Goal: Contribute content

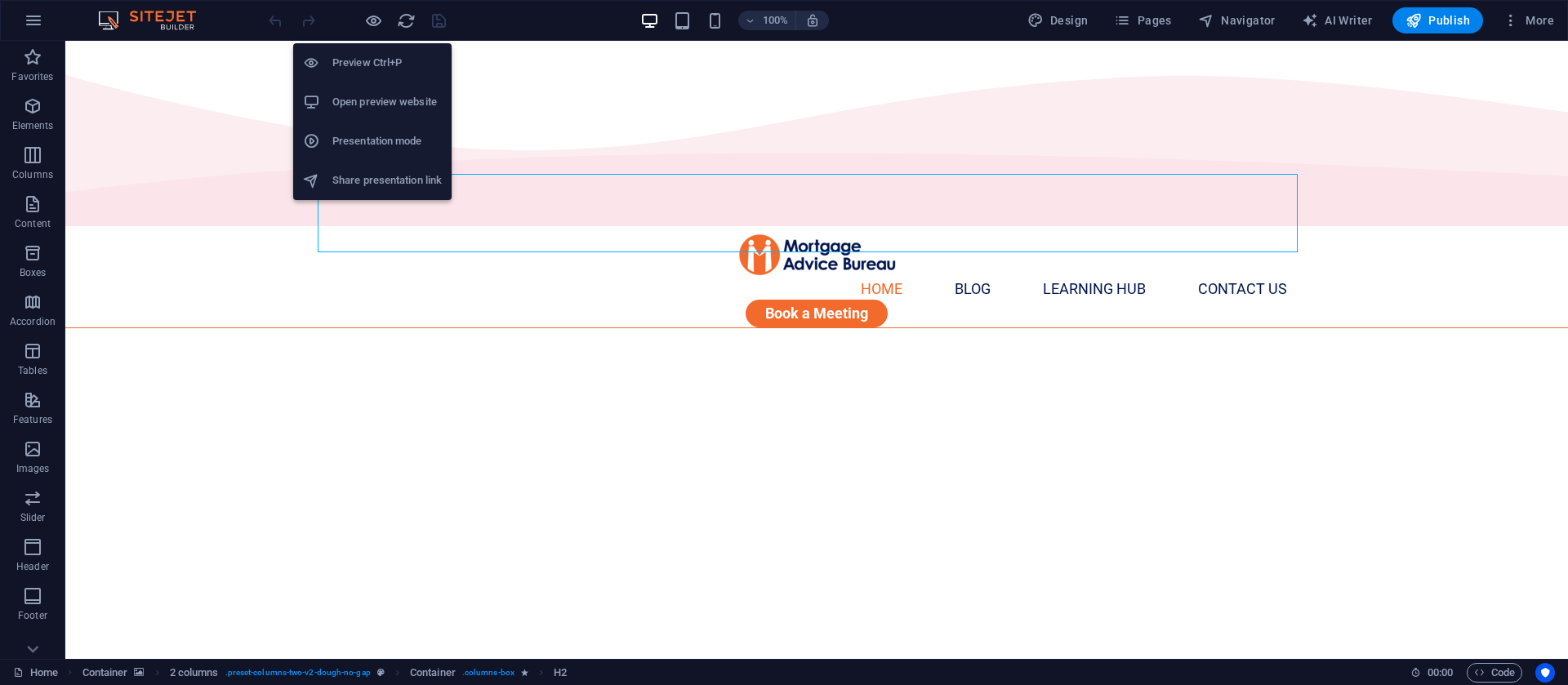
click at [364, 102] on h6 "Open preview website" at bounding box center [387, 102] width 110 height 20
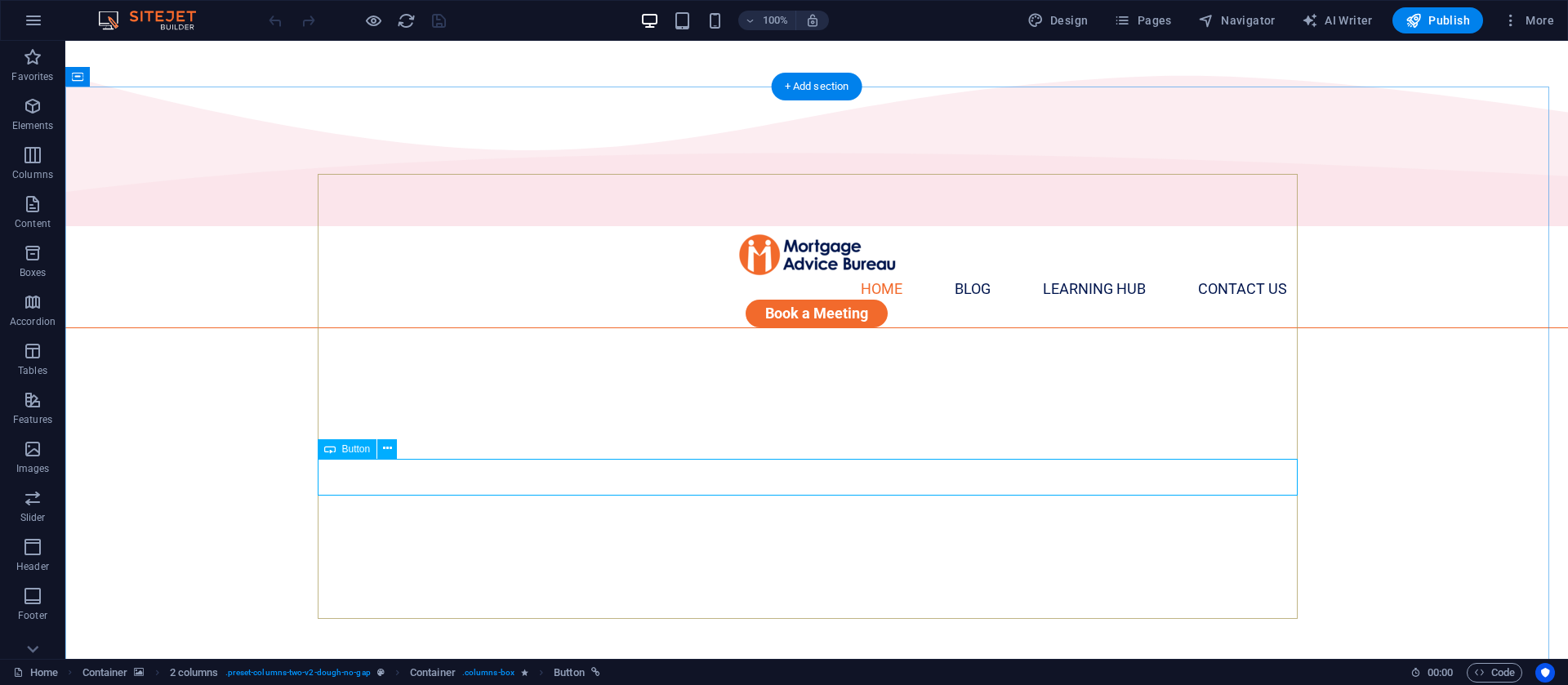
click at [396, 453] on button at bounding box center [388, 449] width 20 height 20
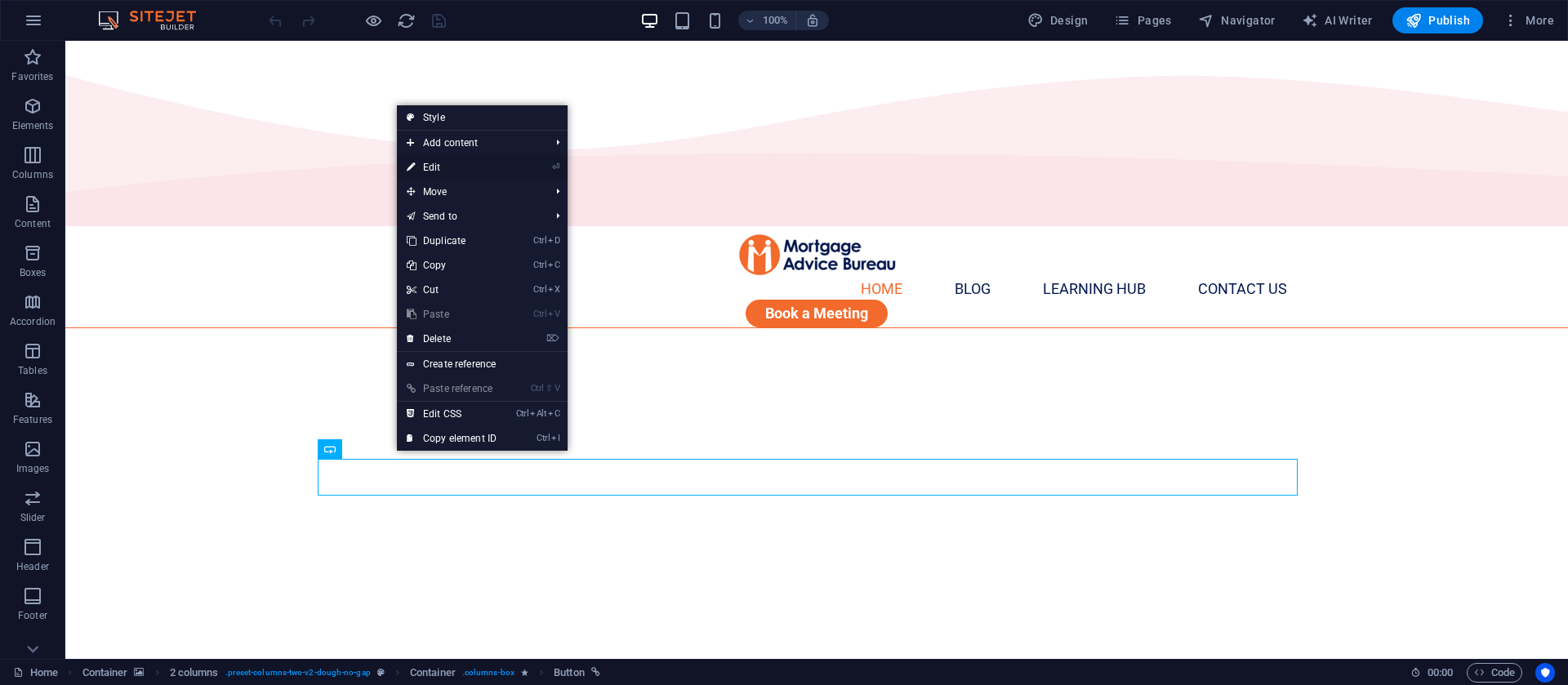
click at [443, 166] on link "⏎ Edit" at bounding box center [451, 167] width 110 height 24
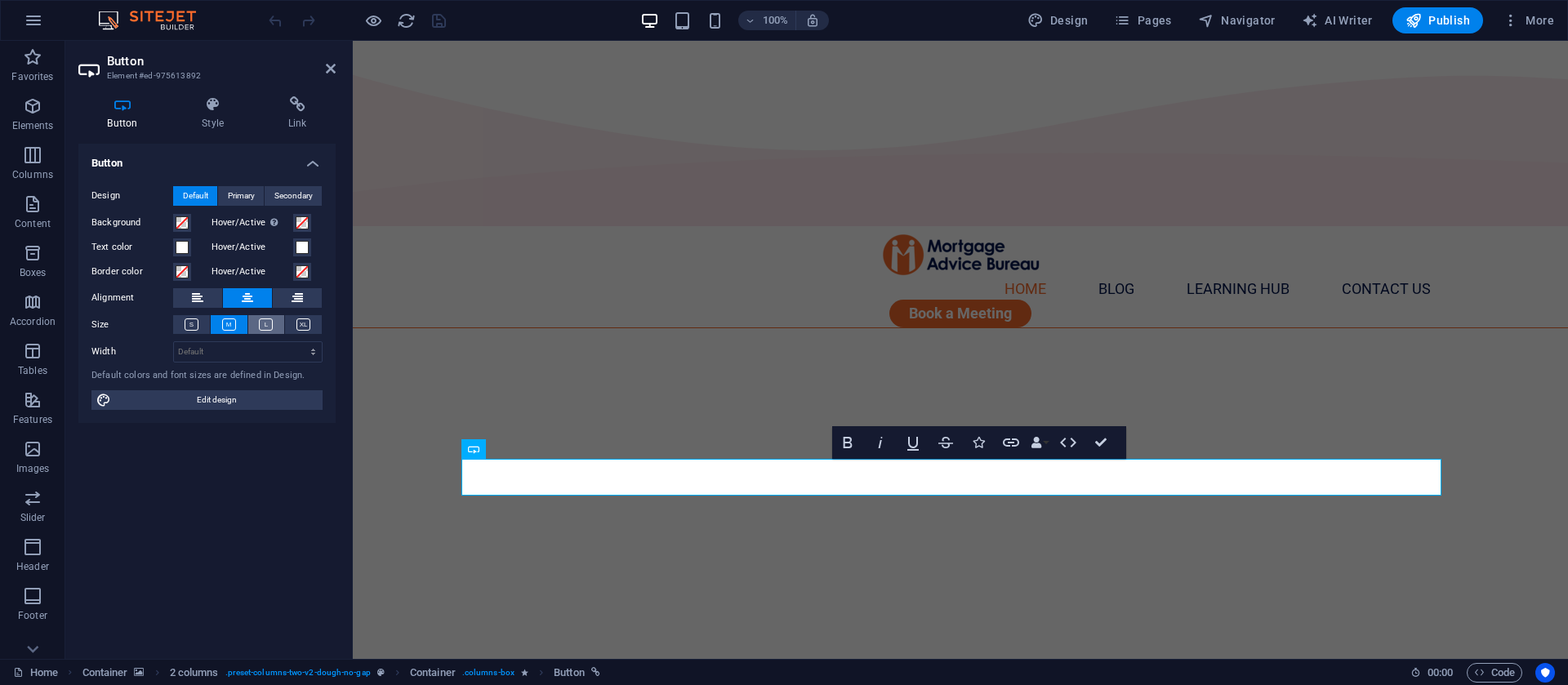
click at [257, 322] on button at bounding box center [266, 324] width 37 height 19
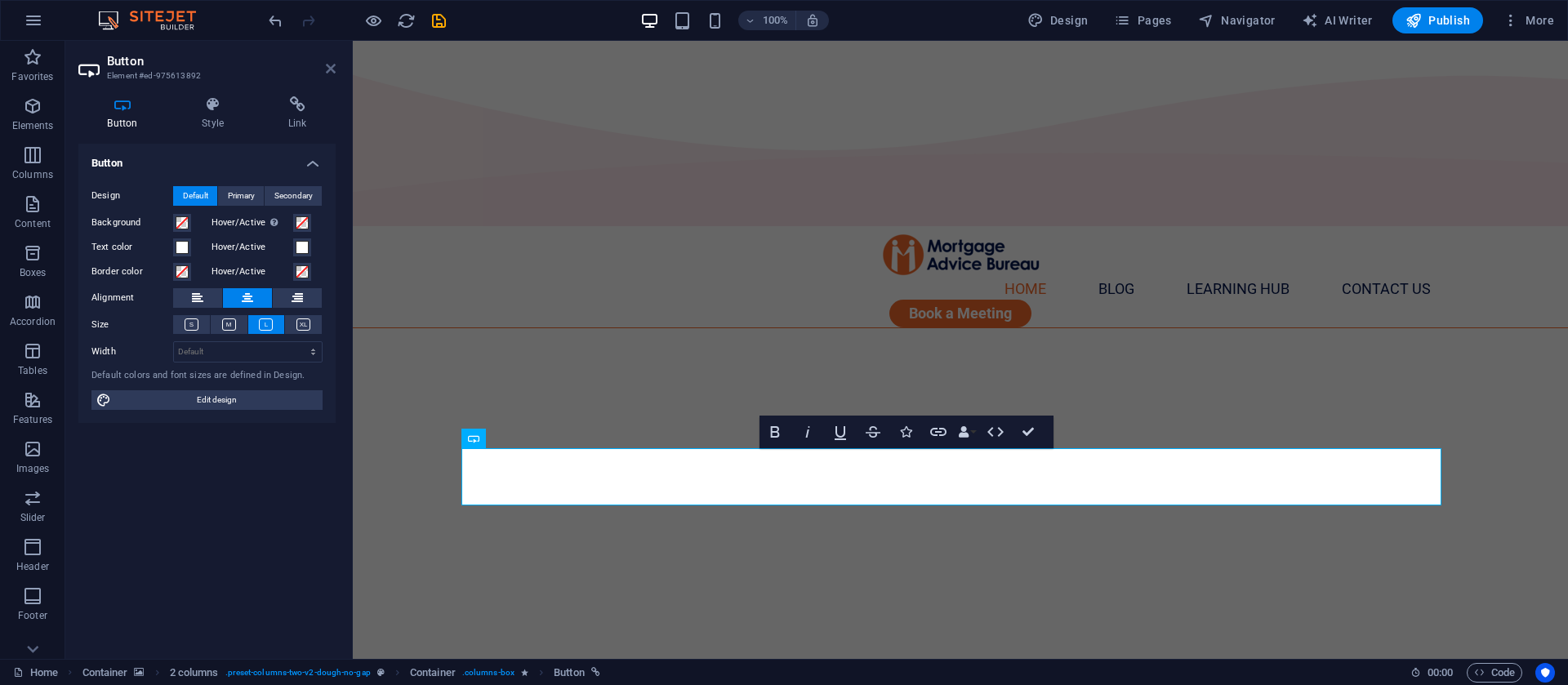
click at [333, 74] on icon at bounding box center [330, 69] width 10 height 13
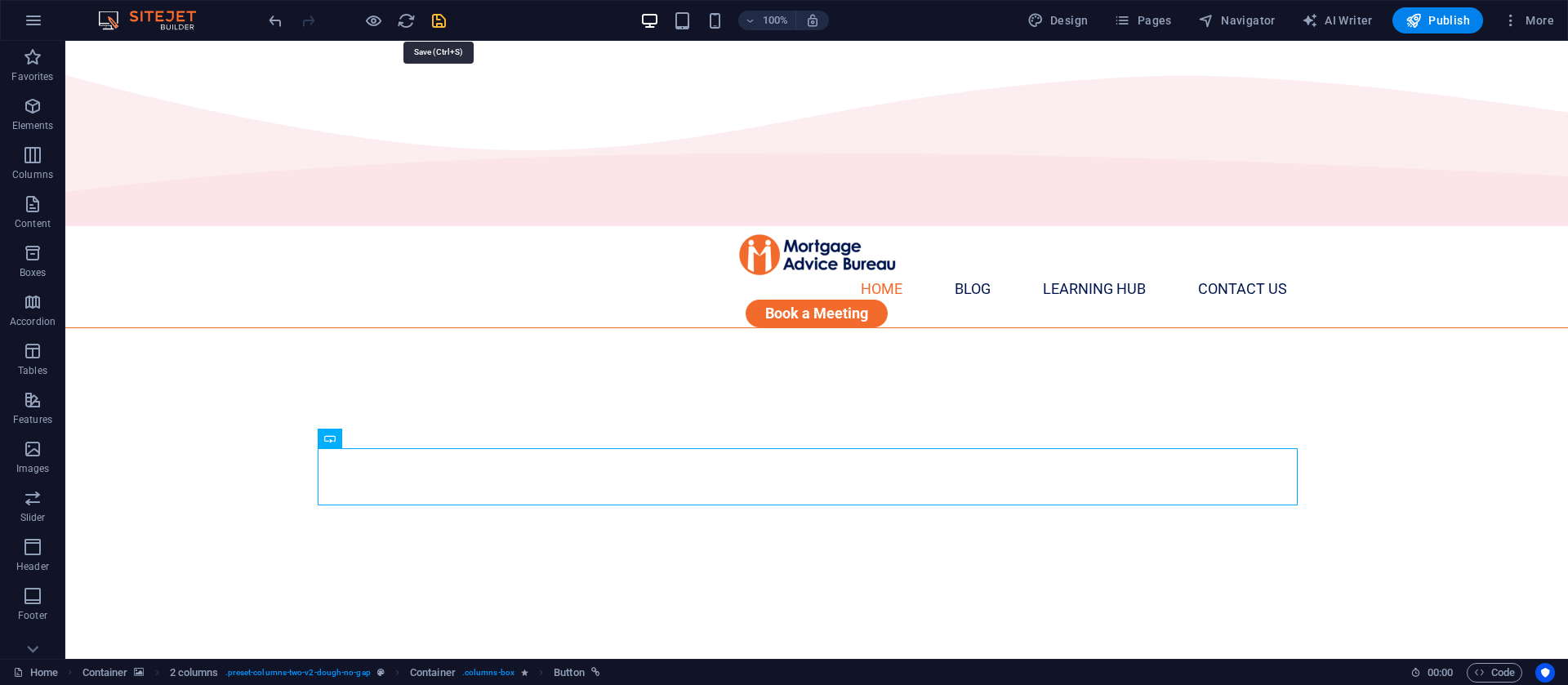
click at [443, 19] on icon "save" at bounding box center [438, 21] width 19 height 19
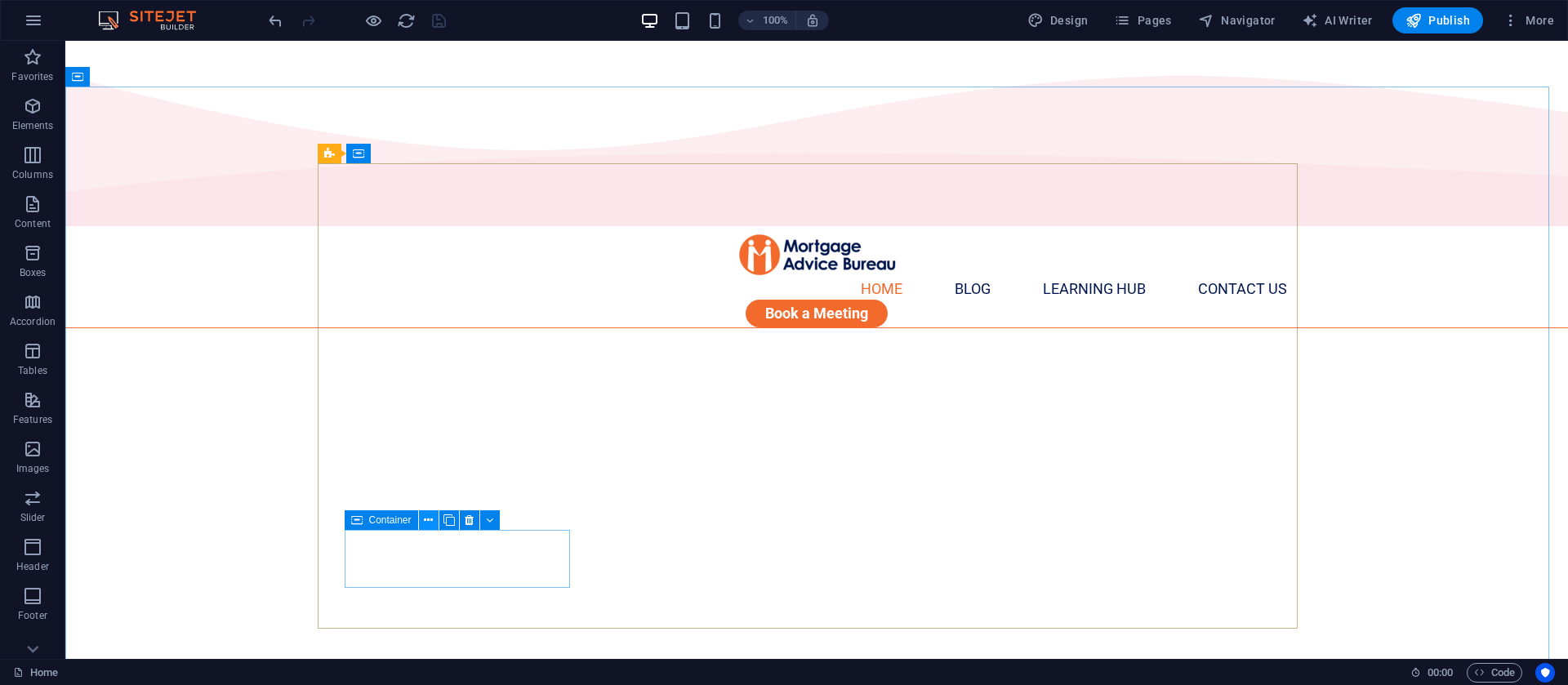
click at [421, 519] on button at bounding box center [429, 521] width 20 height 20
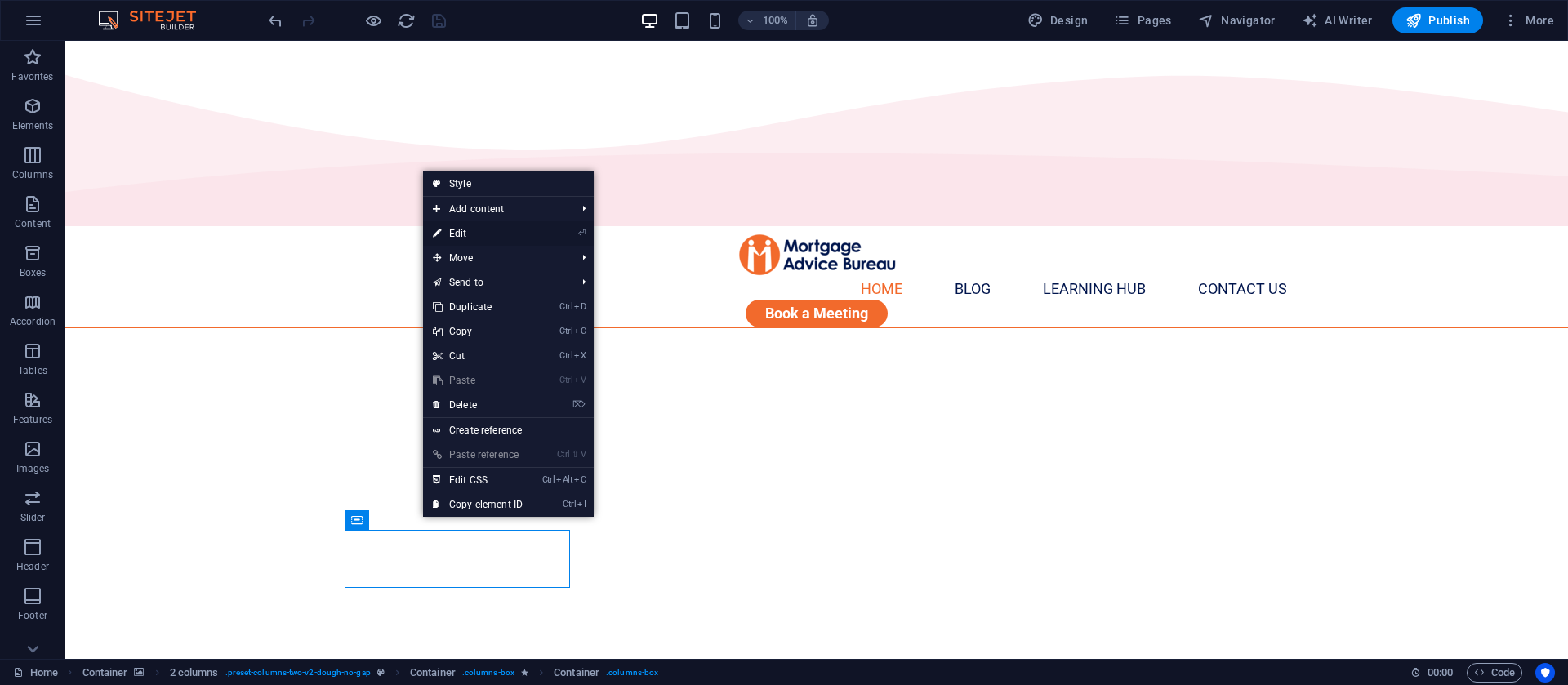
click at [484, 235] on link "⏎ Edit" at bounding box center [478, 233] width 110 height 24
select select "%"
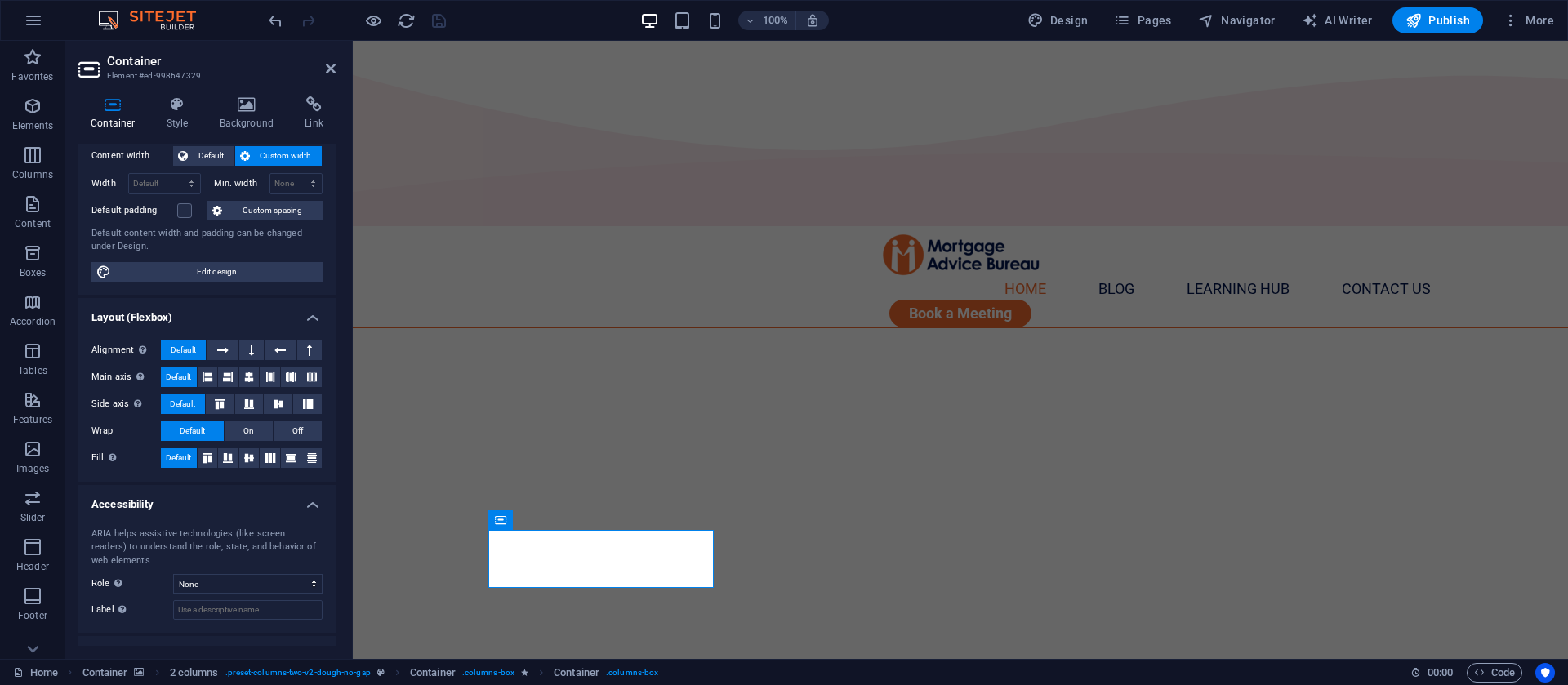
scroll to position [158, 0]
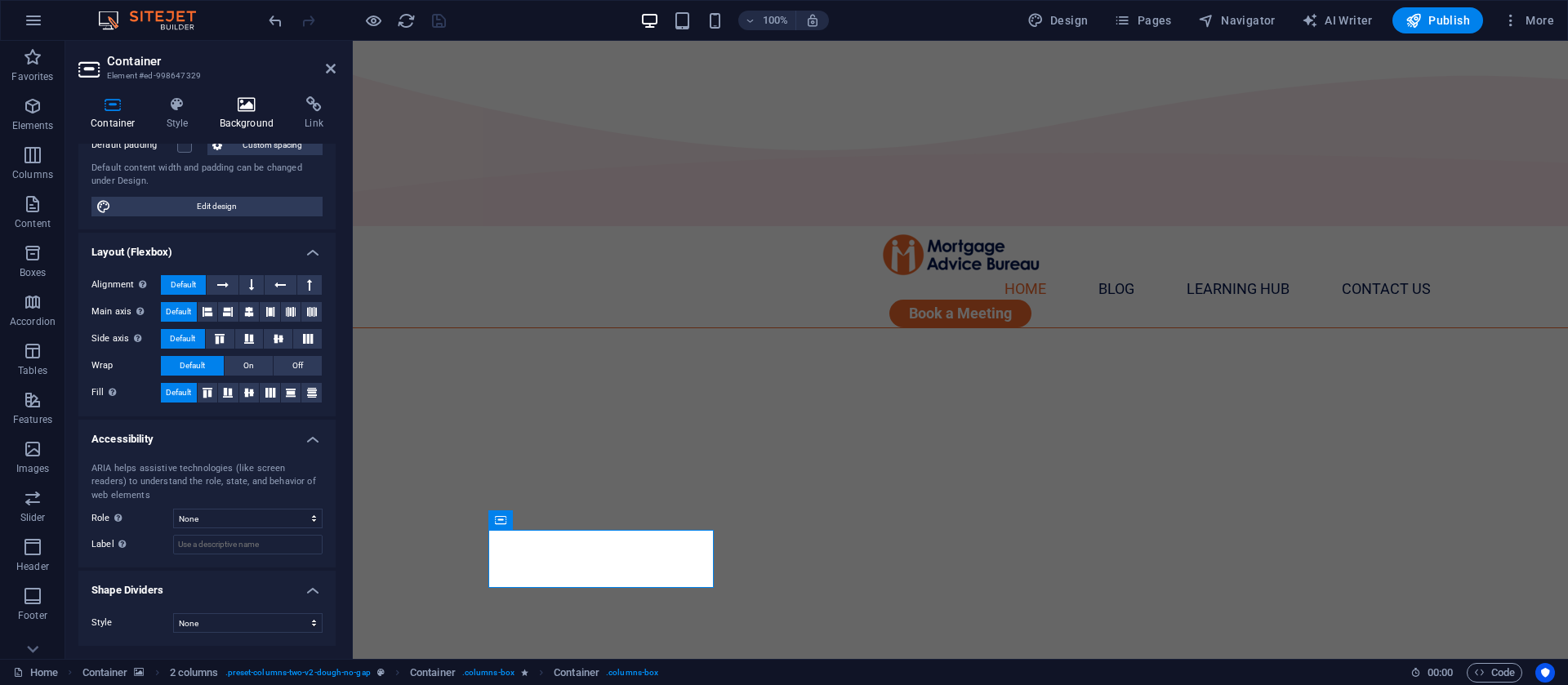
click at [250, 118] on h4 "Background" at bounding box center [250, 113] width 86 height 34
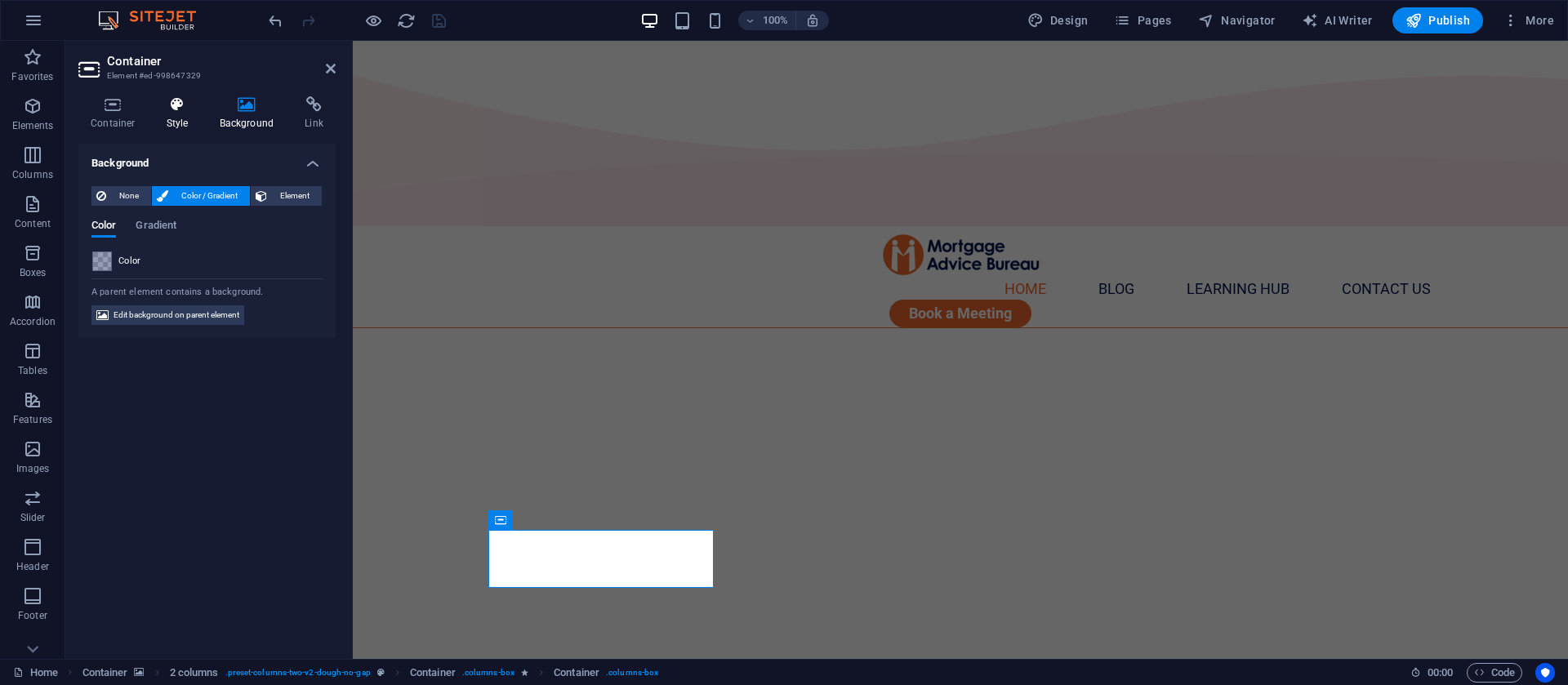
click at [159, 113] on h4 "Style" at bounding box center [180, 113] width 53 height 34
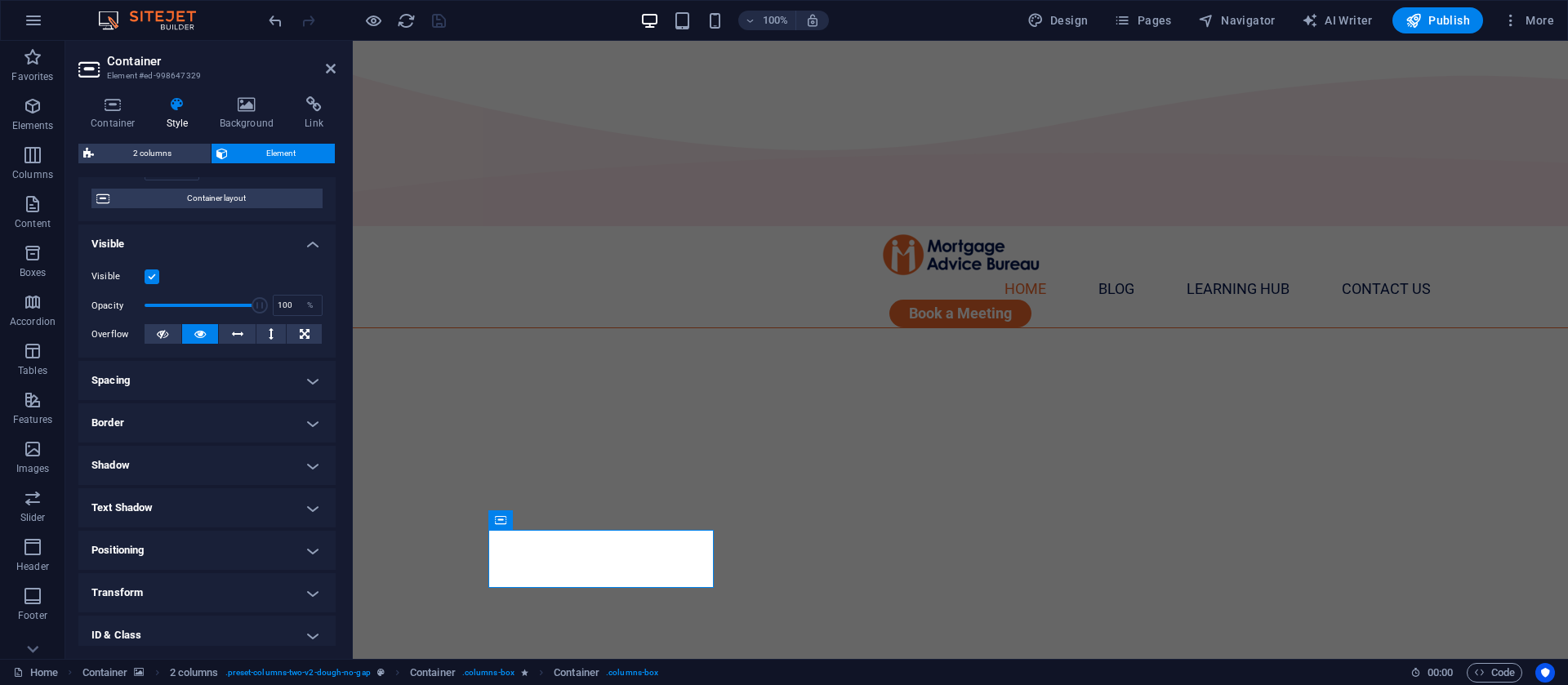
scroll to position [221, 0]
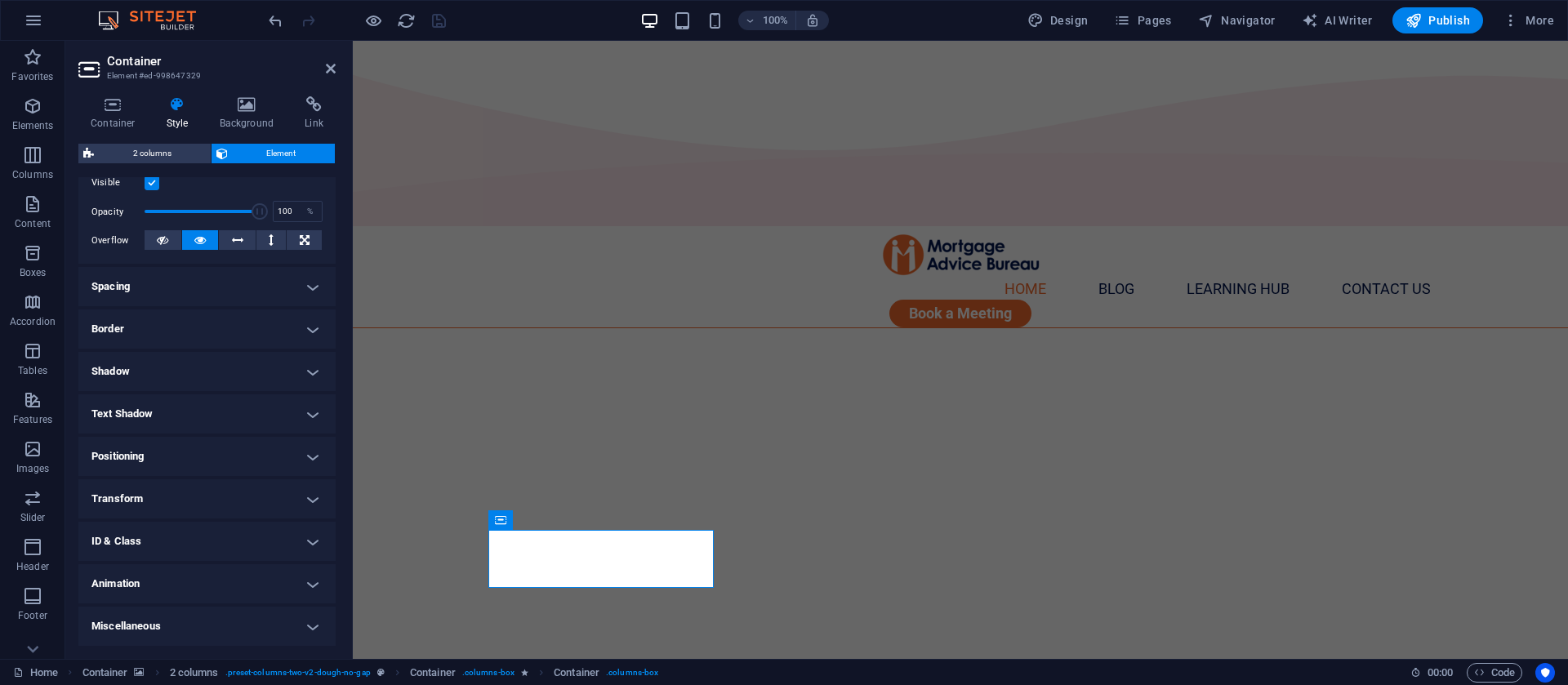
click at [197, 590] on h4 "Animation" at bounding box center [207, 584] width 257 height 39
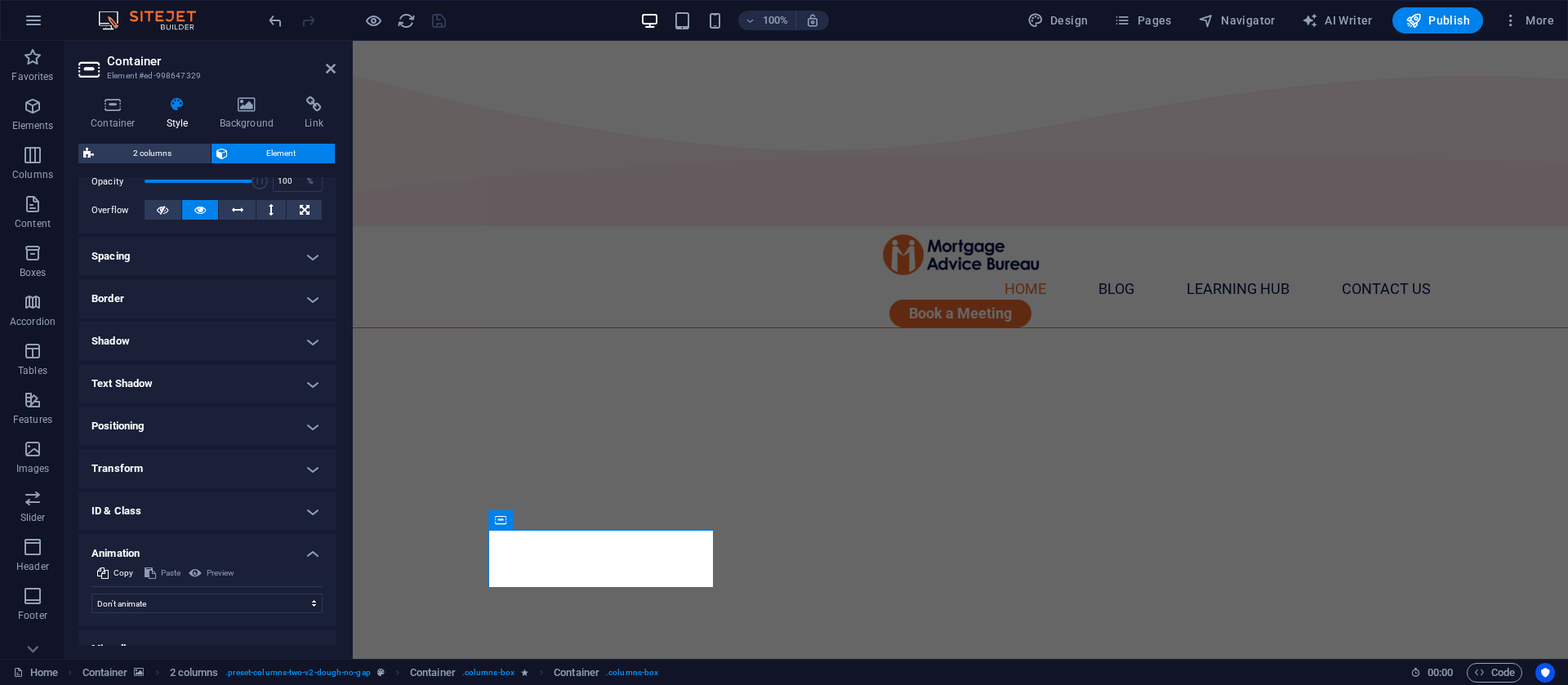
scroll to position [274, 0]
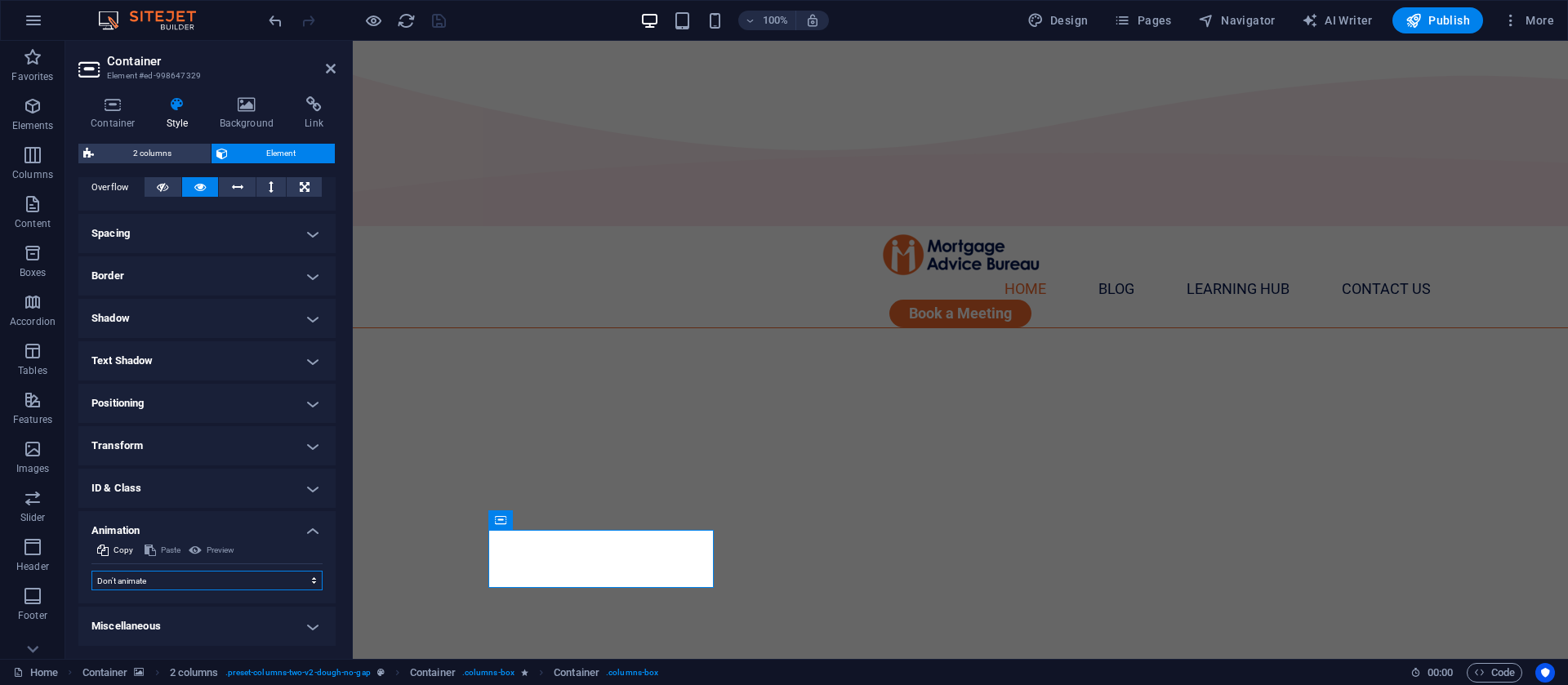
click at [192, 582] on select "Don't animate Show / Hide Slide up/down Zoom in/out Slide left to right Slide r…" at bounding box center [206, 581] width 231 height 20
click at [639, 517] on button at bounding box center [634, 521] width 20 height 20
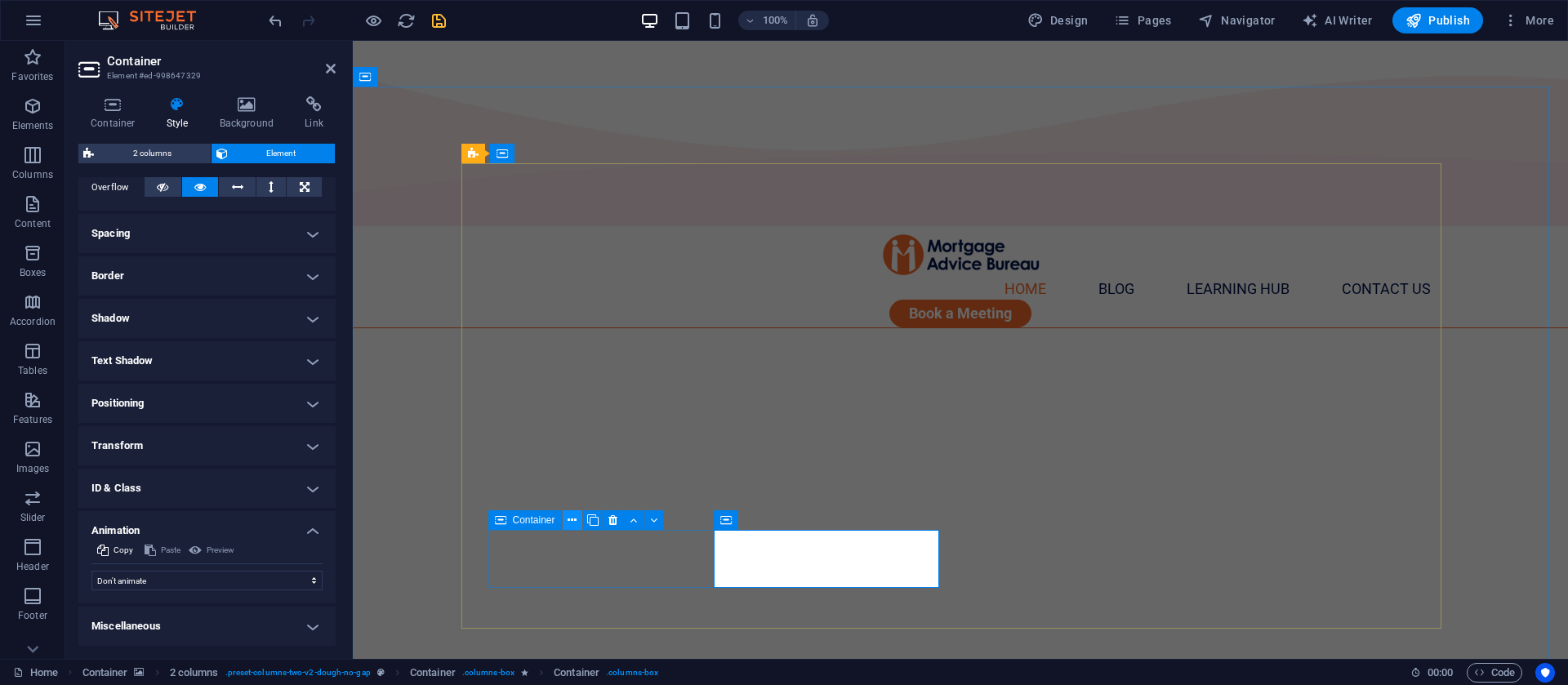
click at [567, 521] on button at bounding box center [572, 521] width 20 height 20
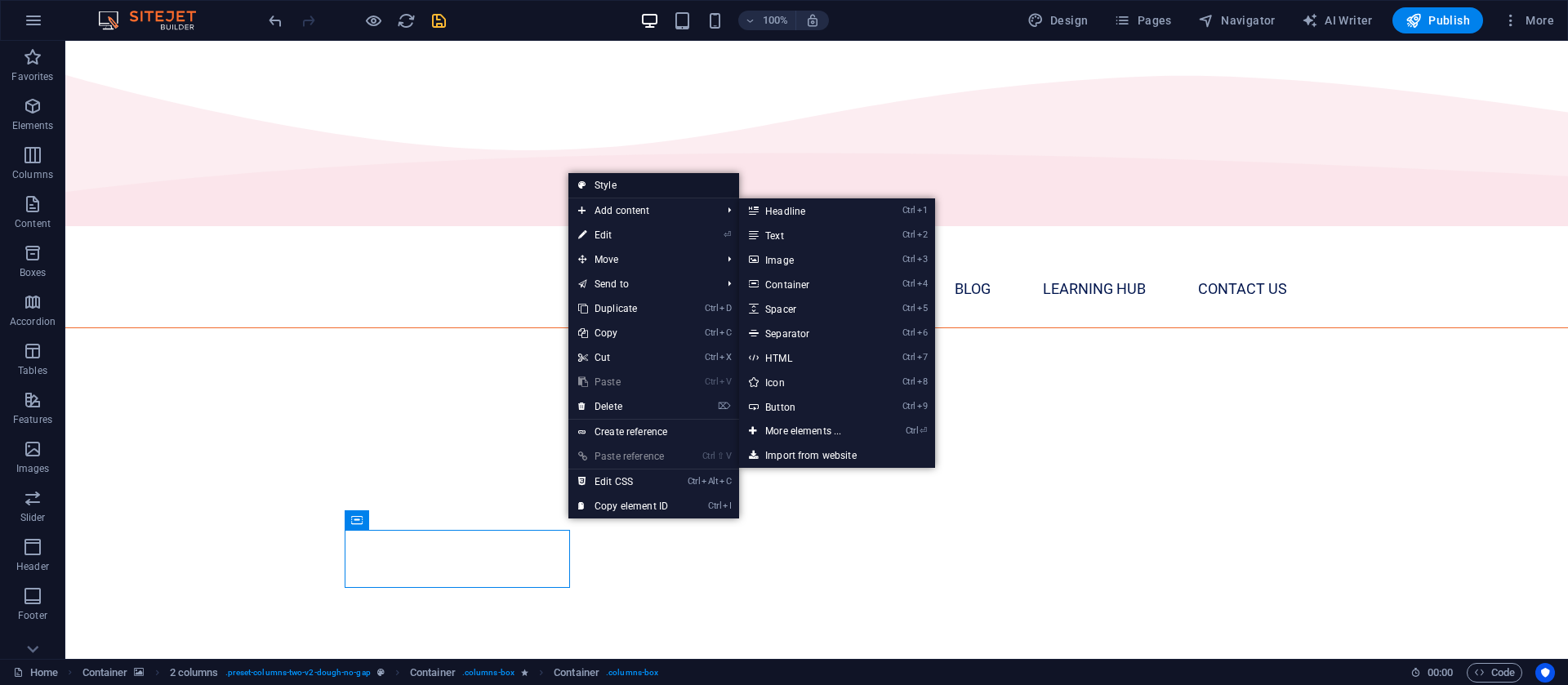
click at [639, 187] on link "Style" at bounding box center [654, 185] width 171 height 24
select select "rem"
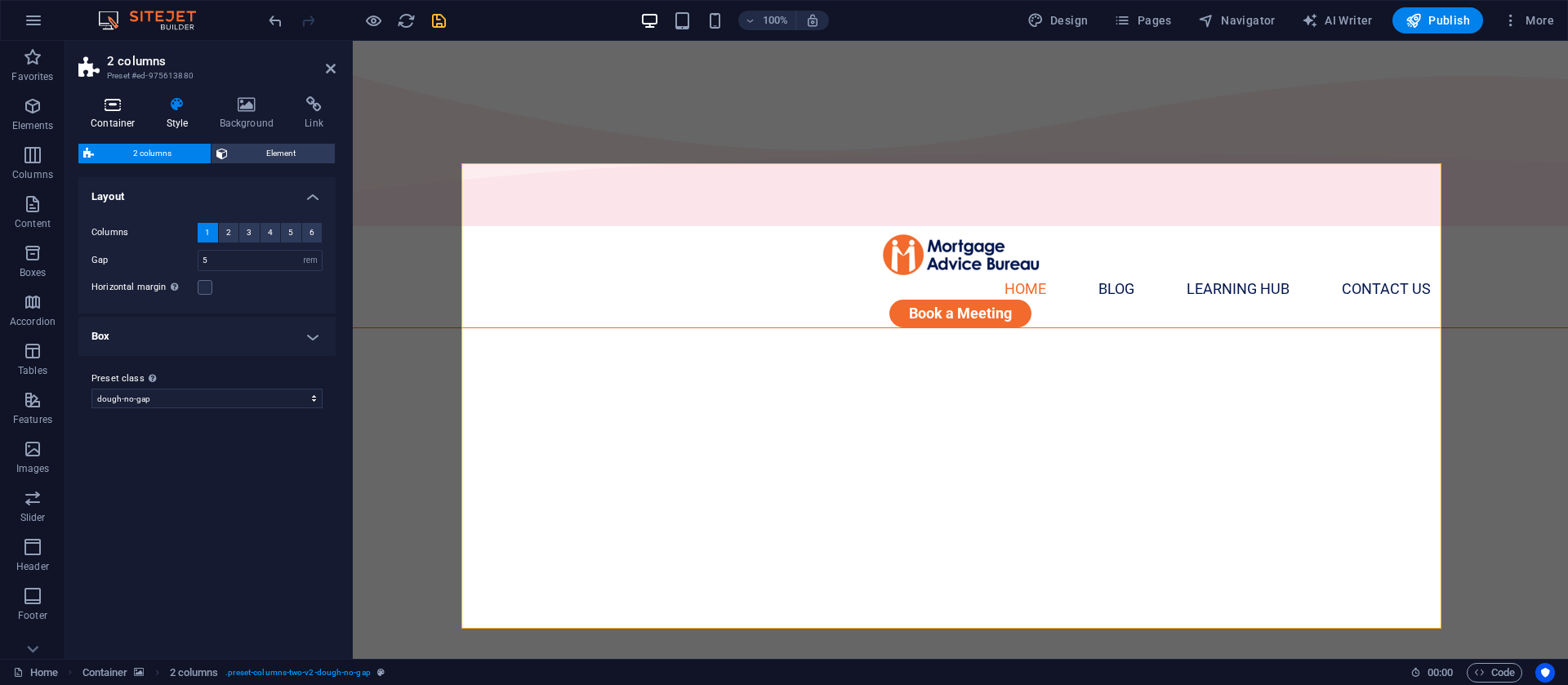
click at [103, 96] on icon at bounding box center [113, 104] width 70 height 16
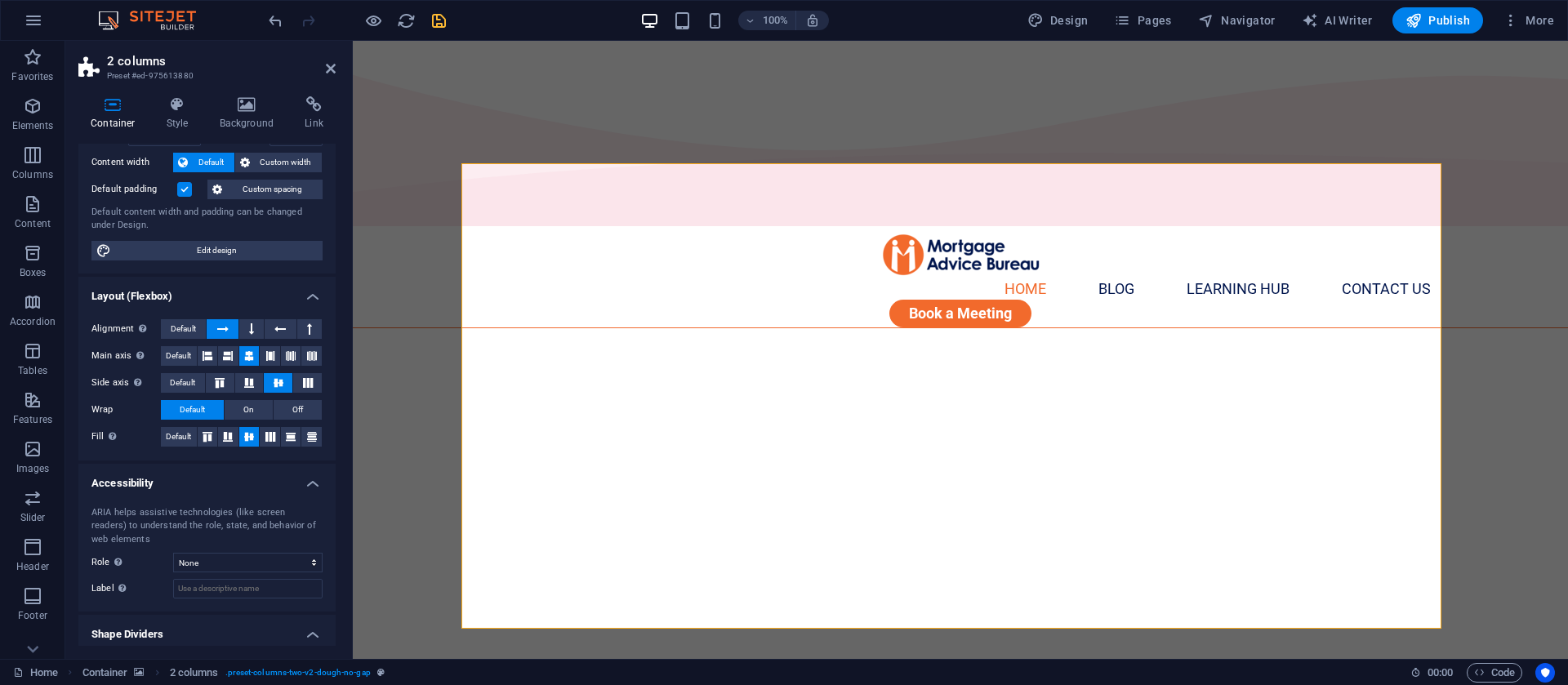
scroll to position [130, 0]
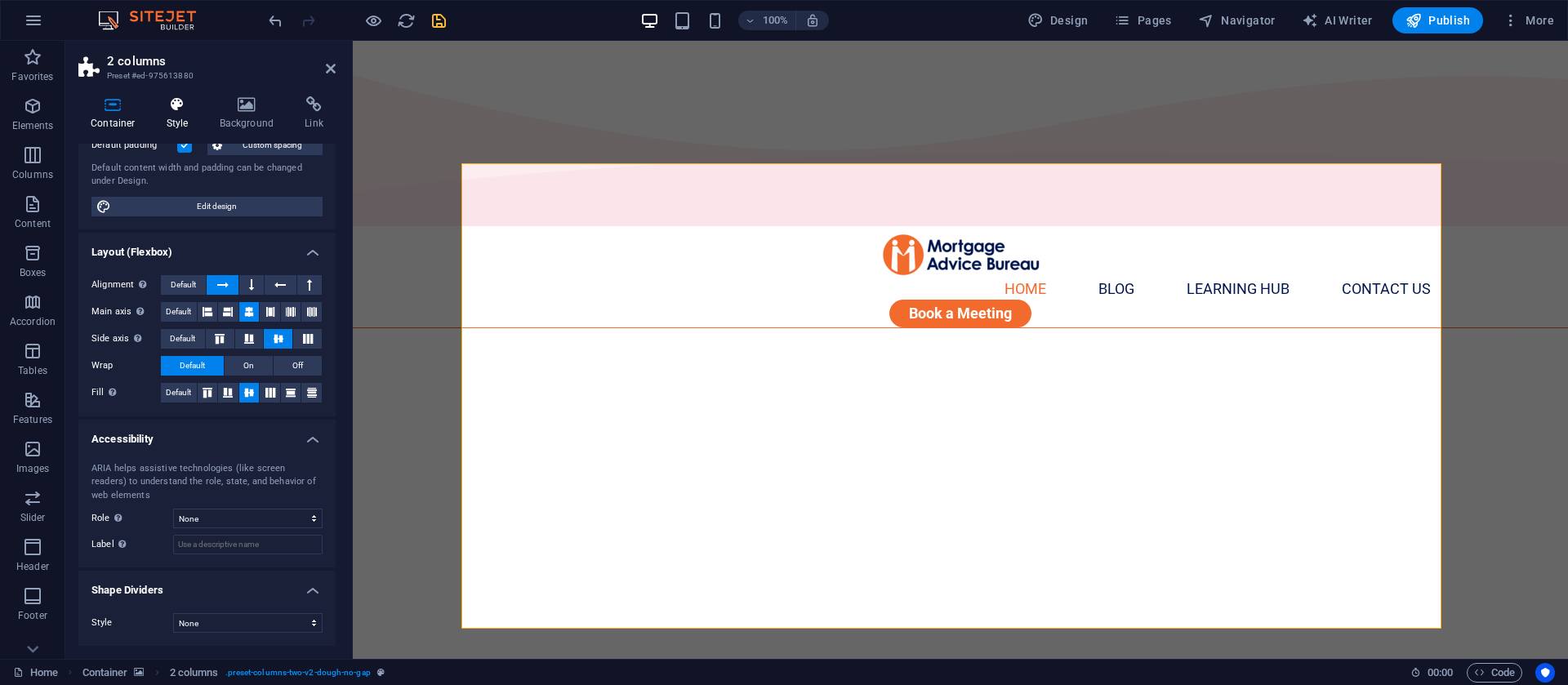
click at [187, 113] on h4 "Style" at bounding box center [180, 113] width 53 height 34
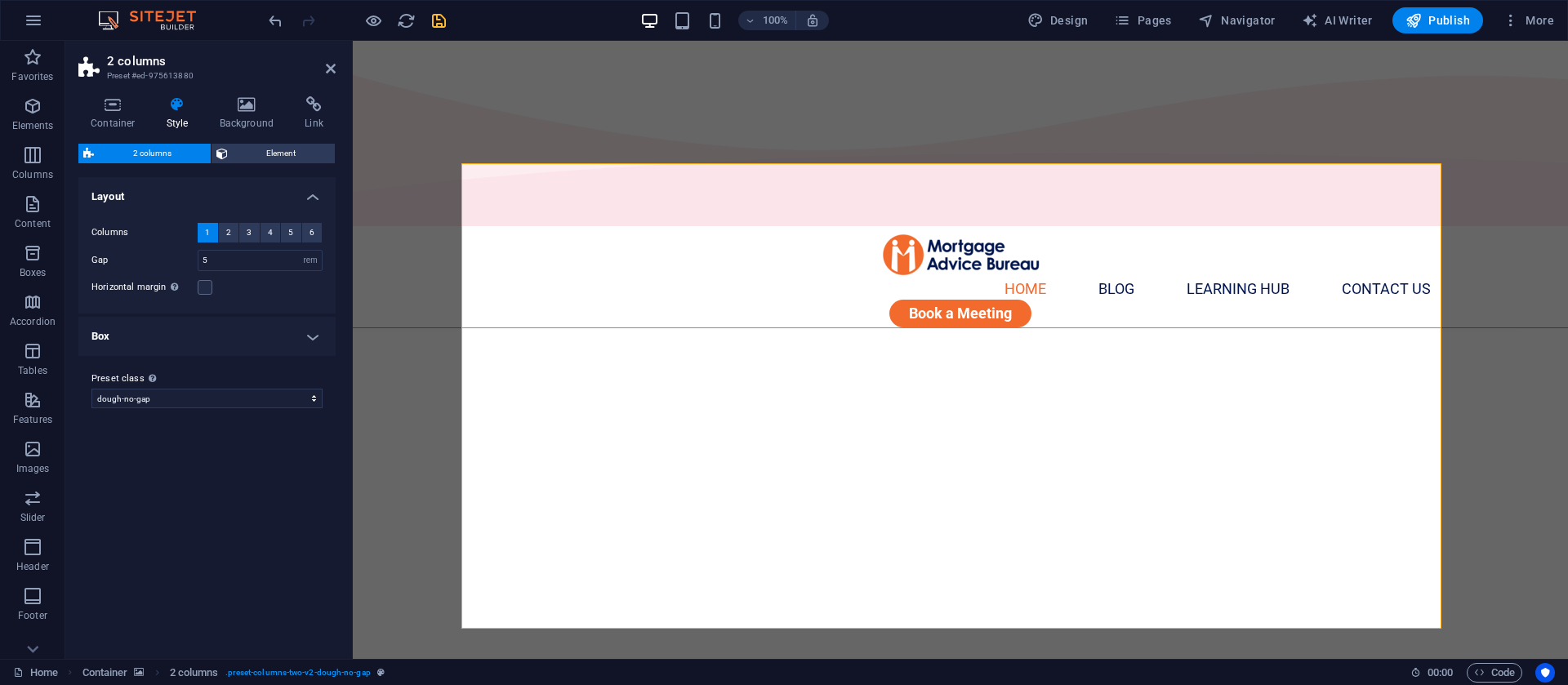
click at [336, 70] on aside "2 columns Preset #ed-975613880 Container Style Background Link Size Height Defa…" at bounding box center [209, 350] width 288 height 618
click at [571, 522] on icon at bounding box center [572, 520] width 9 height 17
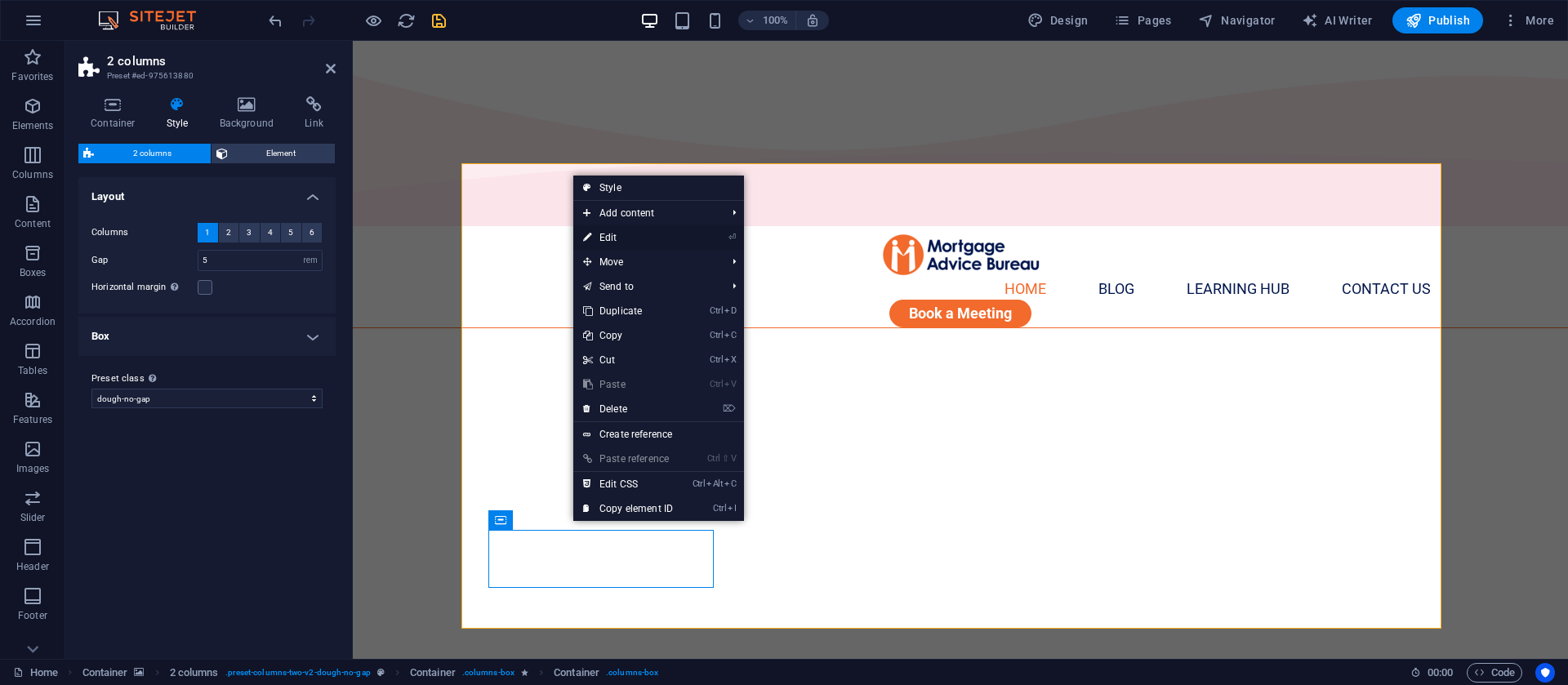
click at [625, 239] on link "⏎ Edit" at bounding box center [628, 237] width 110 height 24
select select "%"
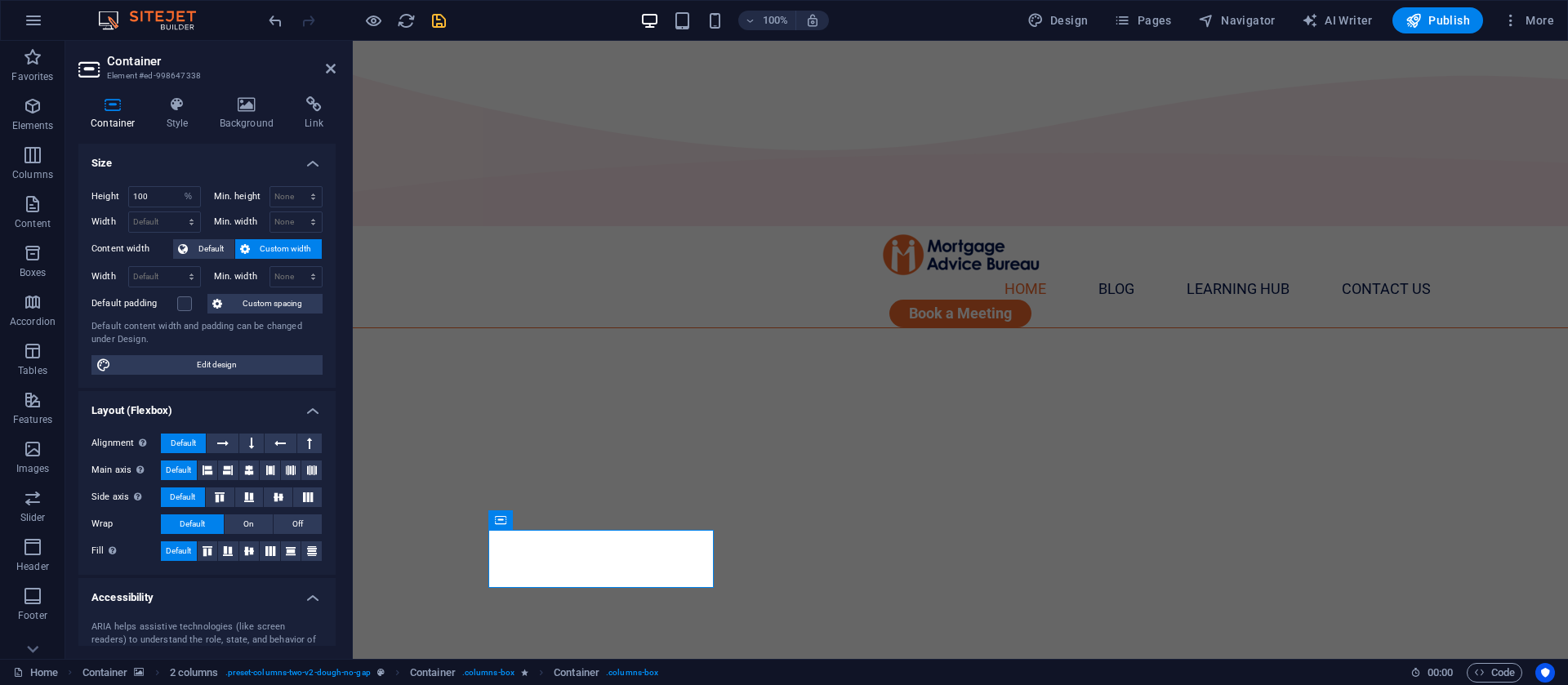
scroll to position [158, 0]
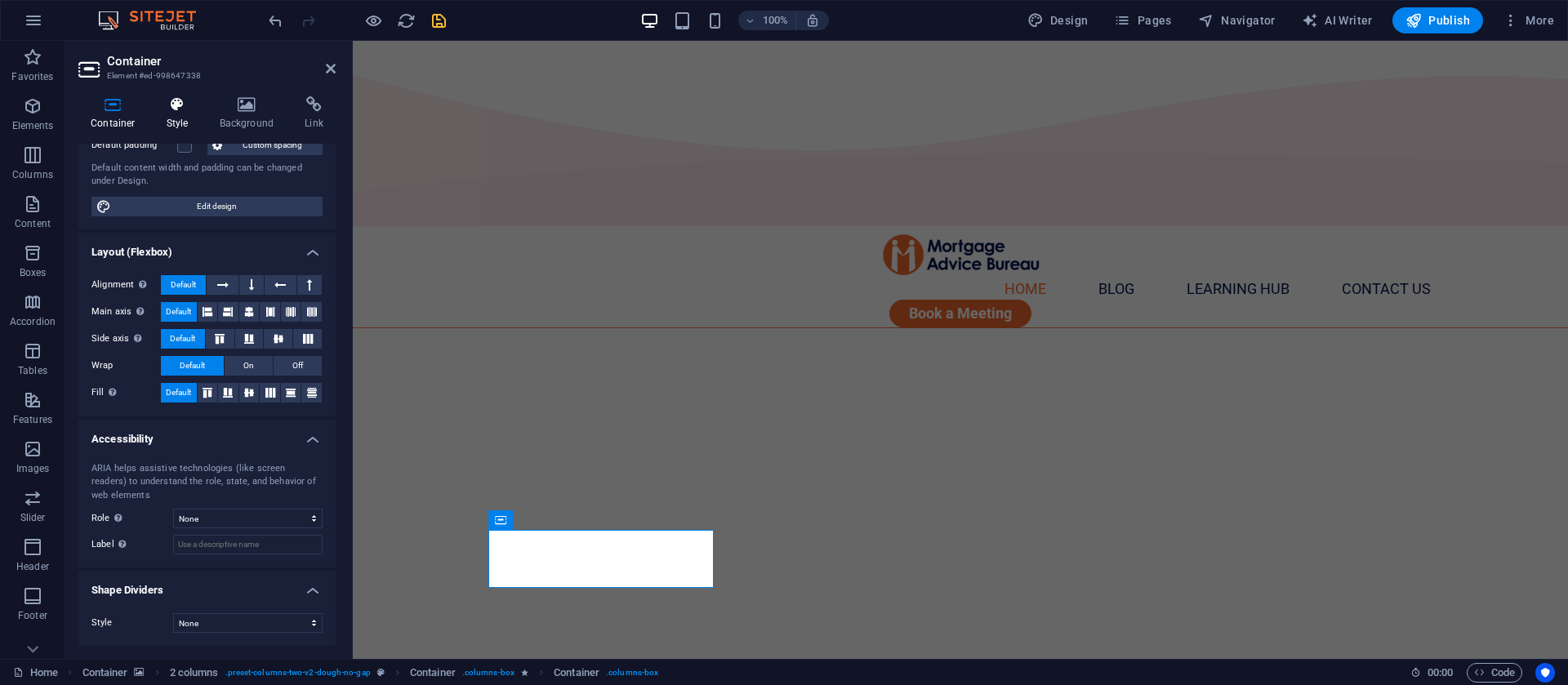
click at [179, 129] on h4 "Style" at bounding box center [180, 113] width 53 height 34
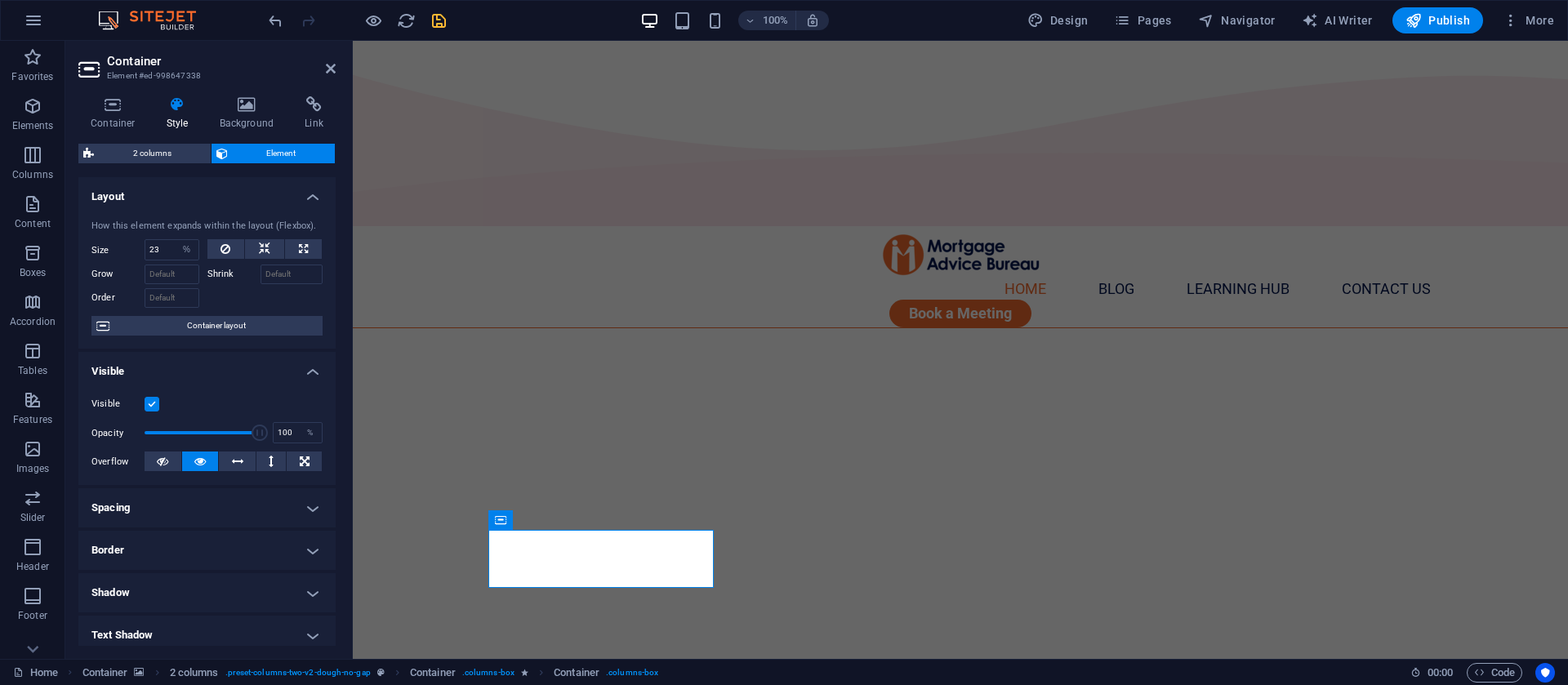
scroll to position [221, 0]
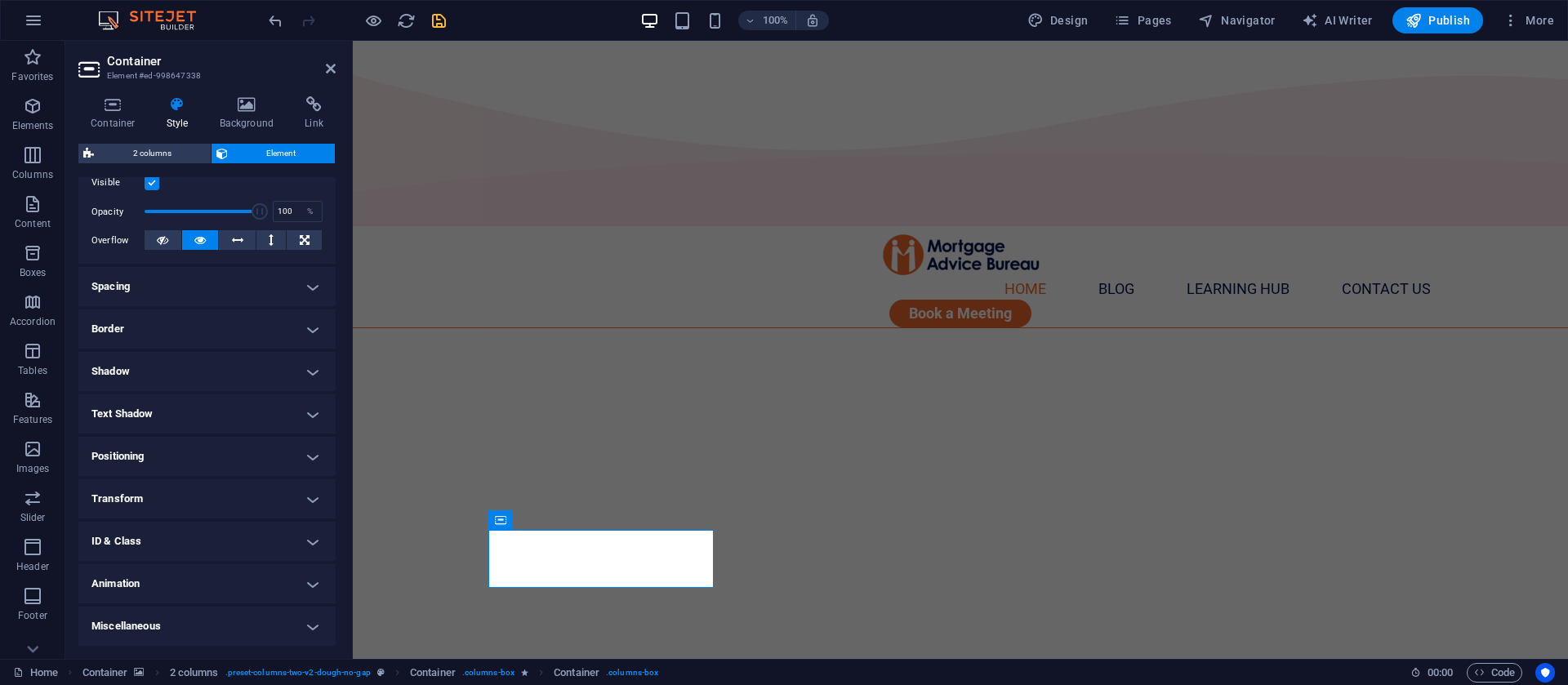
click at [177, 509] on h4 "Transform" at bounding box center [207, 499] width 257 height 39
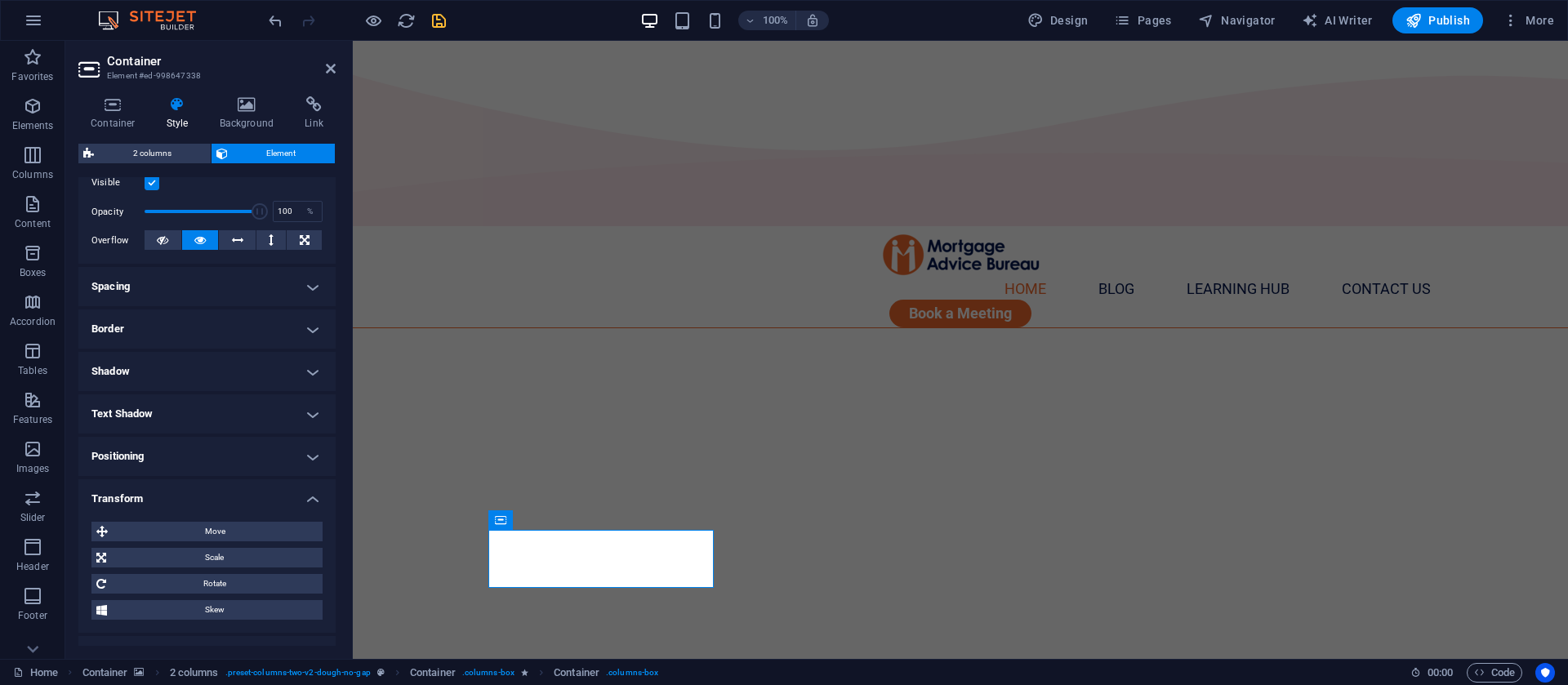
click at [210, 457] on h4 "Positioning" at bounding box center [207, 456] width 257 height 39
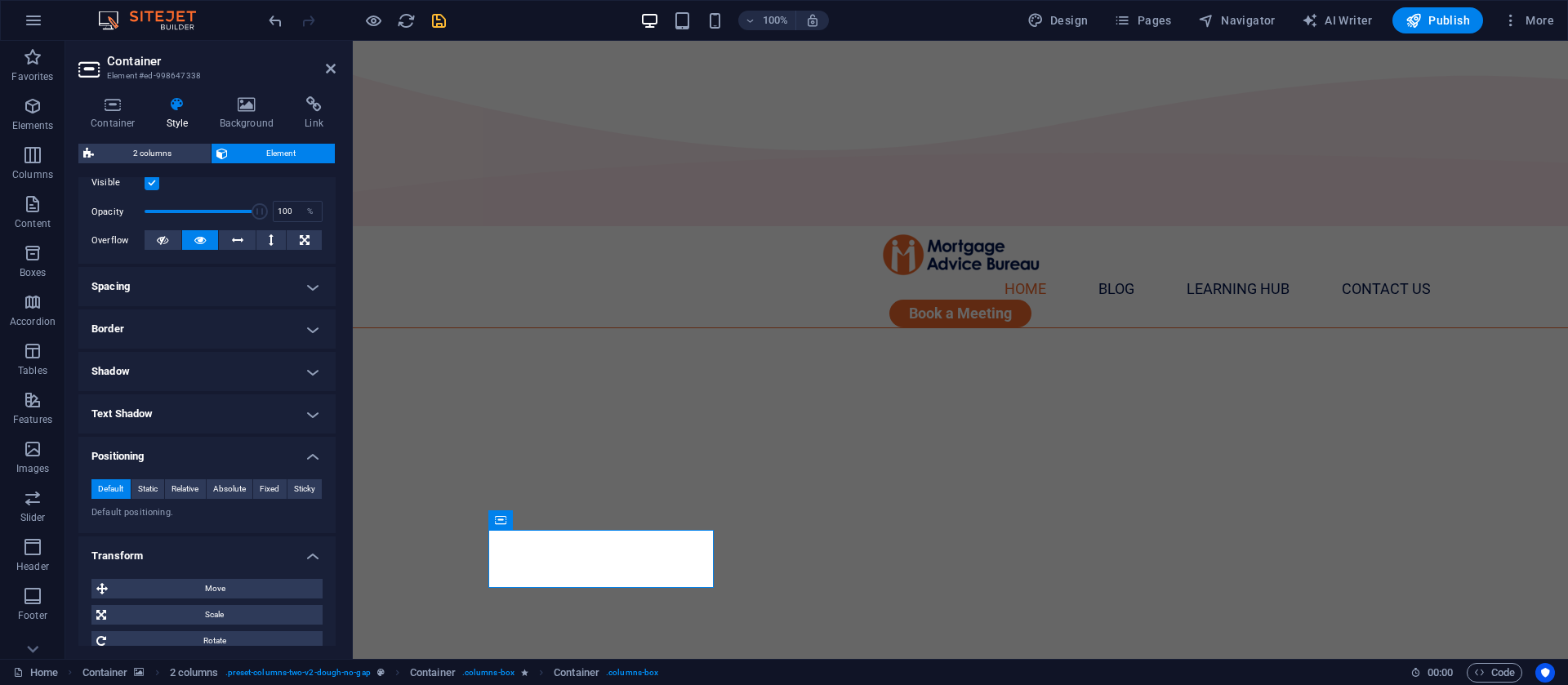
click at [210, 457] on h4 "Positioning" at bounding box center [207, 451] width 257 height 29
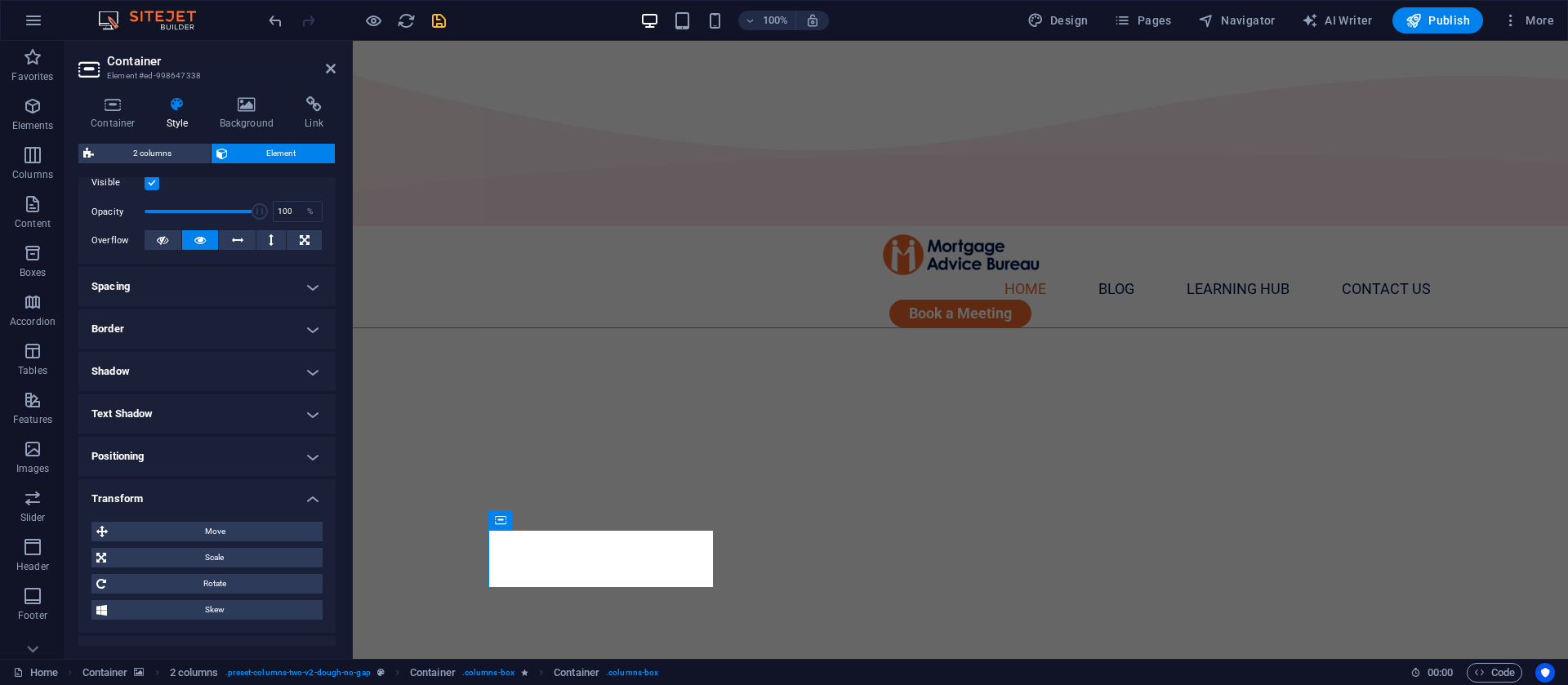
click at [198, 489] on h4 "Transform" at bounding box center [207, 494] width 257 height 29
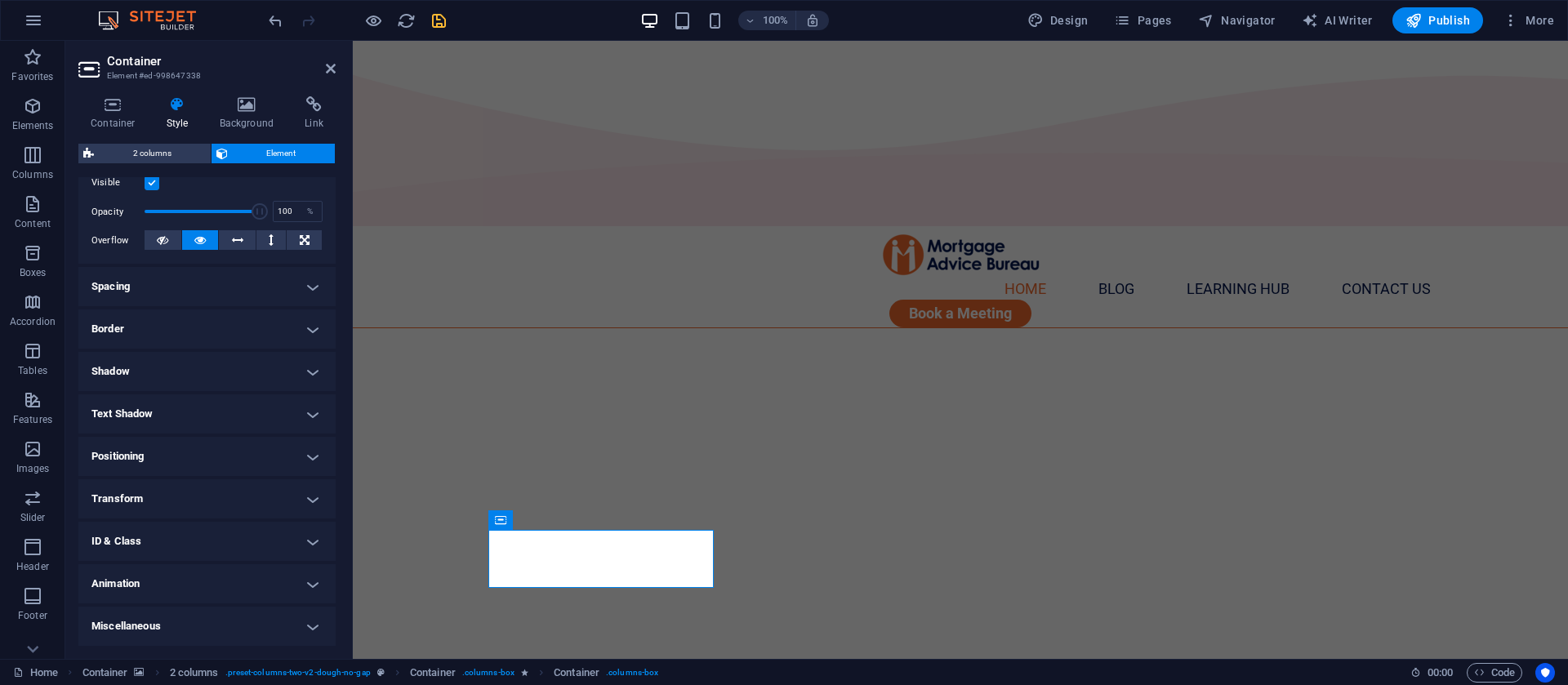
click at [171, 587] on h4 "Animation" at bounding box center [207, 584] width 257 height 39
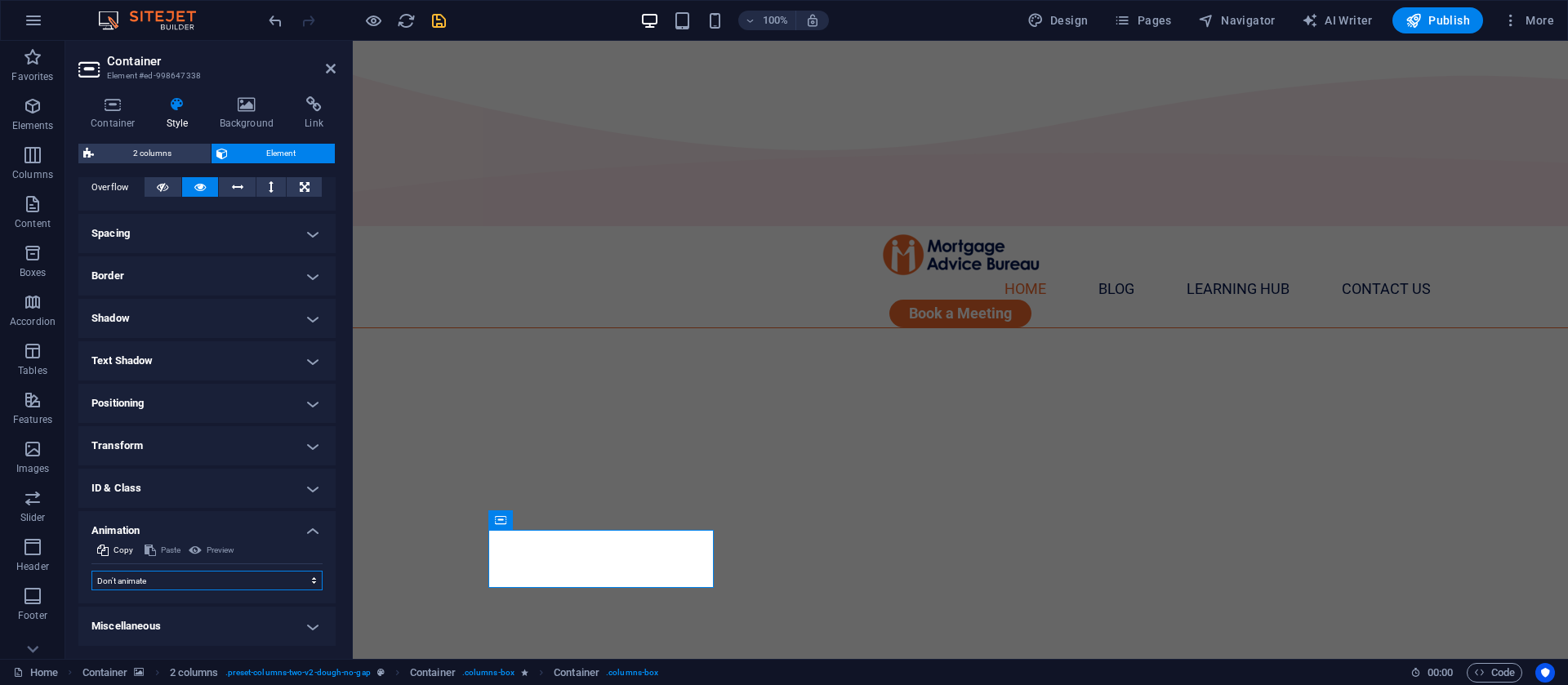
click at [220, 579] on select "Don't animate Show / Hide Slide up/down Zoom in/out Slide left to right Slide r…" at bounding box center [206, 581] width 231 height 20
click at [219, 589] on select "Don't animate Show / Hide Slide up/down Zoom in/out Slide left to right Slide r…" at bounding box center [206, 581] width 231 height 20
click at [219, 621] on h4 "Miscellaneous" at bounding box center [207, 627] width 257 height 39
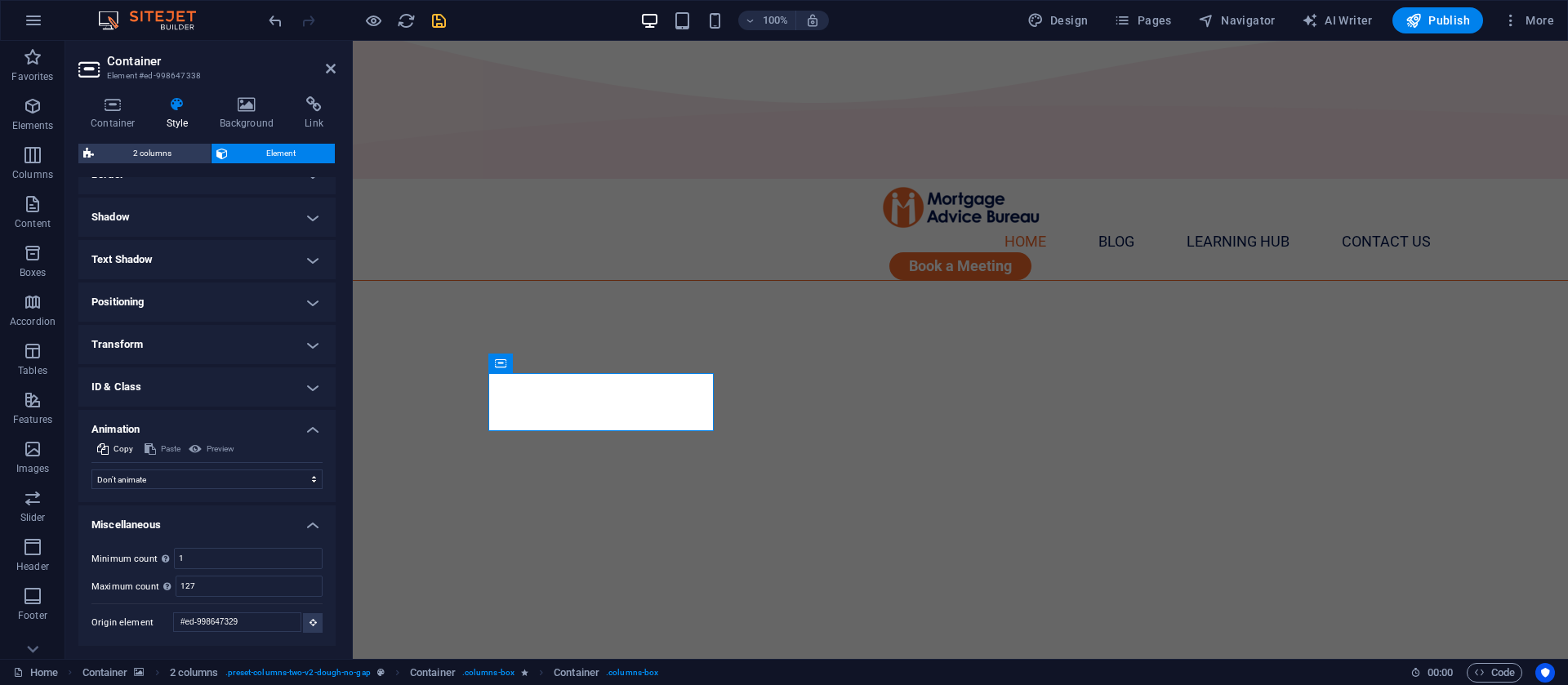
scroll to position [0, 0]
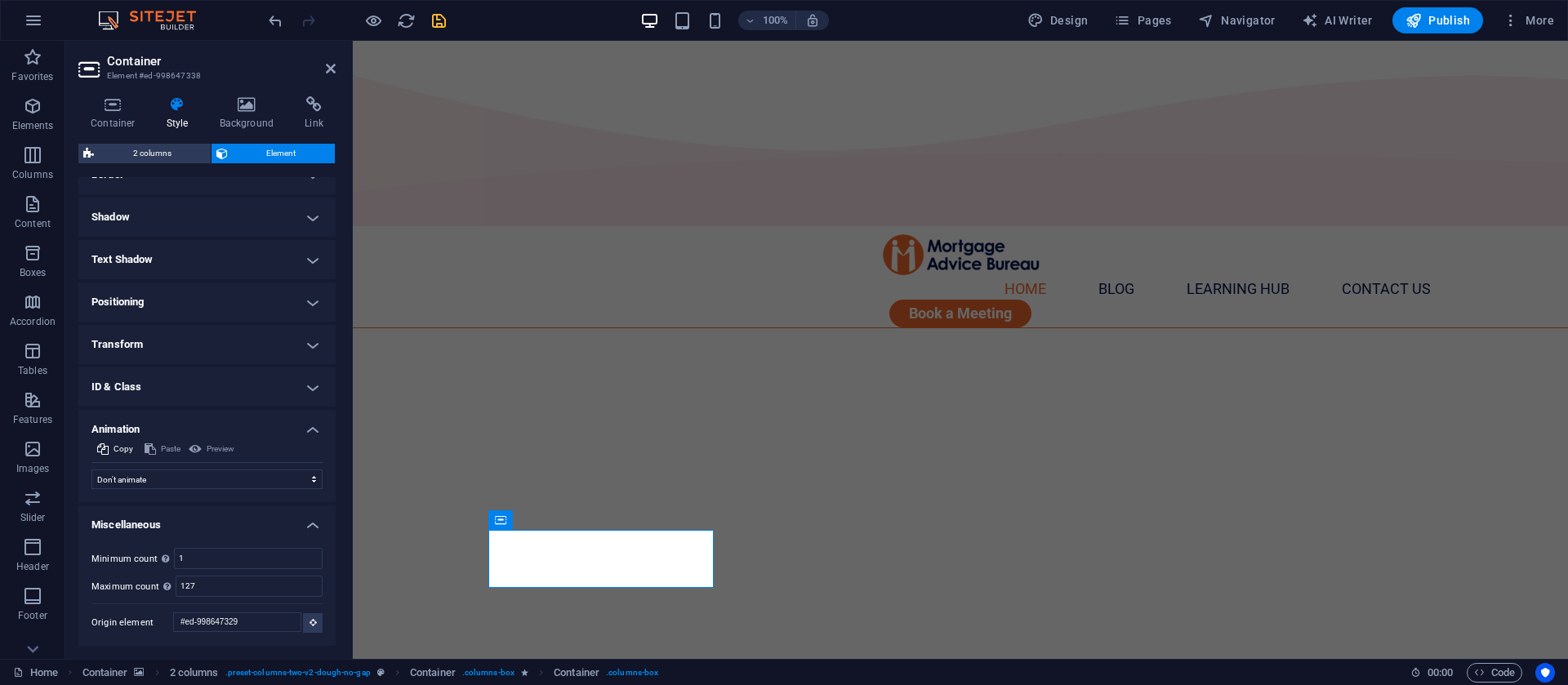
click at [209, 520] on h4 "Miscellaneous" at bounding box center [207, 520] width 257 height 29
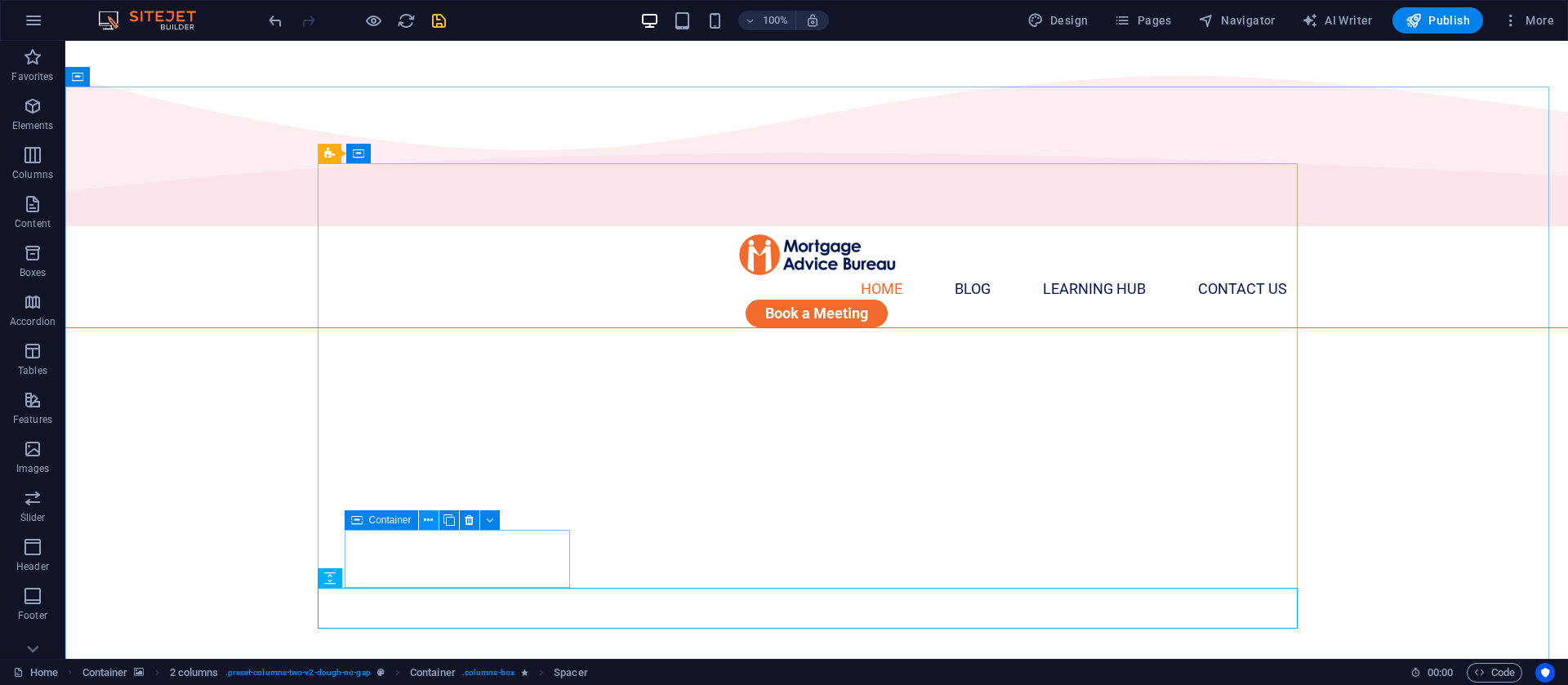
click at [430, 521] on icon at bounding box center [429, 520] width 9 height 17
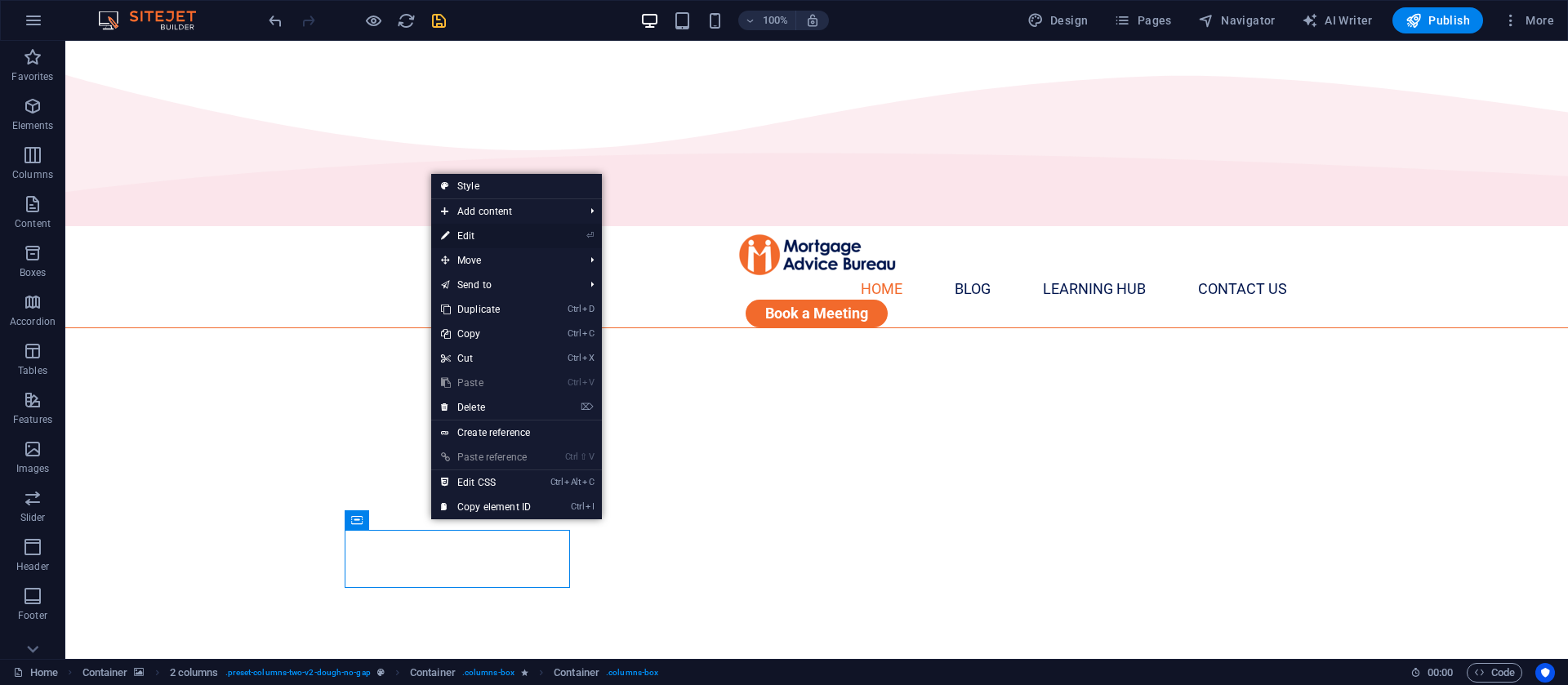
click at [501, 240] on link "⏎ Edit" at bounding box center [486, 236] width 110 height 24
select select "%"
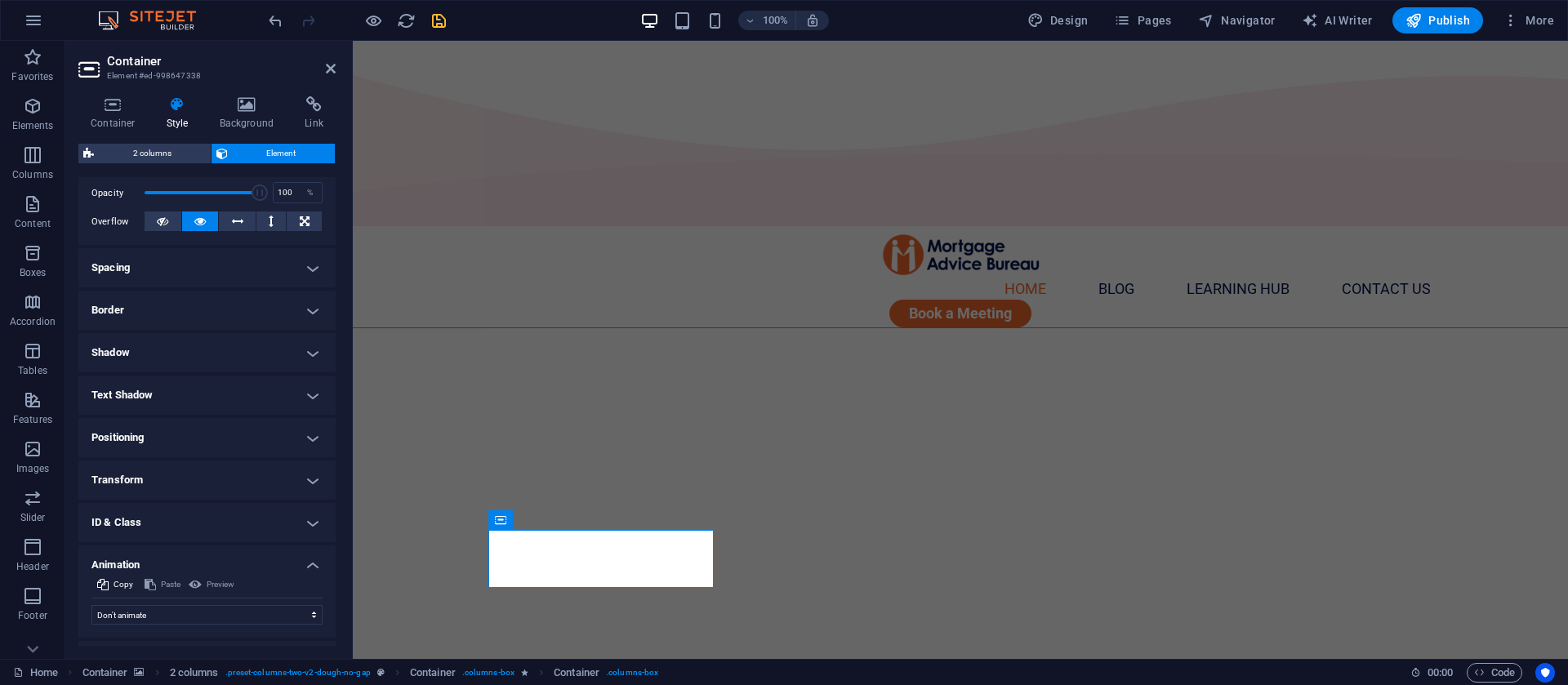
scroll to position [245, 0]
click at [195, 474] on h4 "Transform" at bounding box center [207, 475] width 257 height 39
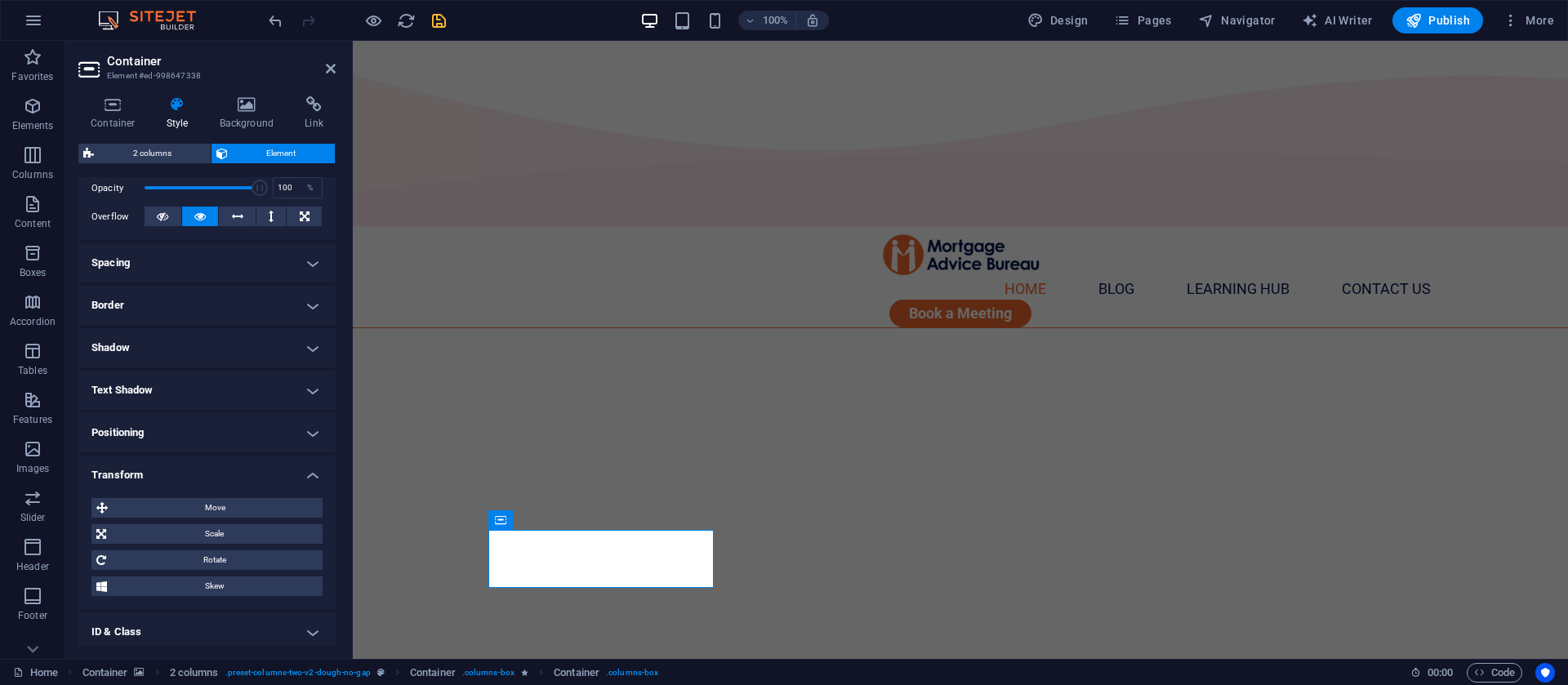
click at [195, 474] on h4 "Transform" at bounding box center [207, 470] width 257 height 29
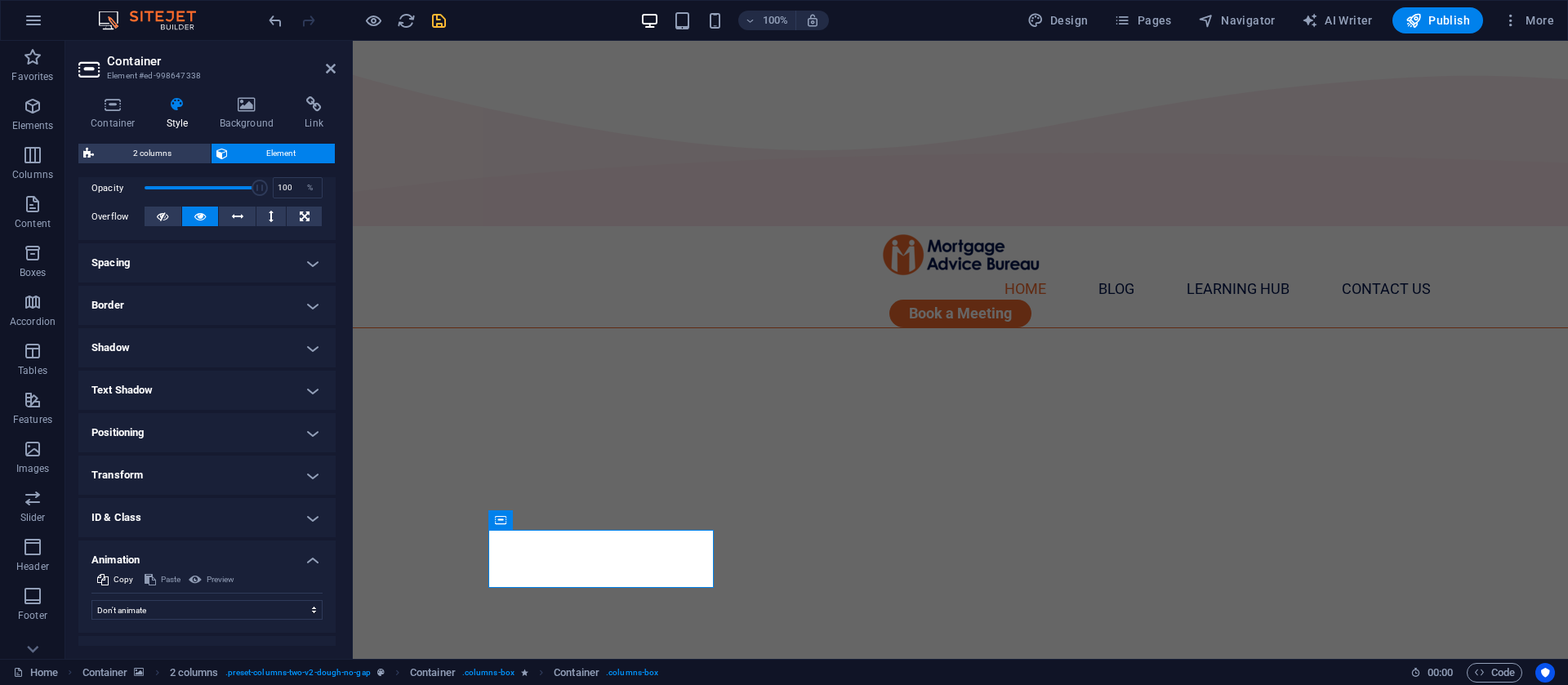
click at [213, 426] on h4 "Positioning" at bounding box center [207, 433] width 257 height 39
click at [213, 426] on h4 "Positioning" at bounding box center [207, 428] width 257 height 29
click at [221, 385] on h4 "Text Shadow" at bounding box center [207, 390] width 257 height 39
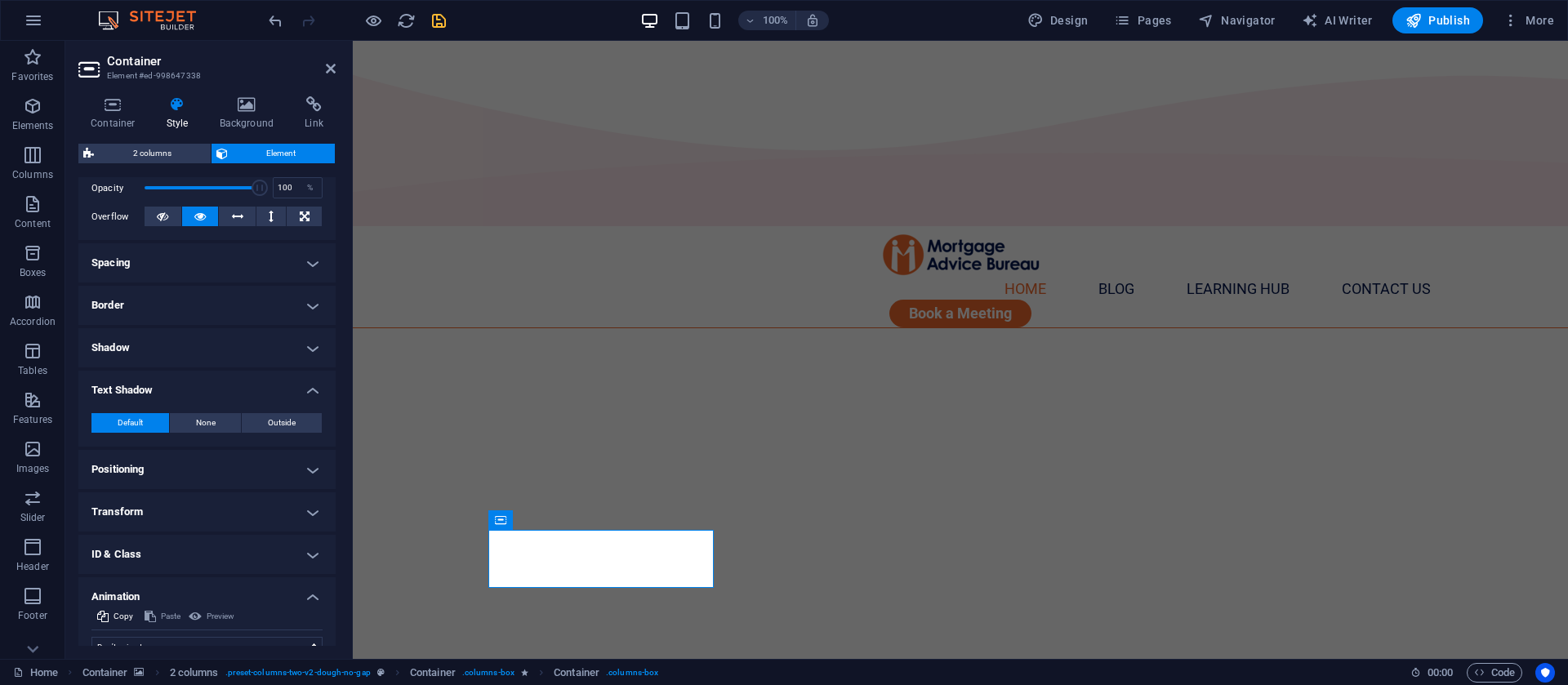
click at [221, 385] on h4 "Text Shadow" at bounding box center [207, 385] width 257 height 29
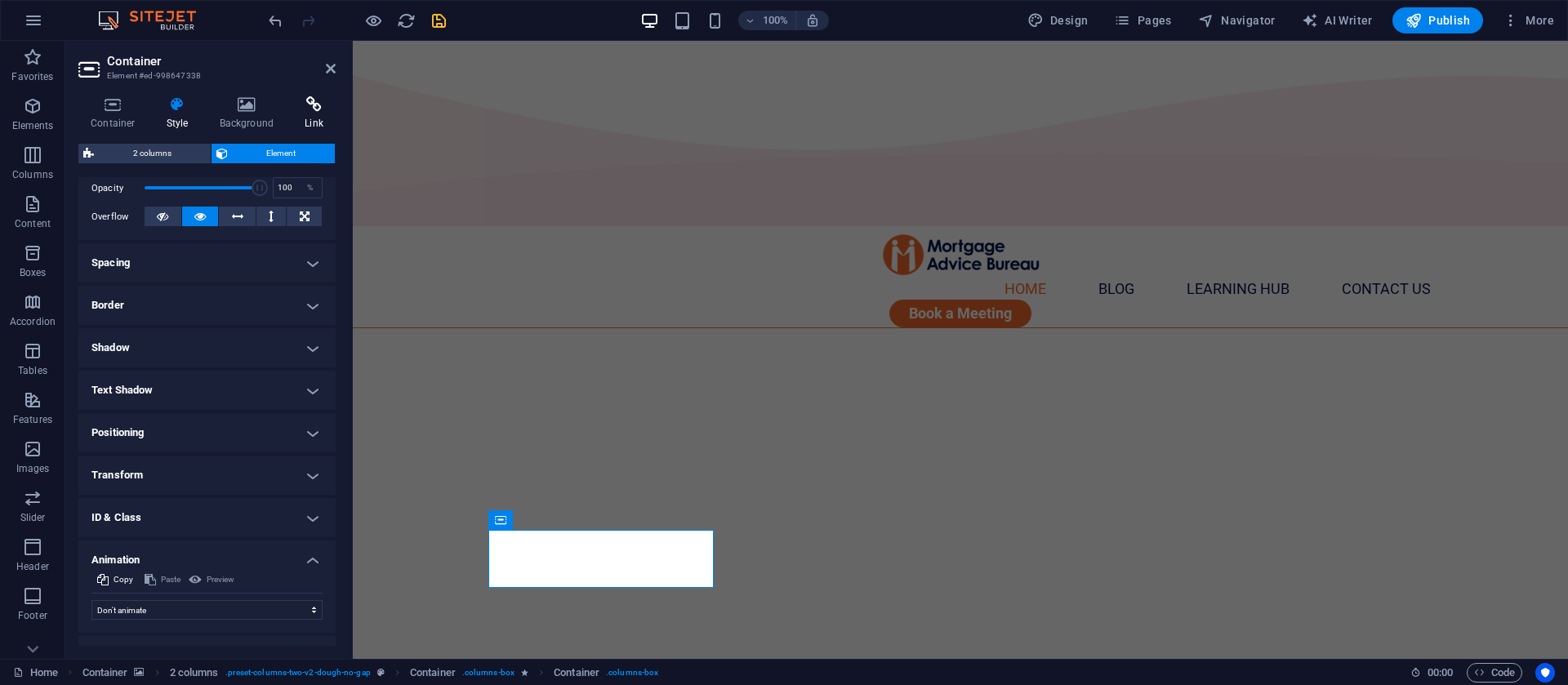
click at [313, 123] on h4 "Link" at bounding box center [313, 113] width 43 height 34
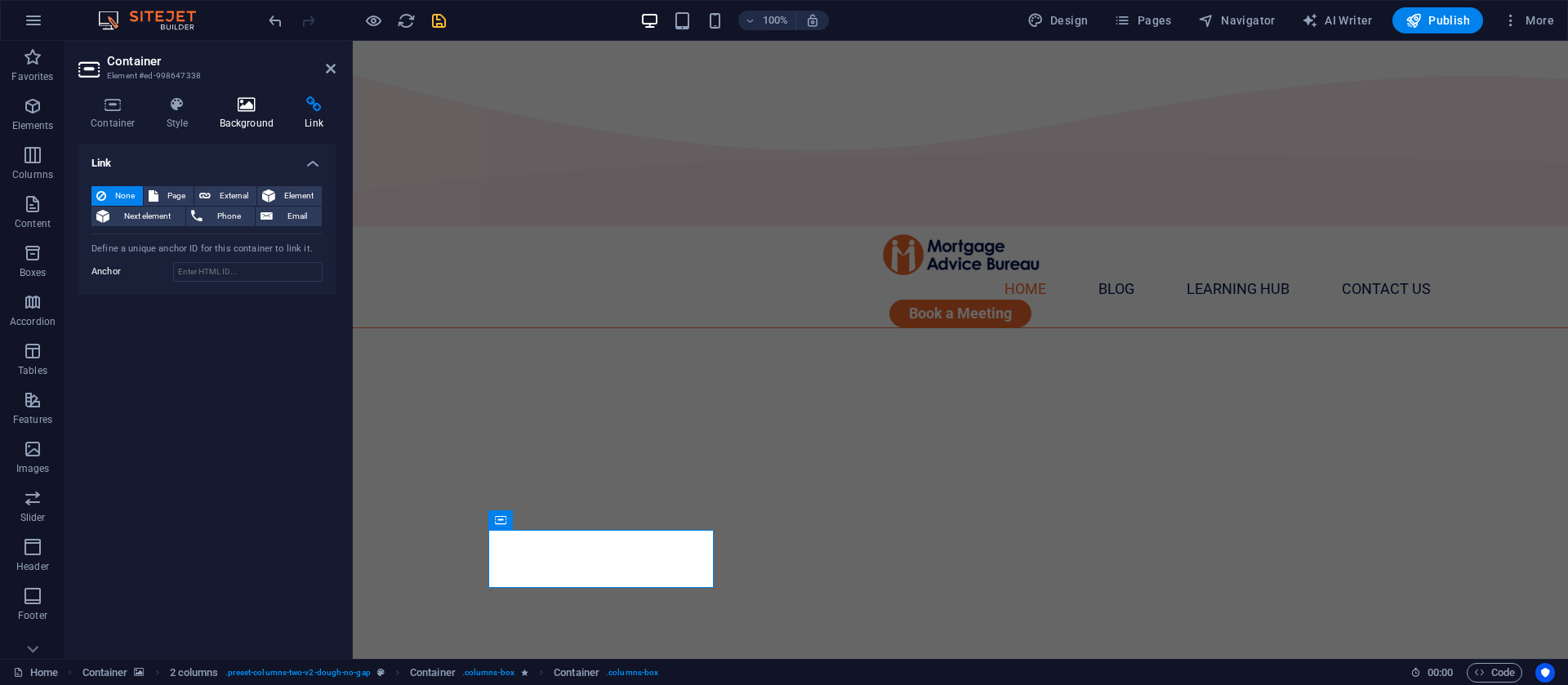
click at [256, 113] on h4 "Background" at bounding box center [250, 113] width 86 height 34
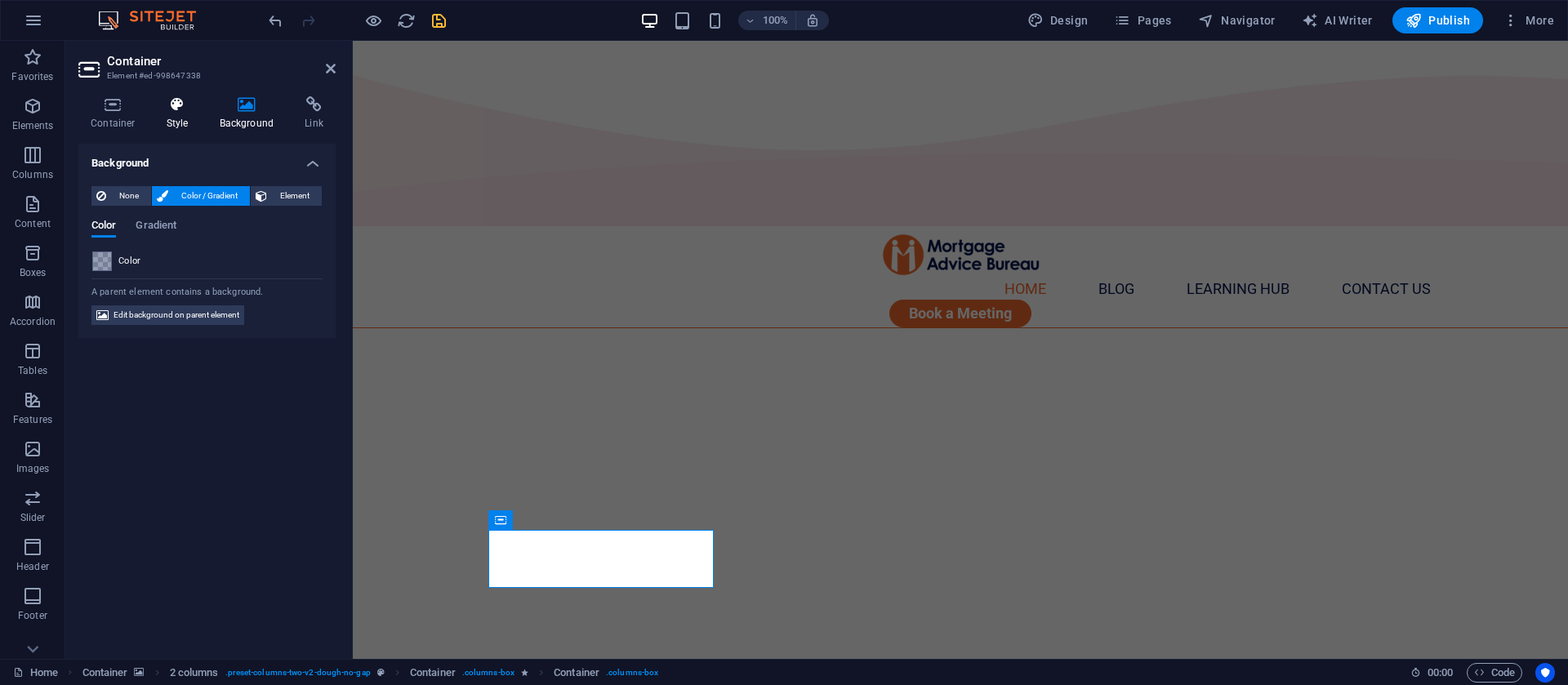
click at [162, 100] on icon at bounding box center [178, 104] width 46 height 16
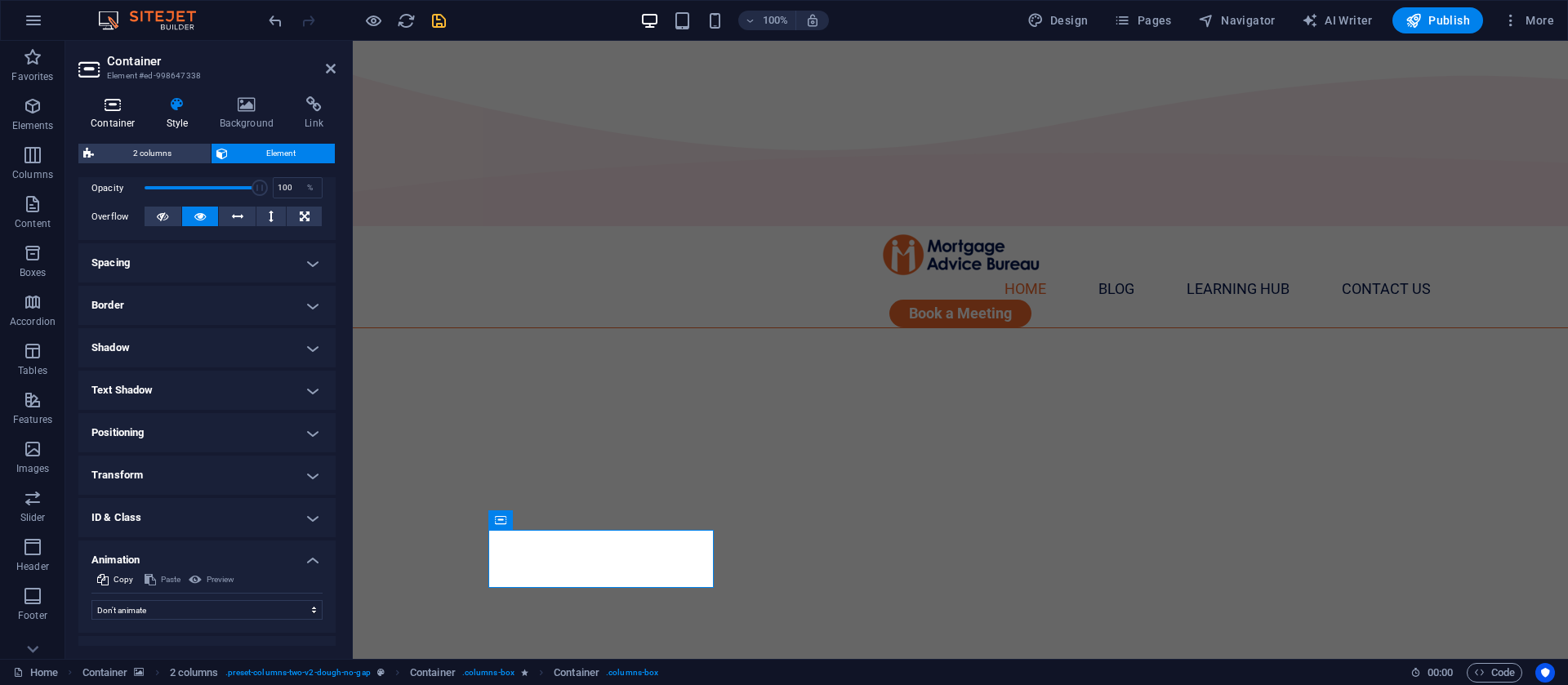
click at [111, 106] on icon at bounding box center [113, 104] width 70 height 16
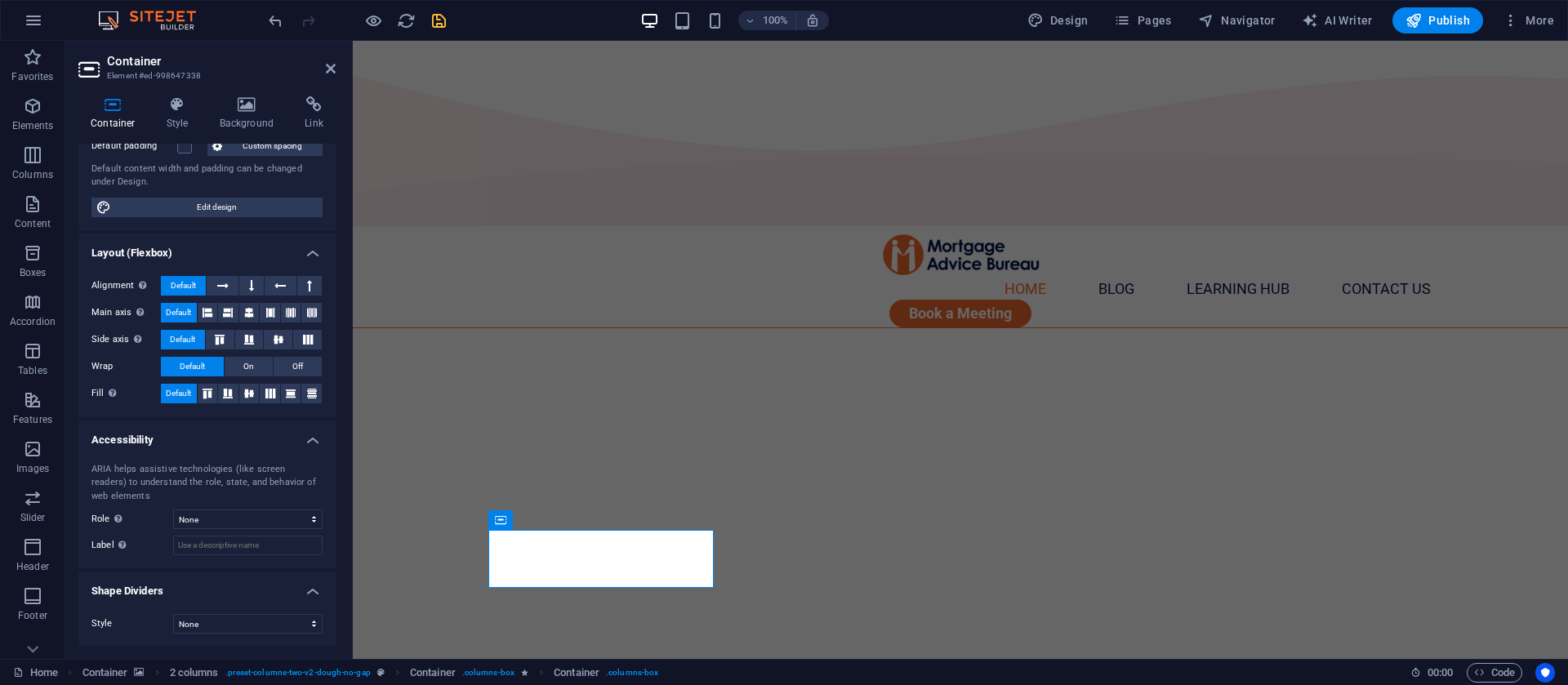
scroll to position [158, 0]
click at [326, 63] on icon at bounding box center [330, 69] width 10 height 13
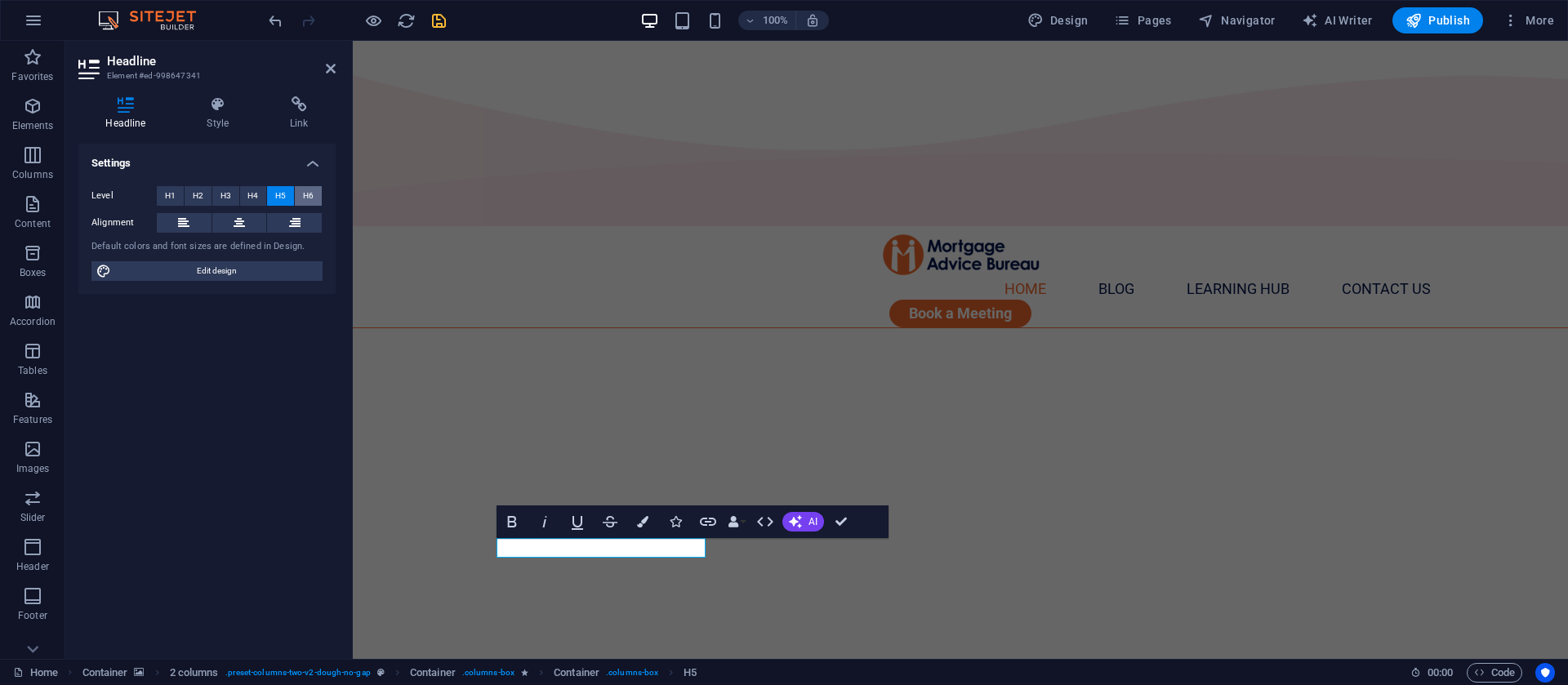
click at [307, 196] on span "H6" at bounding box center [308, 196] width 11 height 20
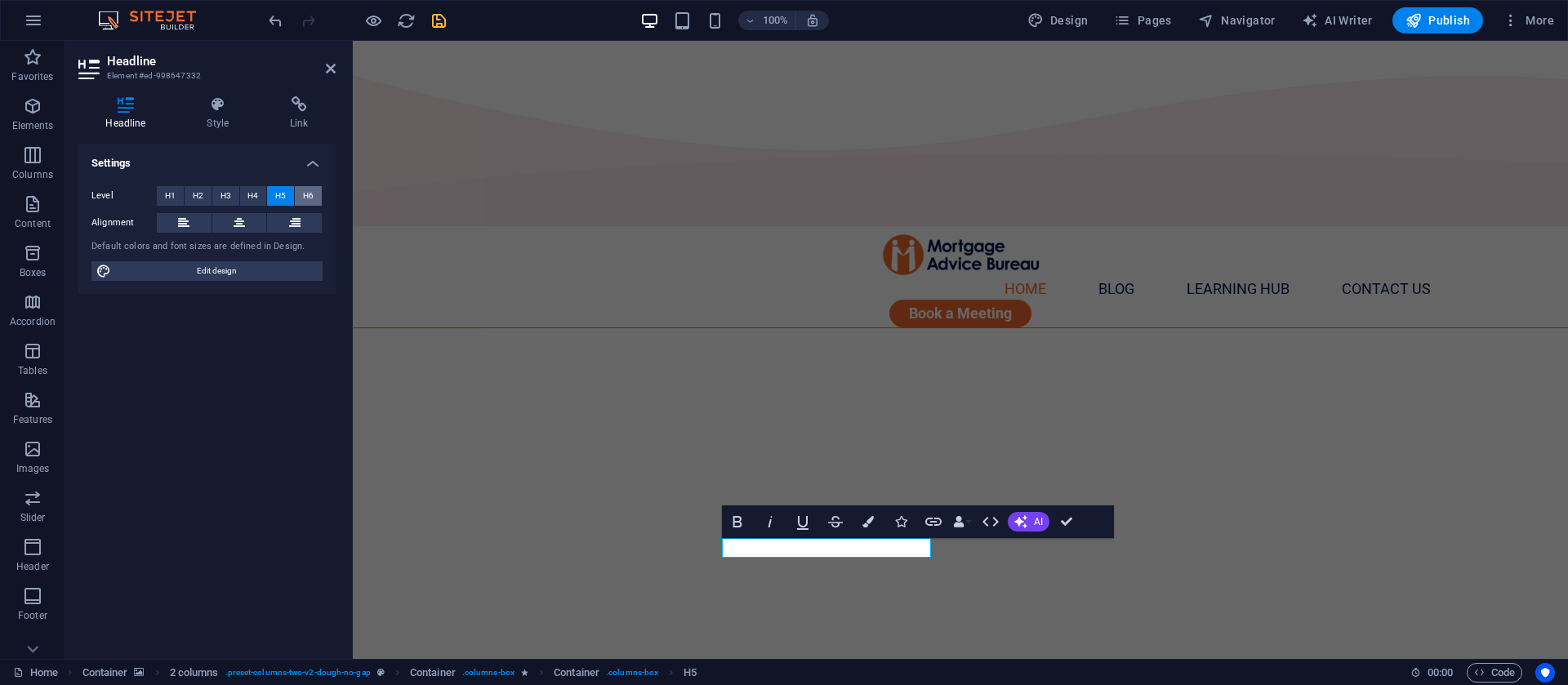
click at [305, 193] on span "H6" at bounding box center [308, 196] width 11 height 20
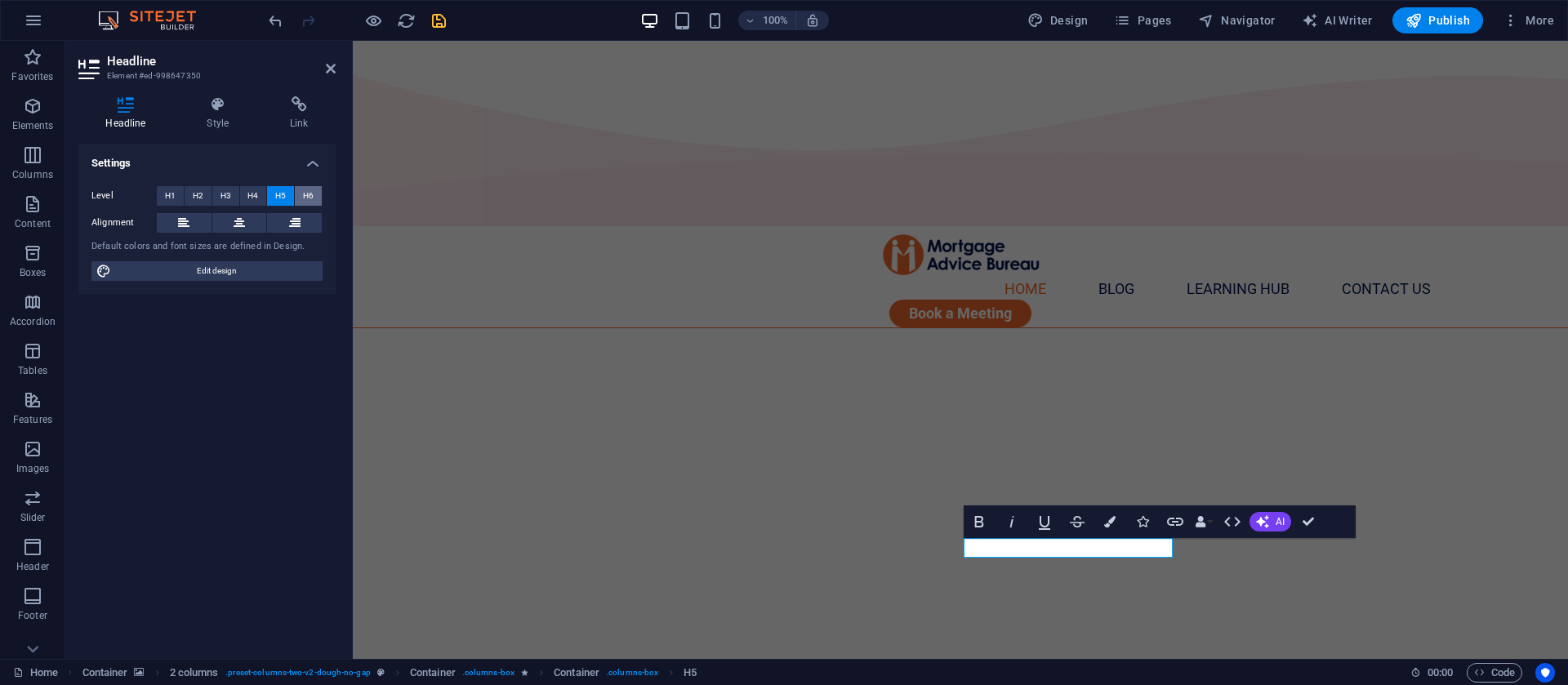
click at [314, 196] on button "H6" at bounding box center [308, 196] width 27 height 20
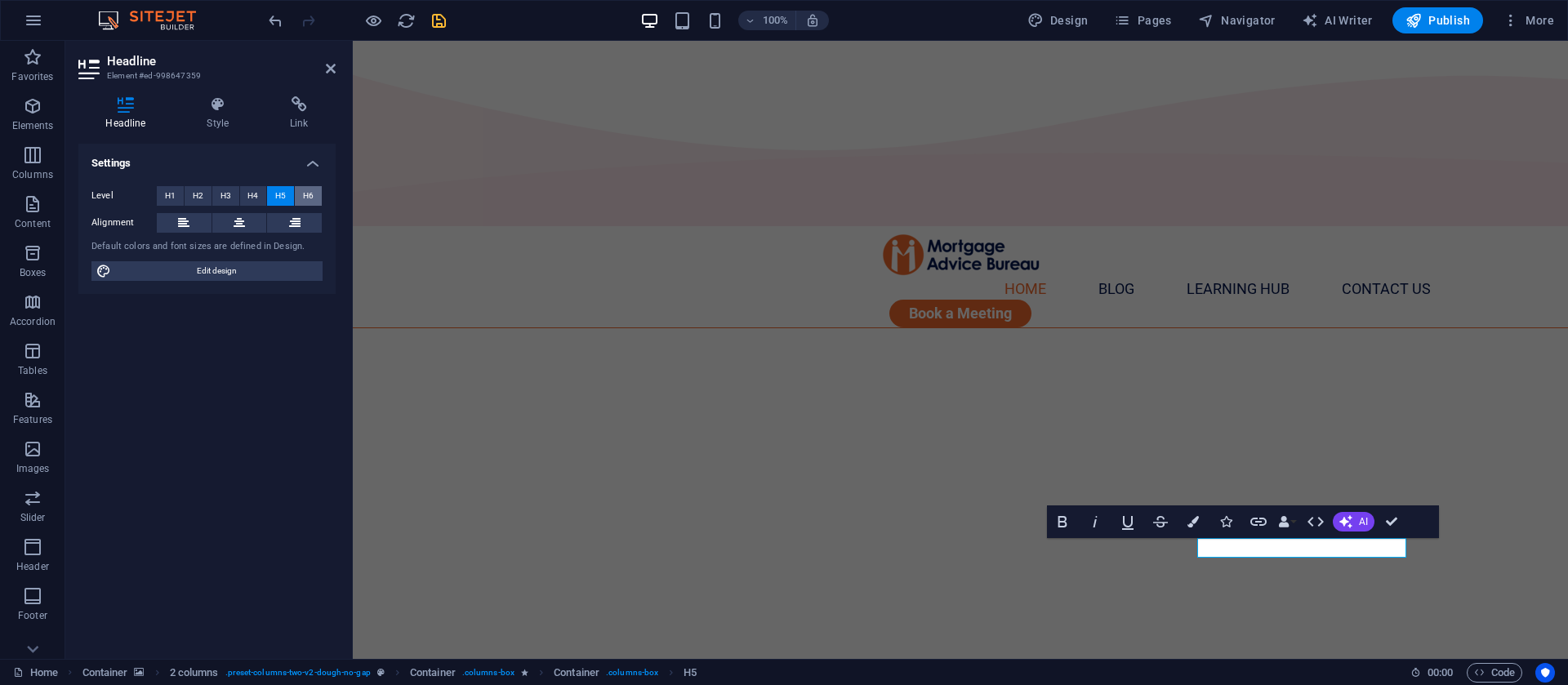
click at [308, 198] on span "H6" at bounding box center [308, 196] width 11 height 20
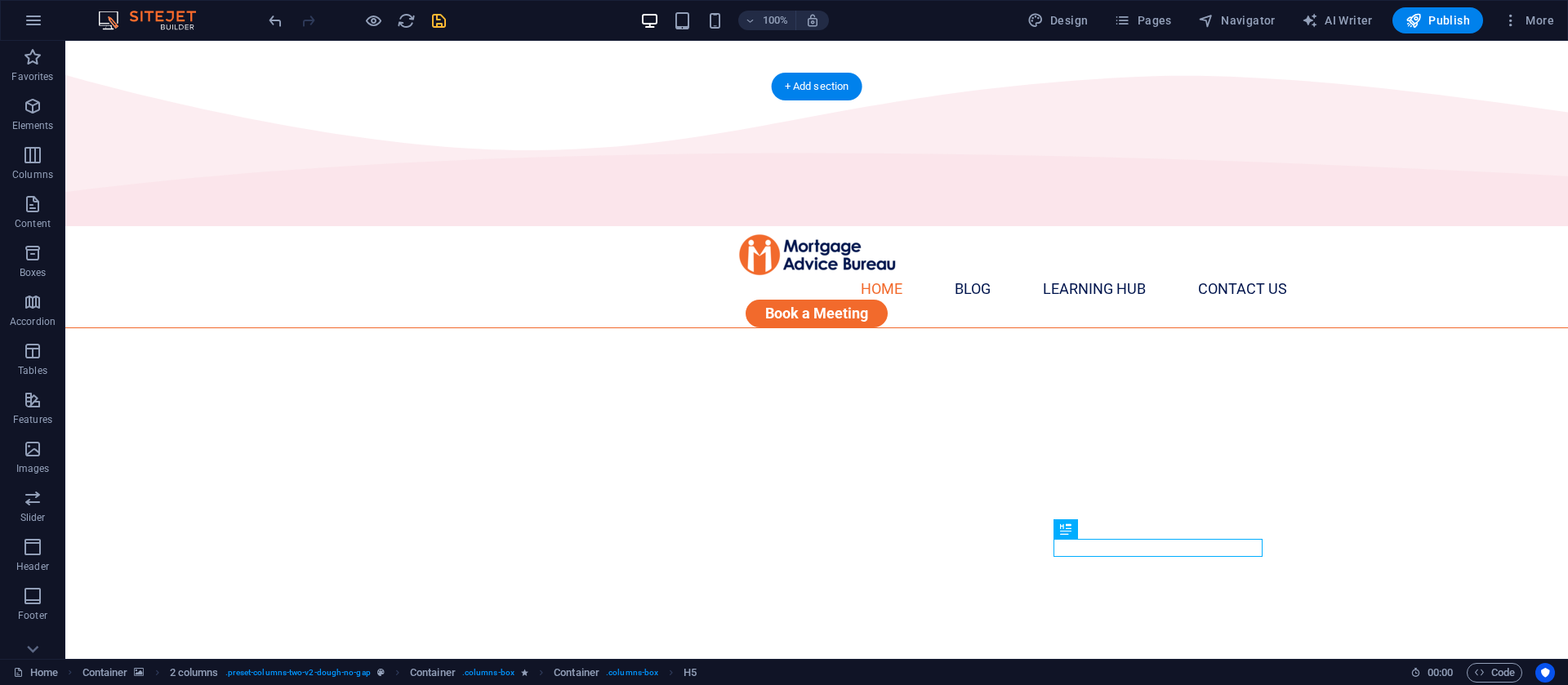
click at [1367, 452] on figure at bounding box center [816, 638] width 1503 height 618
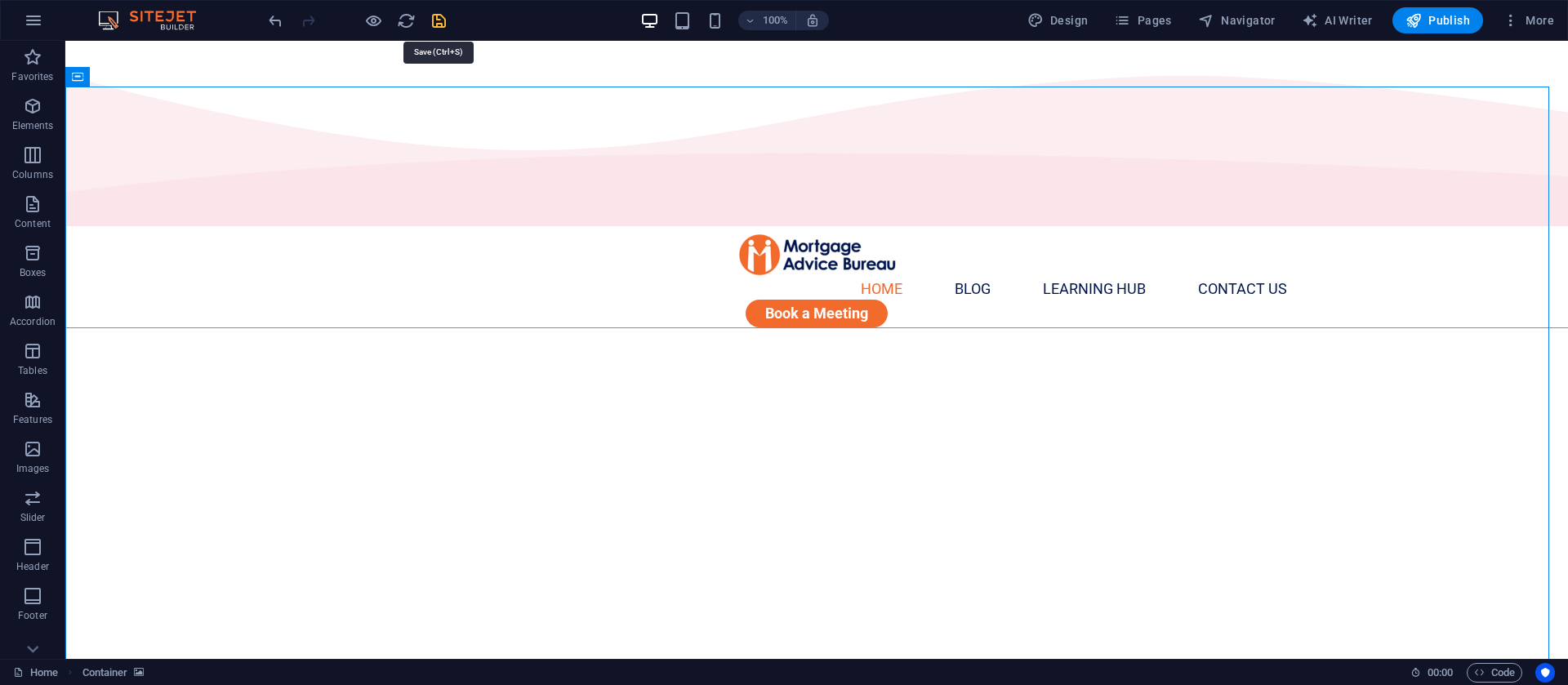
click at [433, 21] on icon "save" at bounding box center [438, 21] width 19 height 19
drag, startPoint x: 666, startPoint y: 564, endPoint x: 396, endPoint y: 566, distance: 270.0
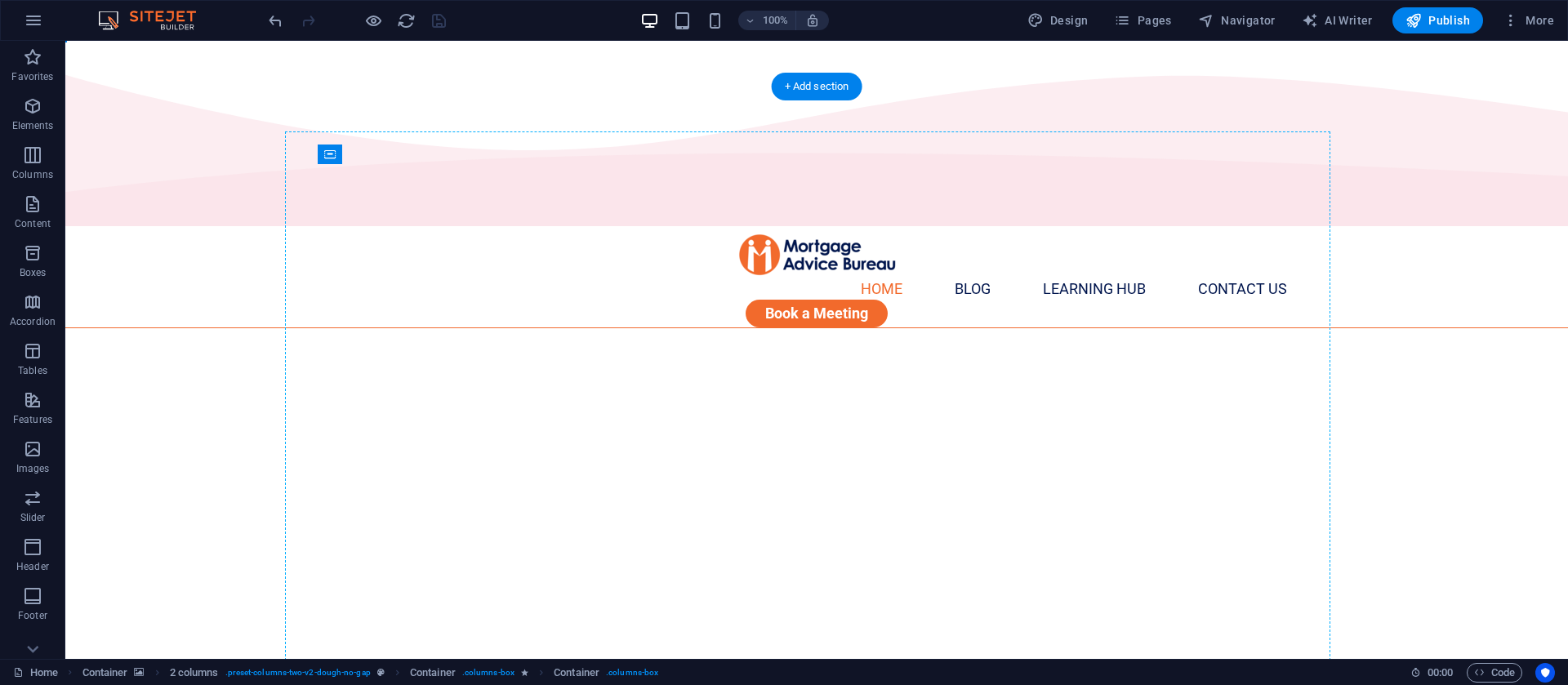
drag, startPoint x: 651, startPoint y: 564, endPoint x: 421, endPoint y: 509, distance: 236.5
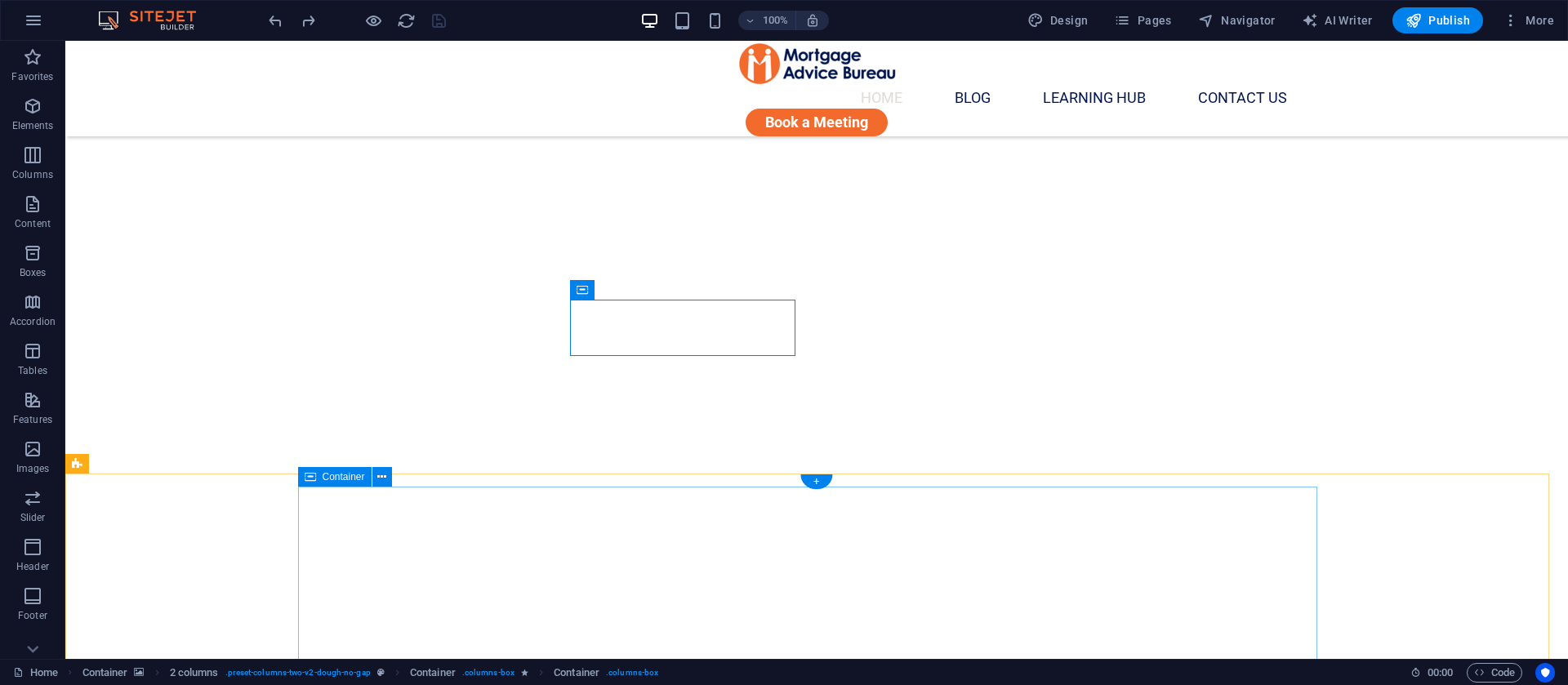
scroll to position [92, 0]
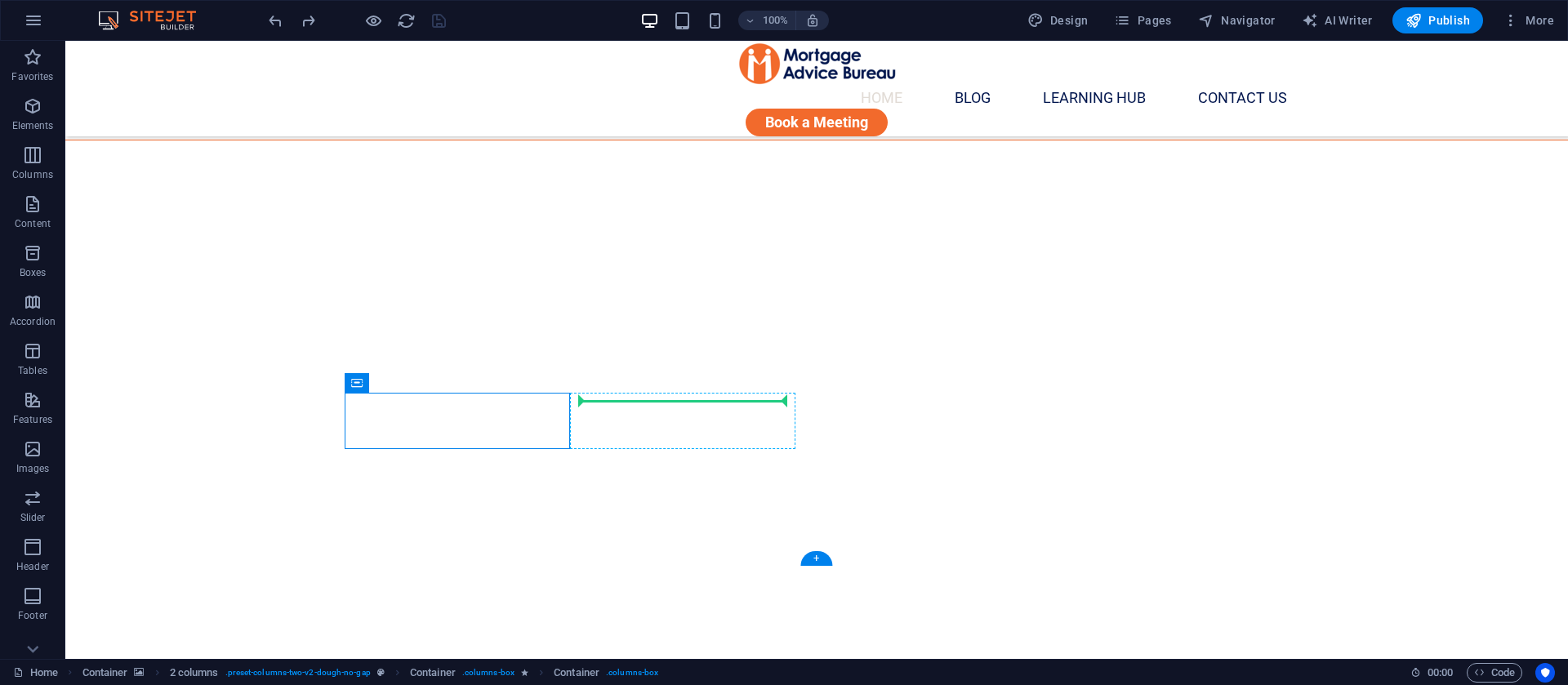
drag, startPoint x: 430, startPoint y: 423, endPoint x: 624, endPoint y: 401, distance: 195.2
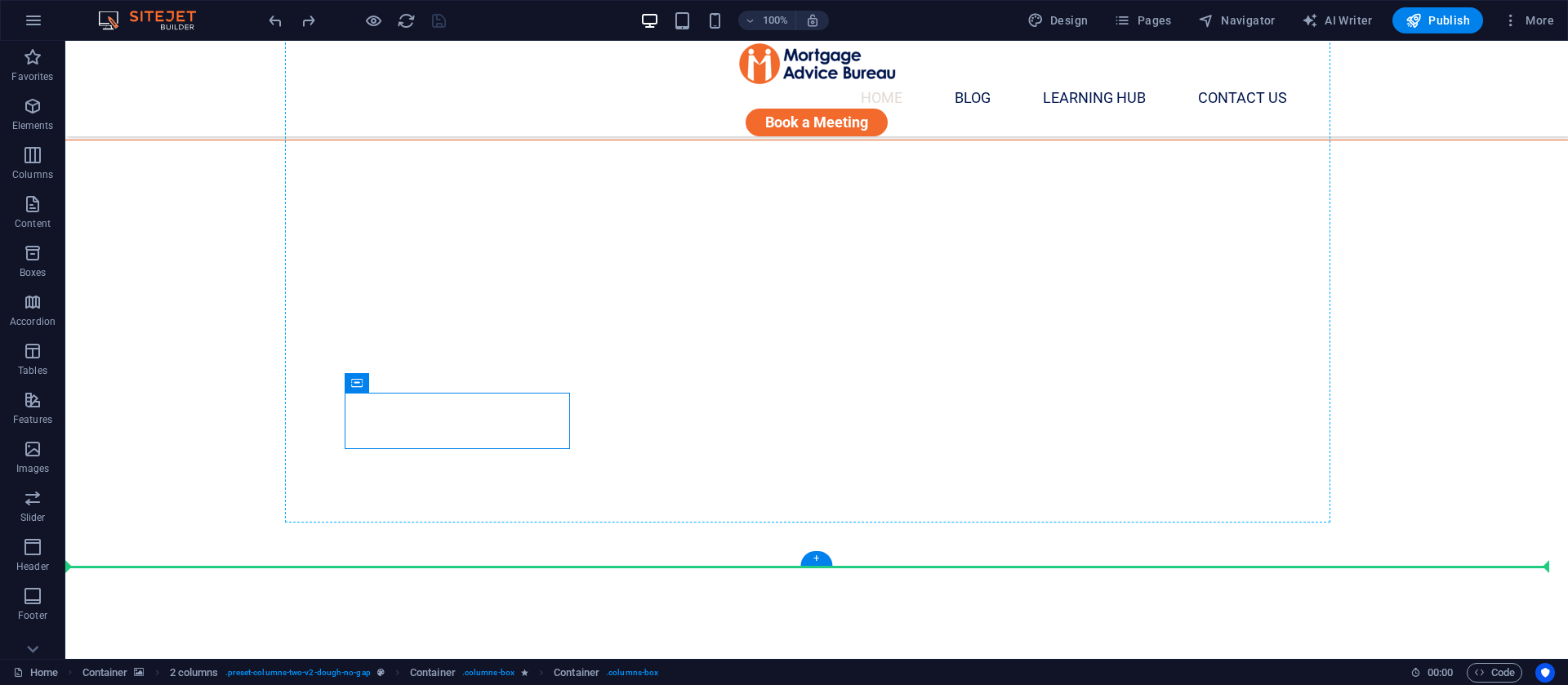
drag, startPoint x: 427, startPoint y: 427, endPoint x: 572, endPoint y: 387, distance: 150.4
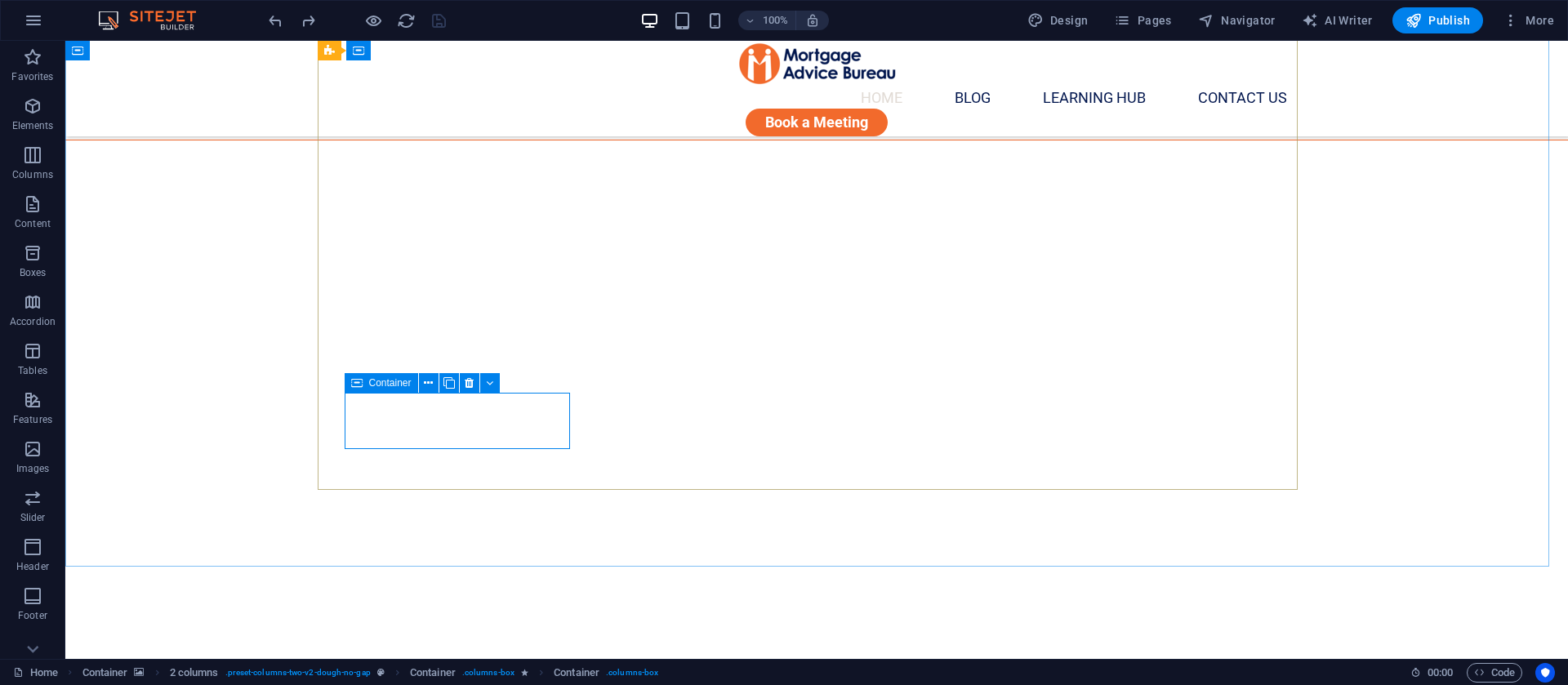
click at [354, 379] on icon at bounding box center [356, 383] width 12 height 20
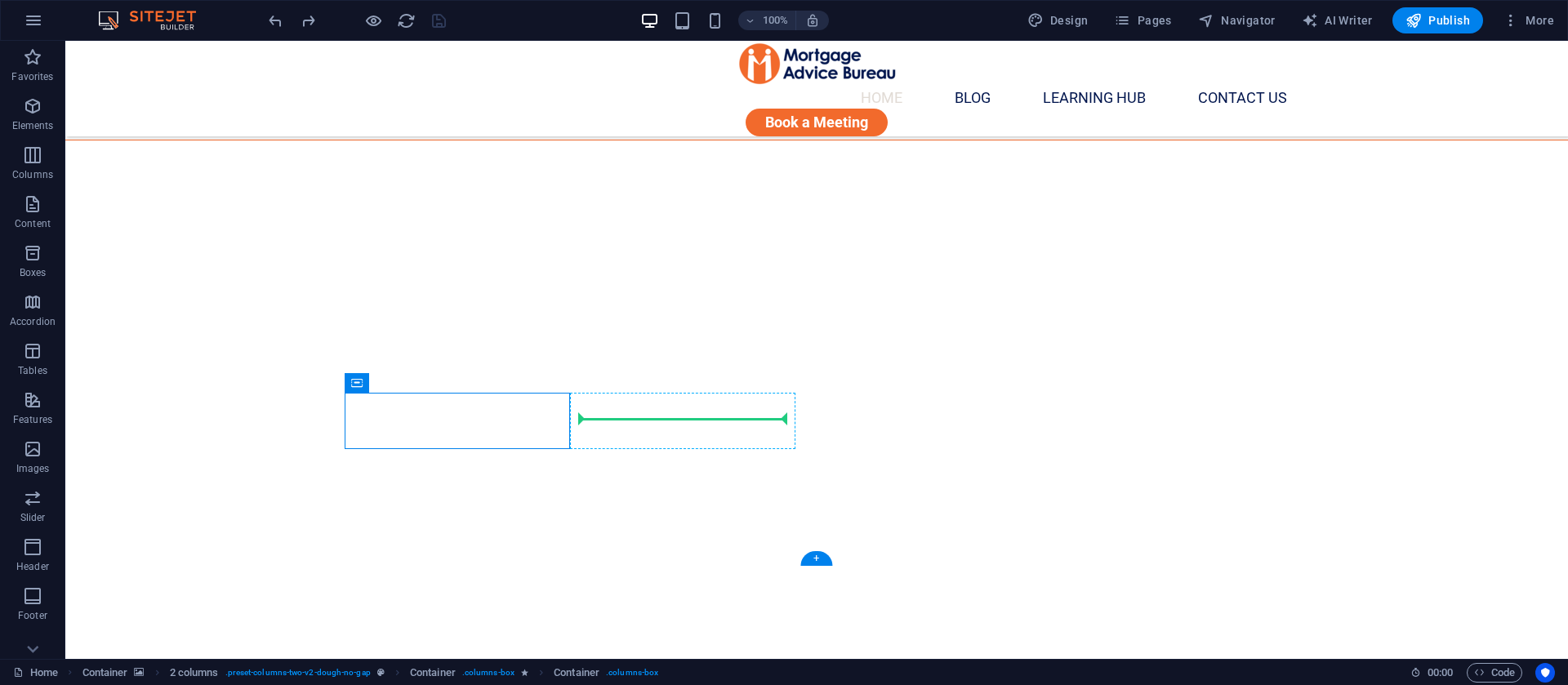
drag, startPoint x: 421, startPoint y: 420, endPoint x: 714, endPoint y: 425, distance: 293.0
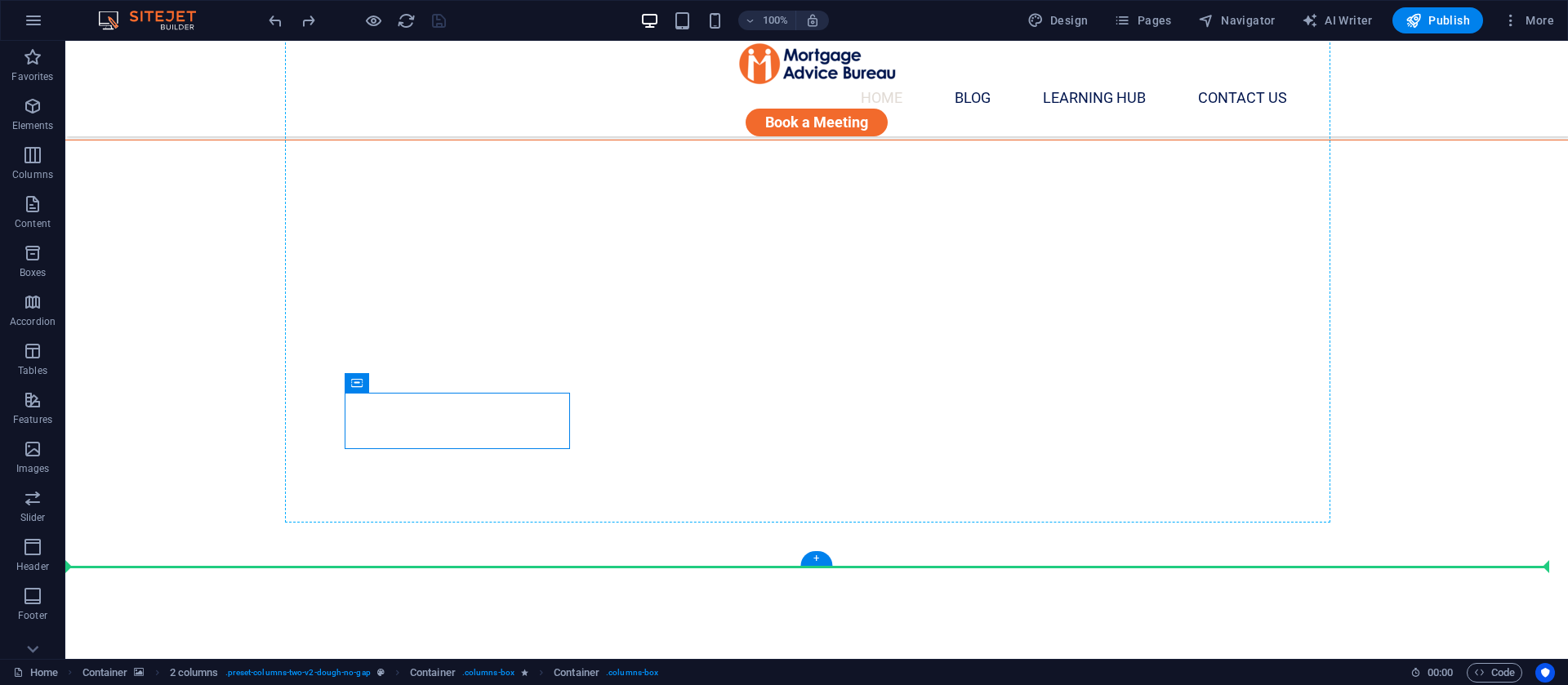
drag, startPoint x: 419, startPoint y: 423, endPoint x: 813, endPoint y: 403, distance: 394.5
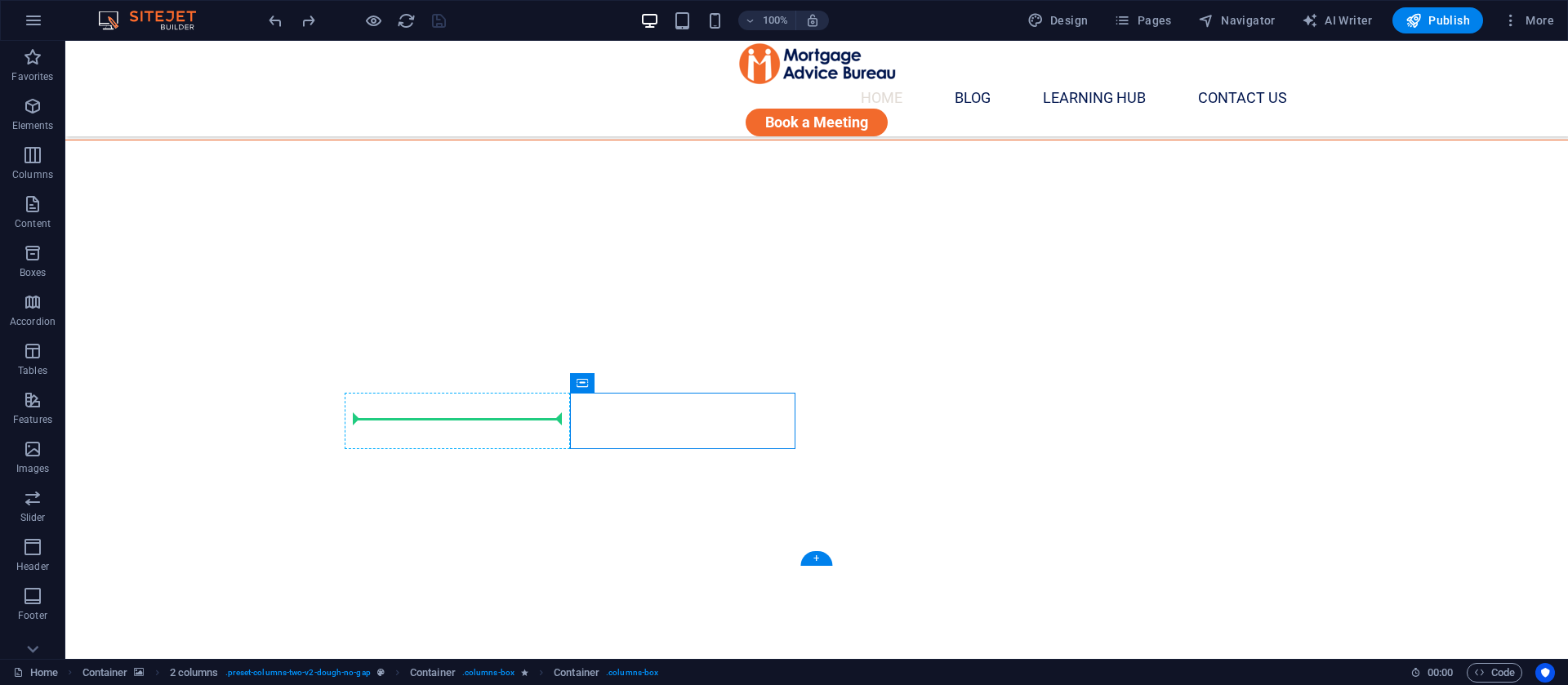
drag, startPoint x: 657, startPoint y: 427, endPoint x: 426, endPoint y: 415, distance: 231.3
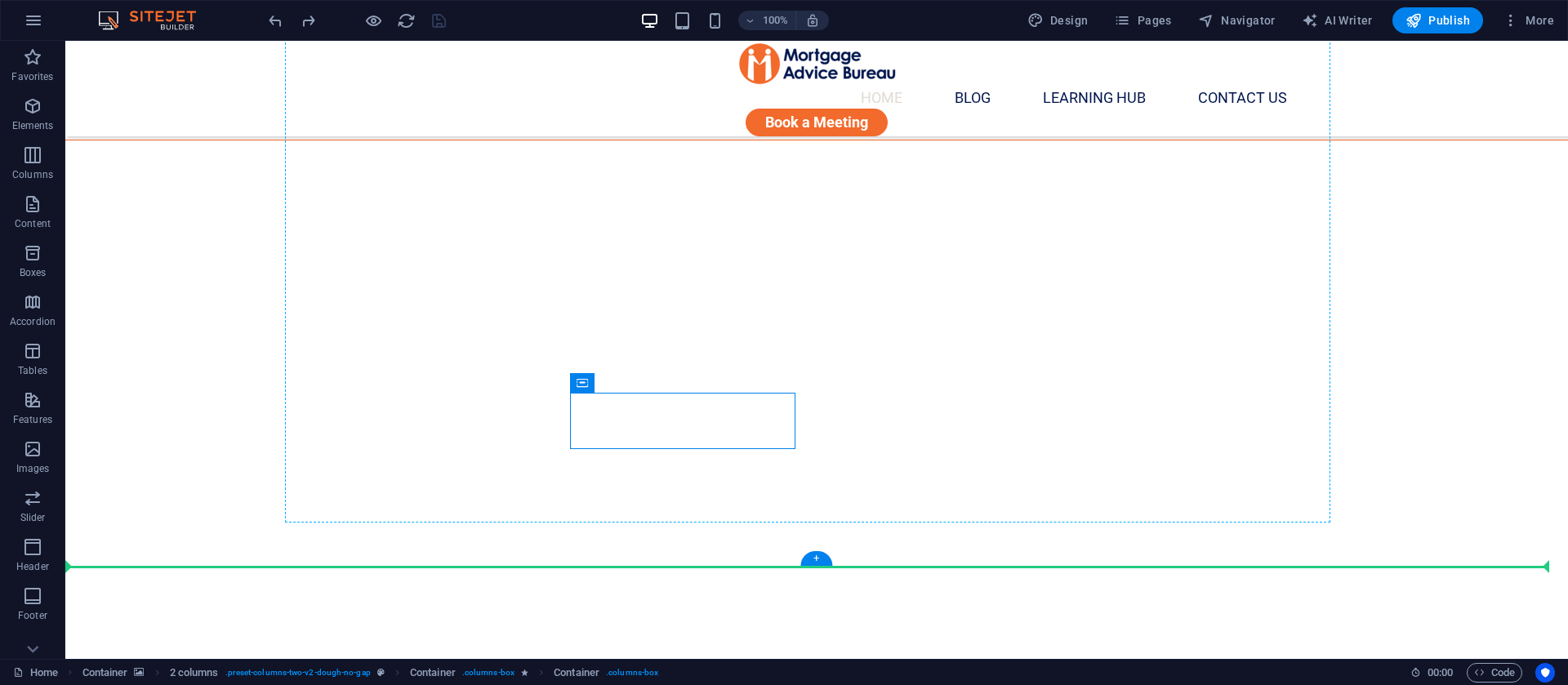
drag, startPoint x: 663, startPoint y: 424, endPoint x: 341, endPoint y: 404, distance: 322.6
drag, startPoint x: 647, startPoint y: 425, endPoint x: 460, endPoint y: 383, distance: 191.7
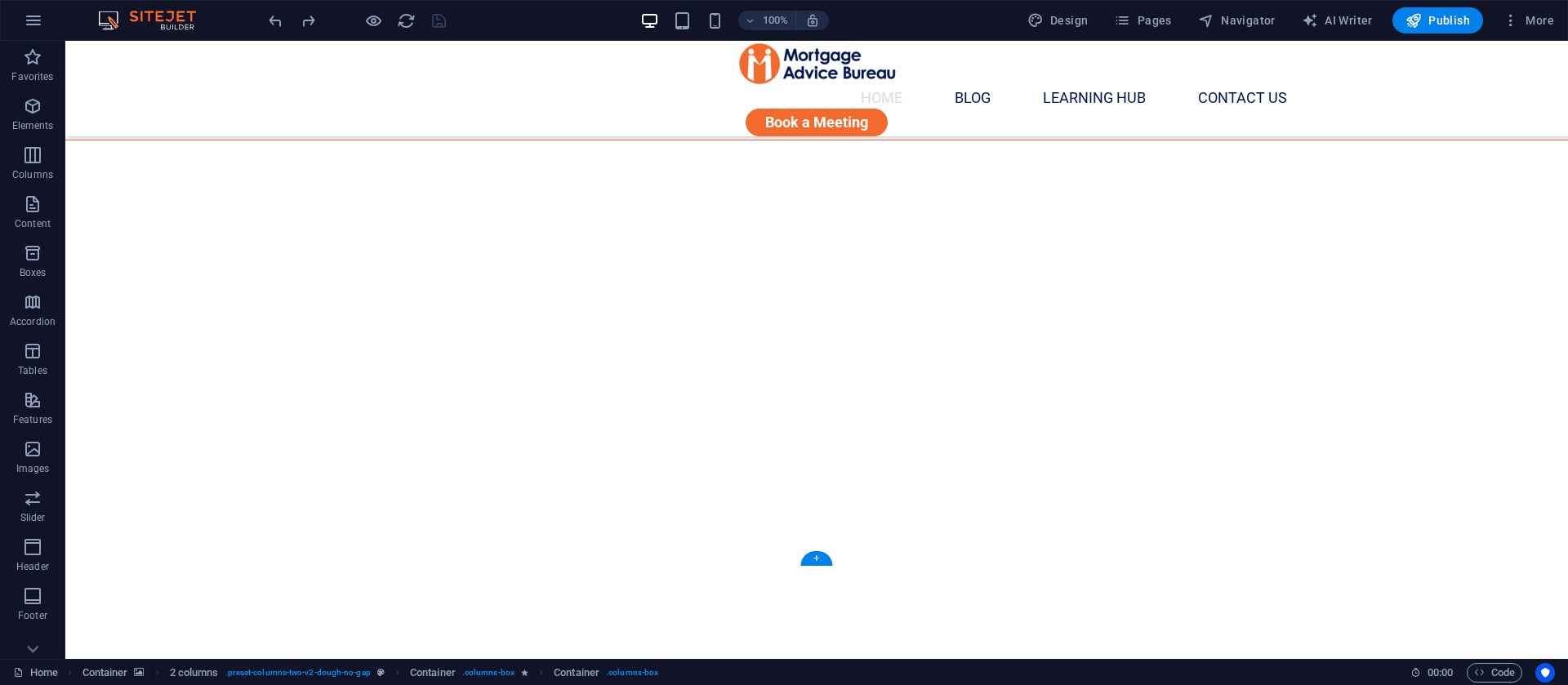
drag, startPoint x: 555, startPoint y: 391, endPoint x: 544, endPoint y: 394, distance: 11.4
click at [1409, 430] on figure at bounding box center [816, 449] width 1503 height 618
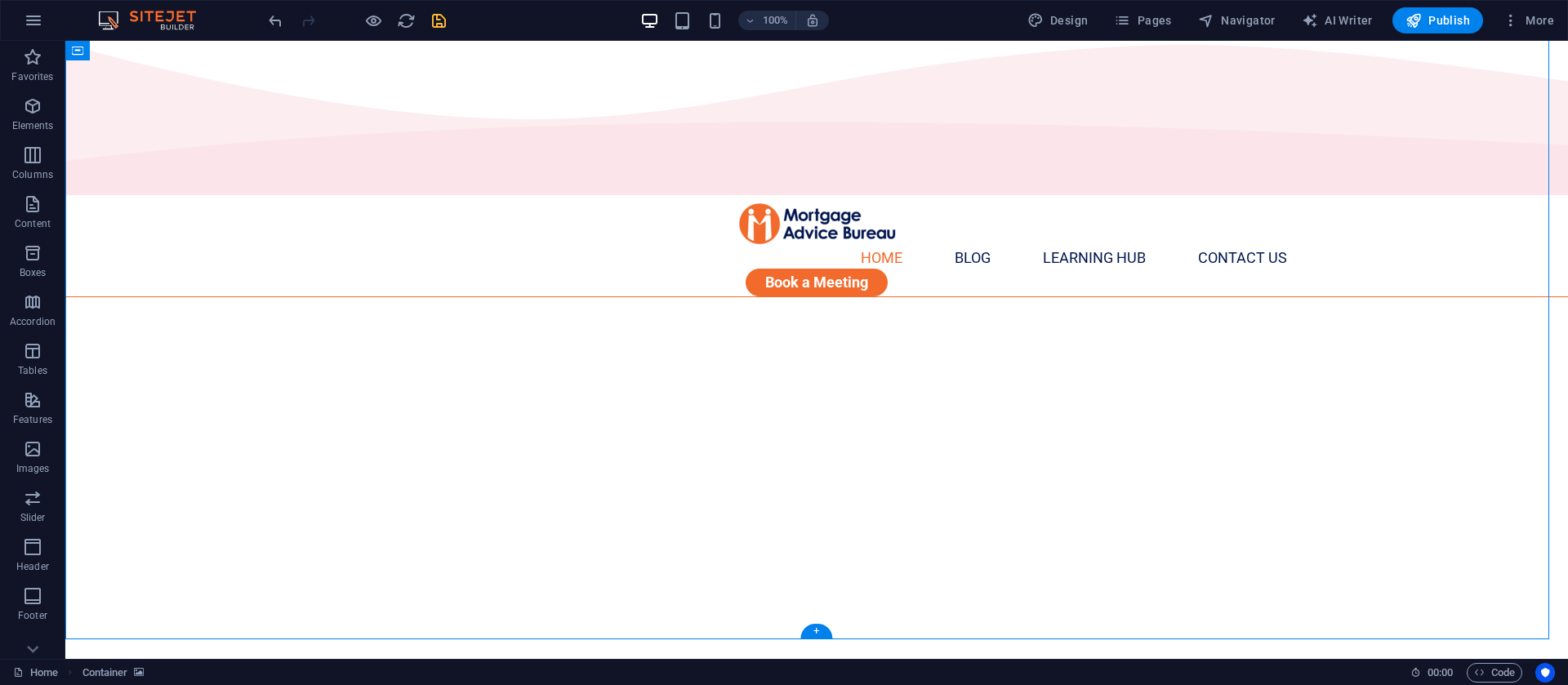
scroll to position [0, 0]
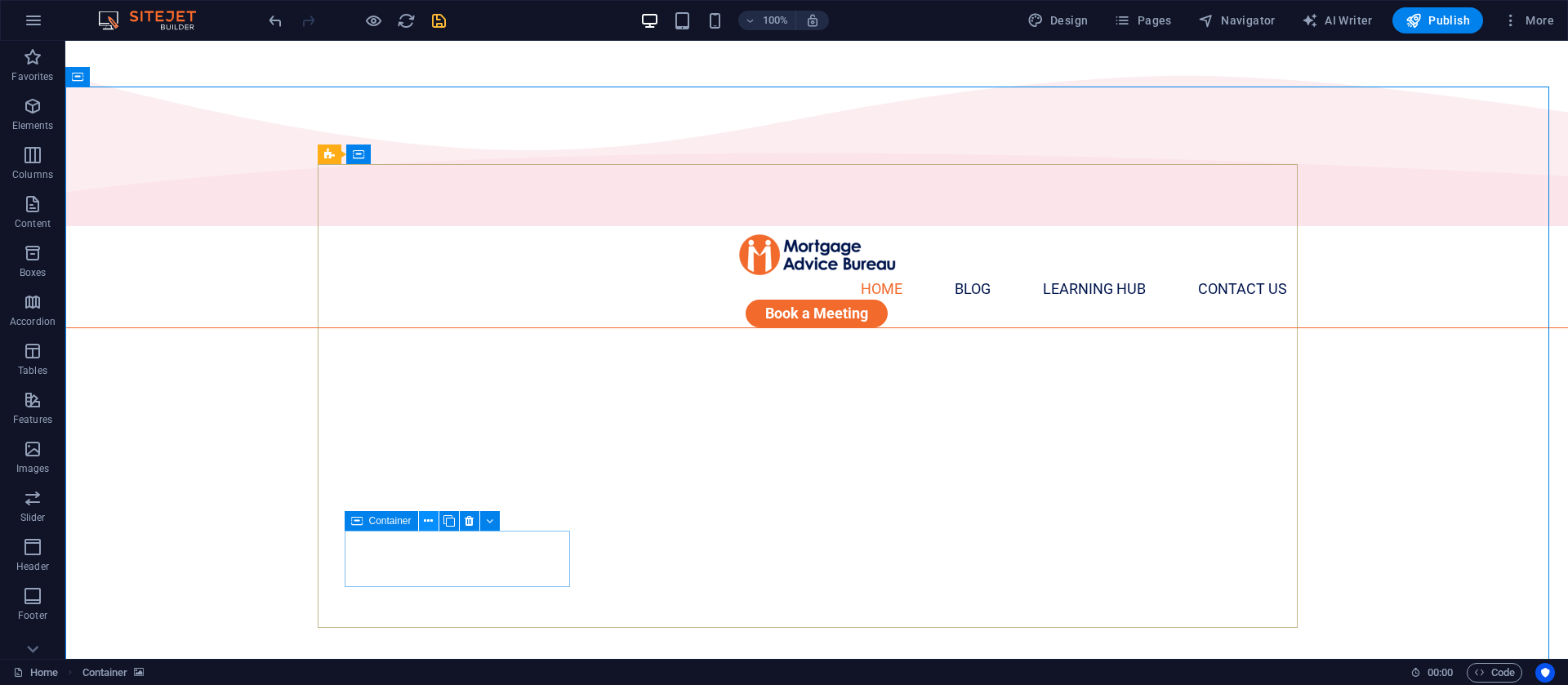
click at [425, 517] on icon at bounding box center [429, 521] width 9 height 17
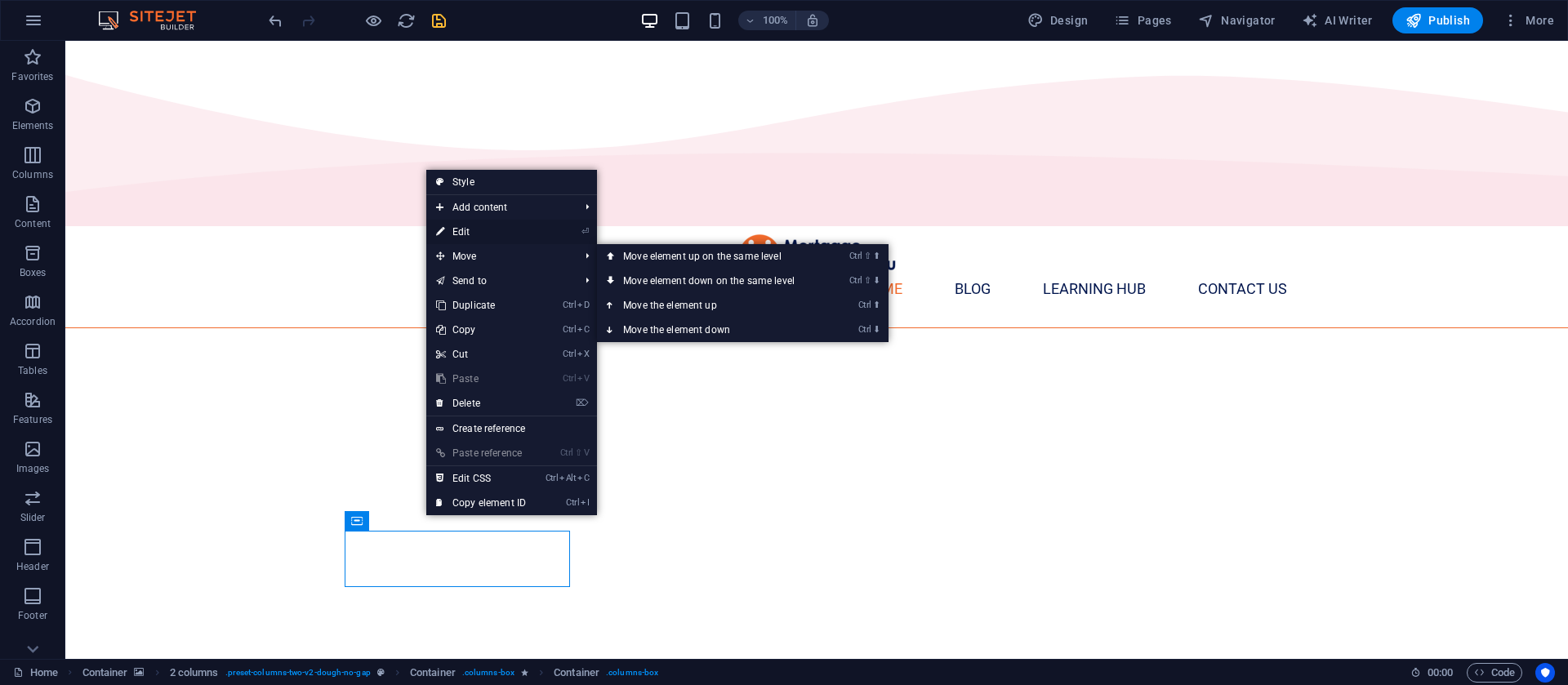
click at [485, 221] on link "⏎ Edit" at bounding box center [480, 231] width 110 height 24
select select "%"
select select "px"
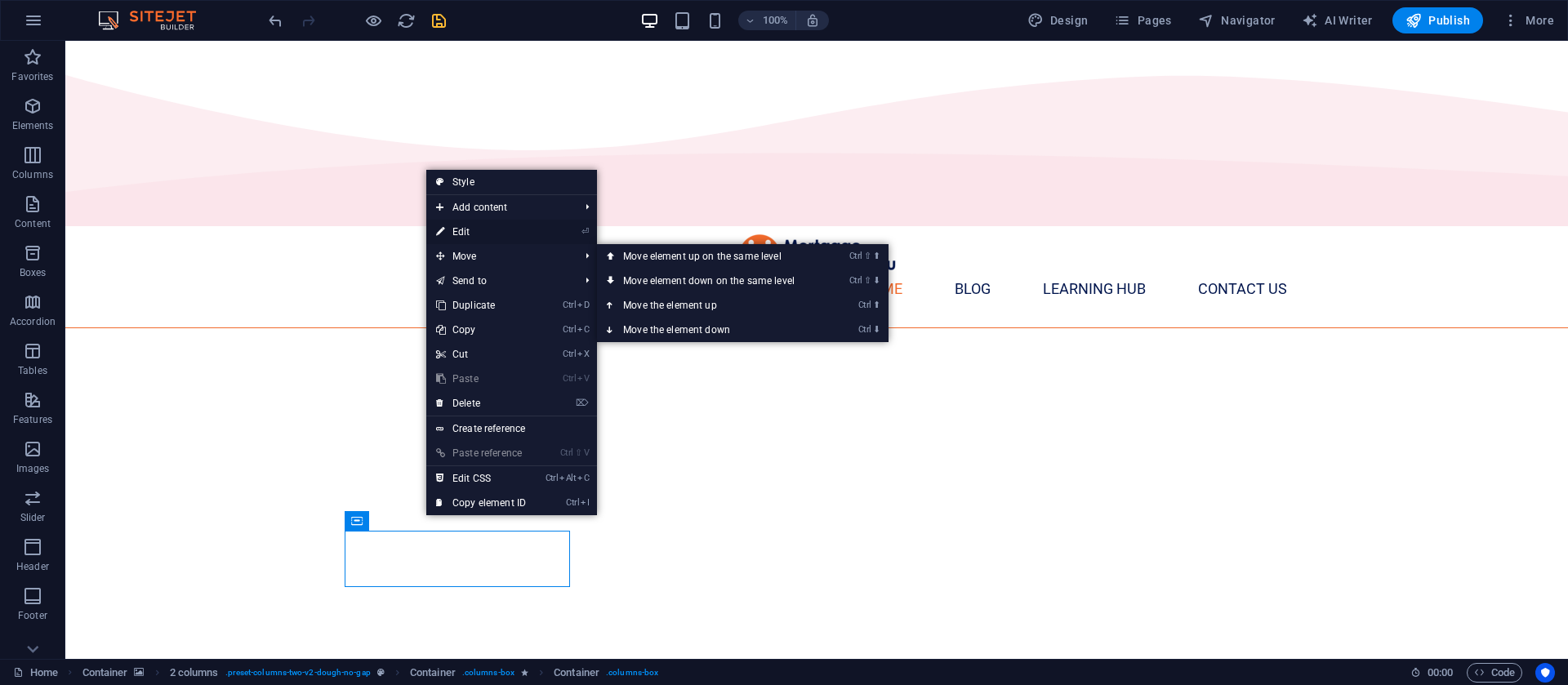
select select "px"
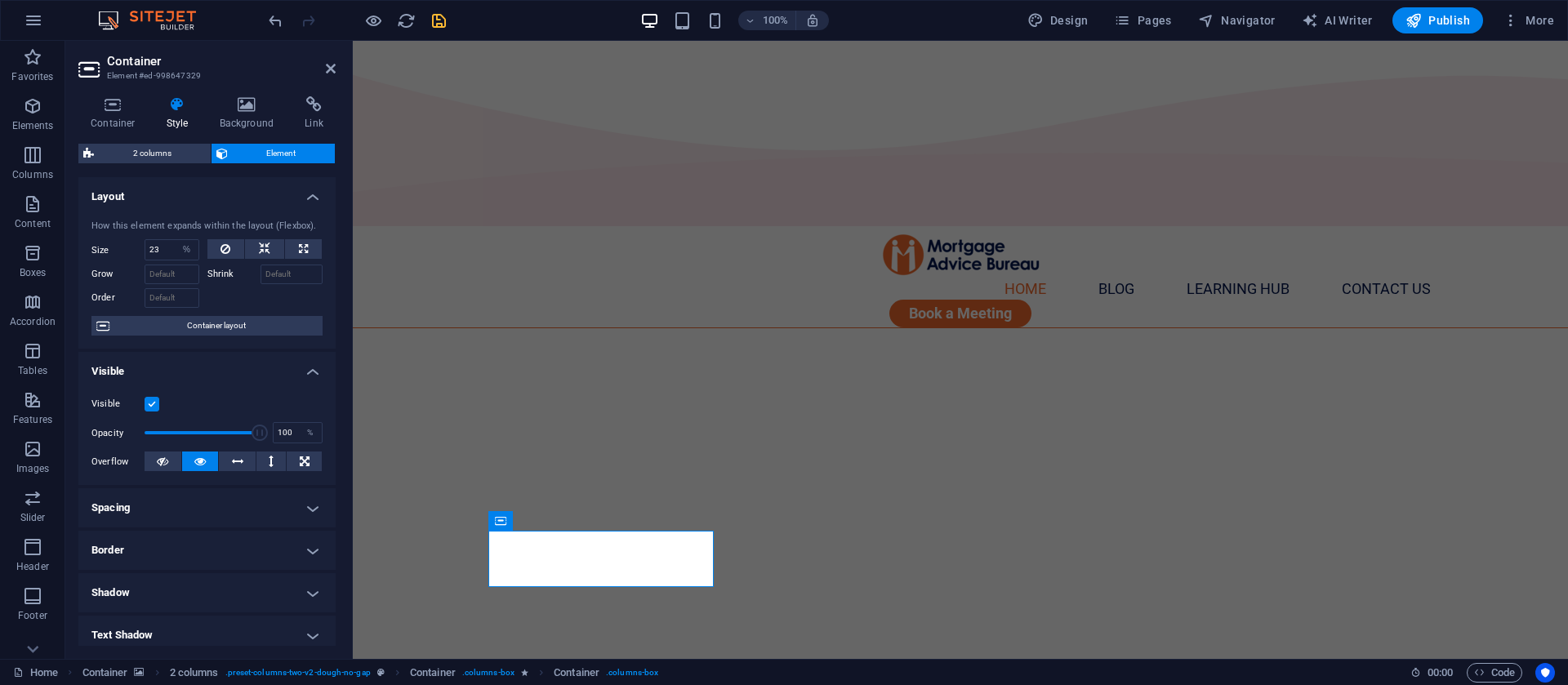
click at [192, 502] on h4 "Spacing" at bounding box center [207, 508] width 257 height 39
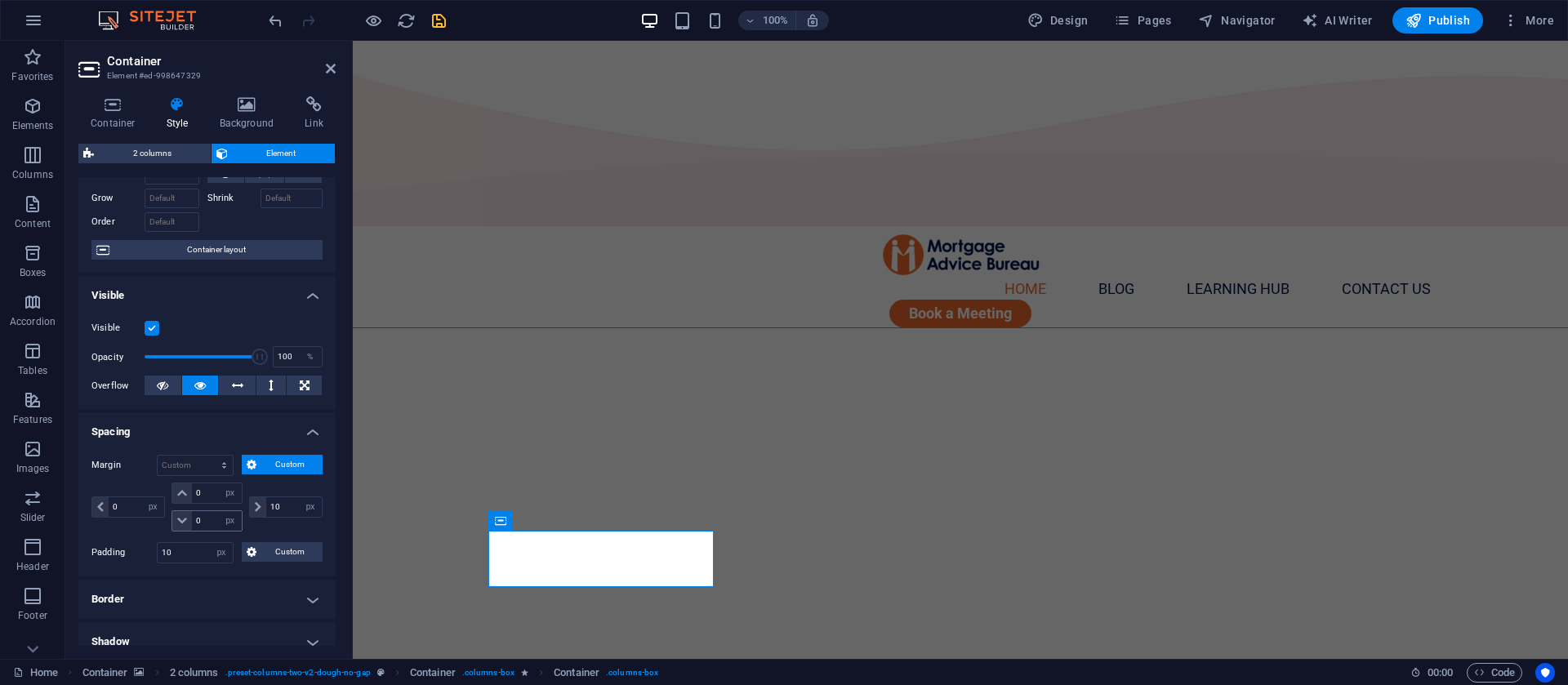
scroll to position [122, 0]
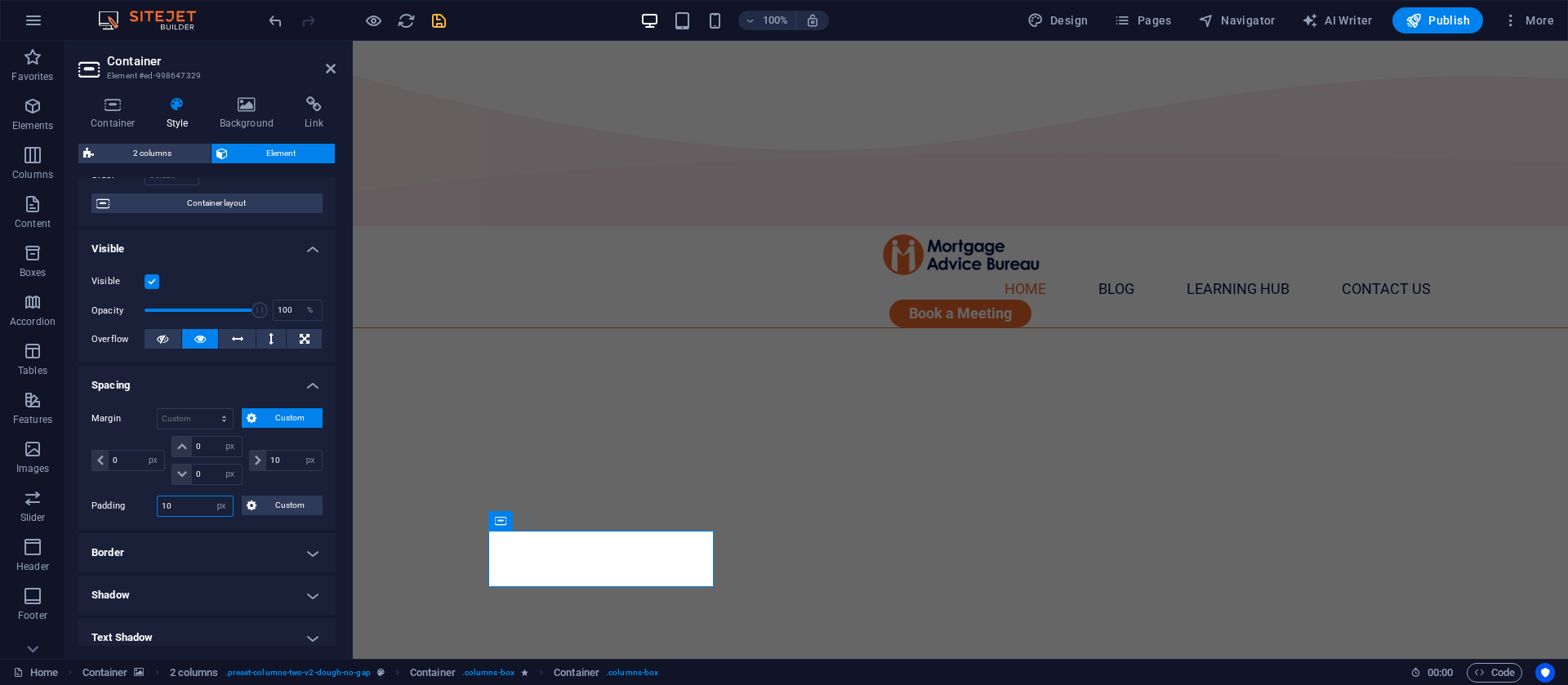
click at [182, 513] on input "10" at bounding box center [196, 506] width 75 height 20
type input "20"
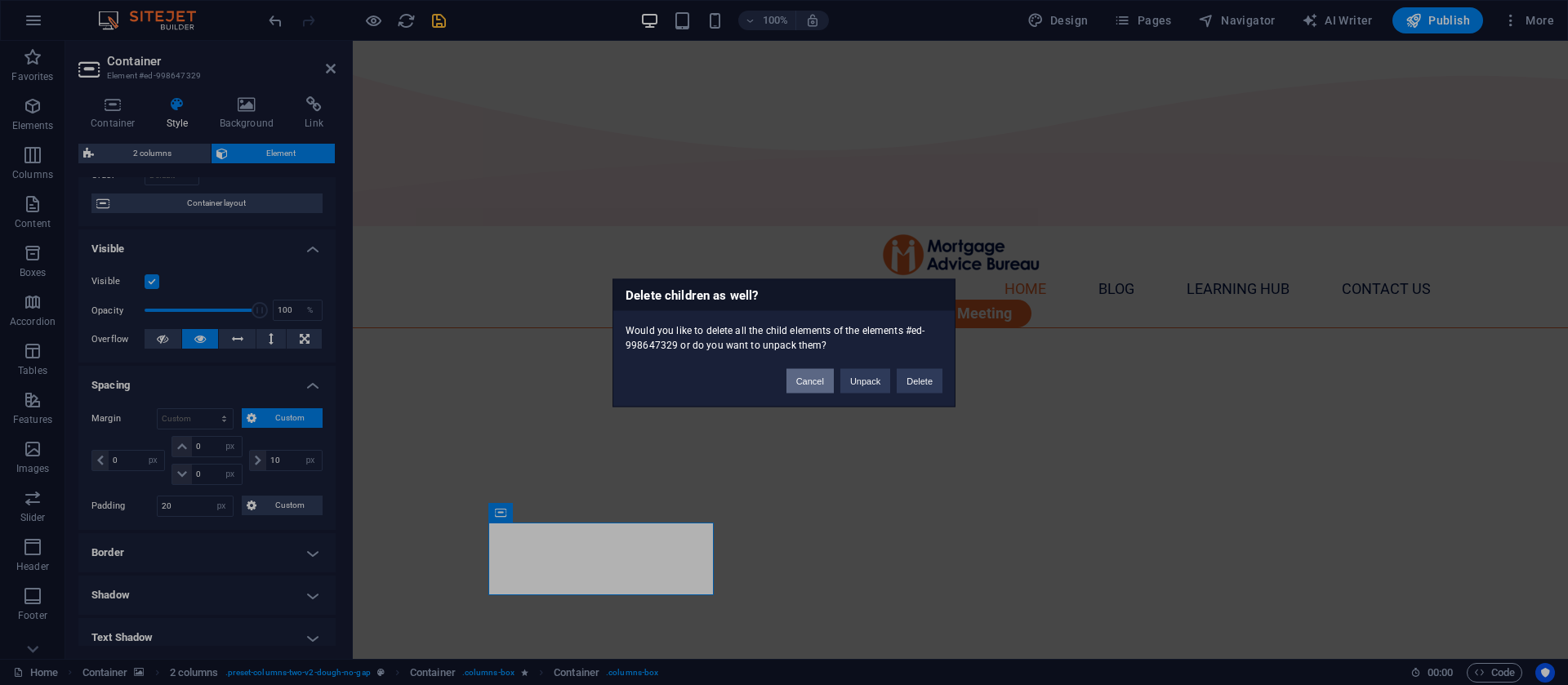
click at [810, 373] on button "Cancel" at bounding box center [810, 380] width 47 height 24
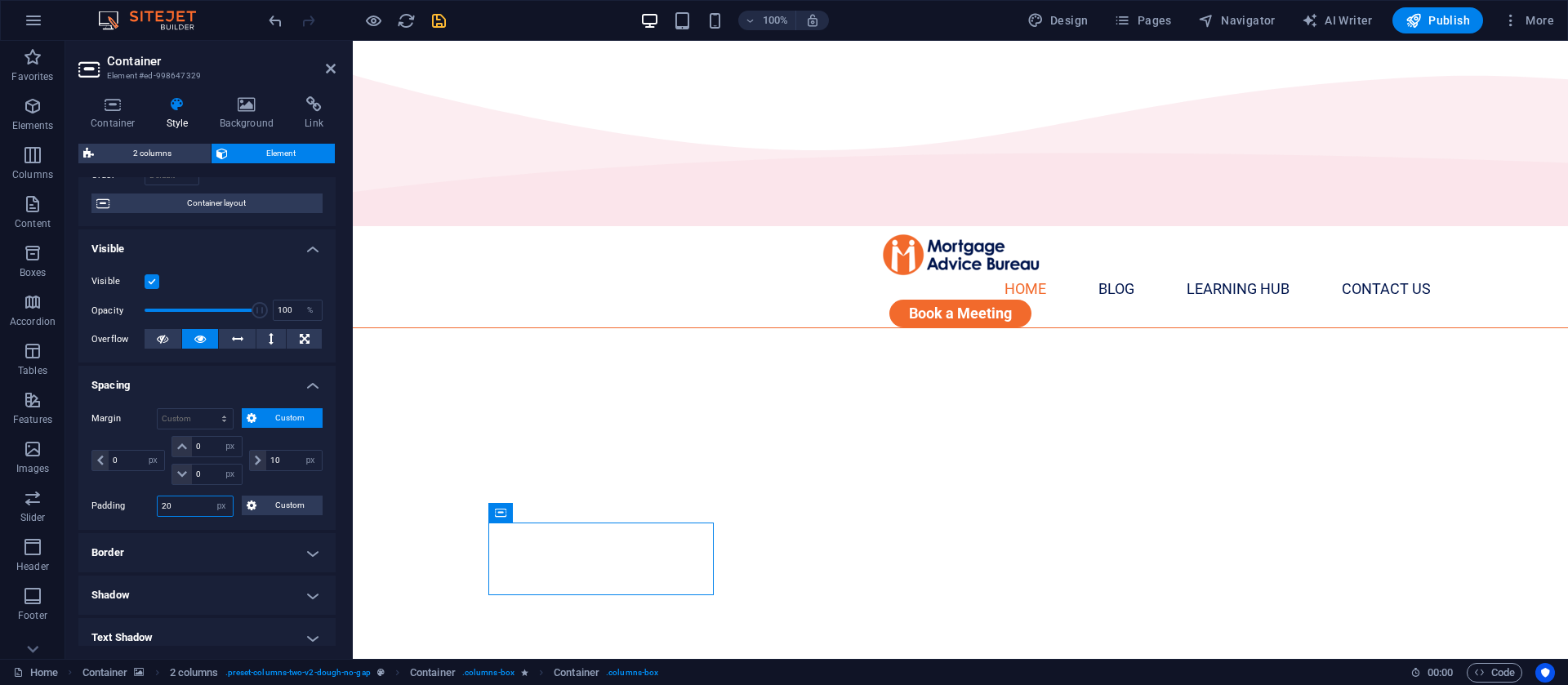
click at [179, 513] on input "20" at bounding box center [196, 506] width 75 height 20
type input "15"
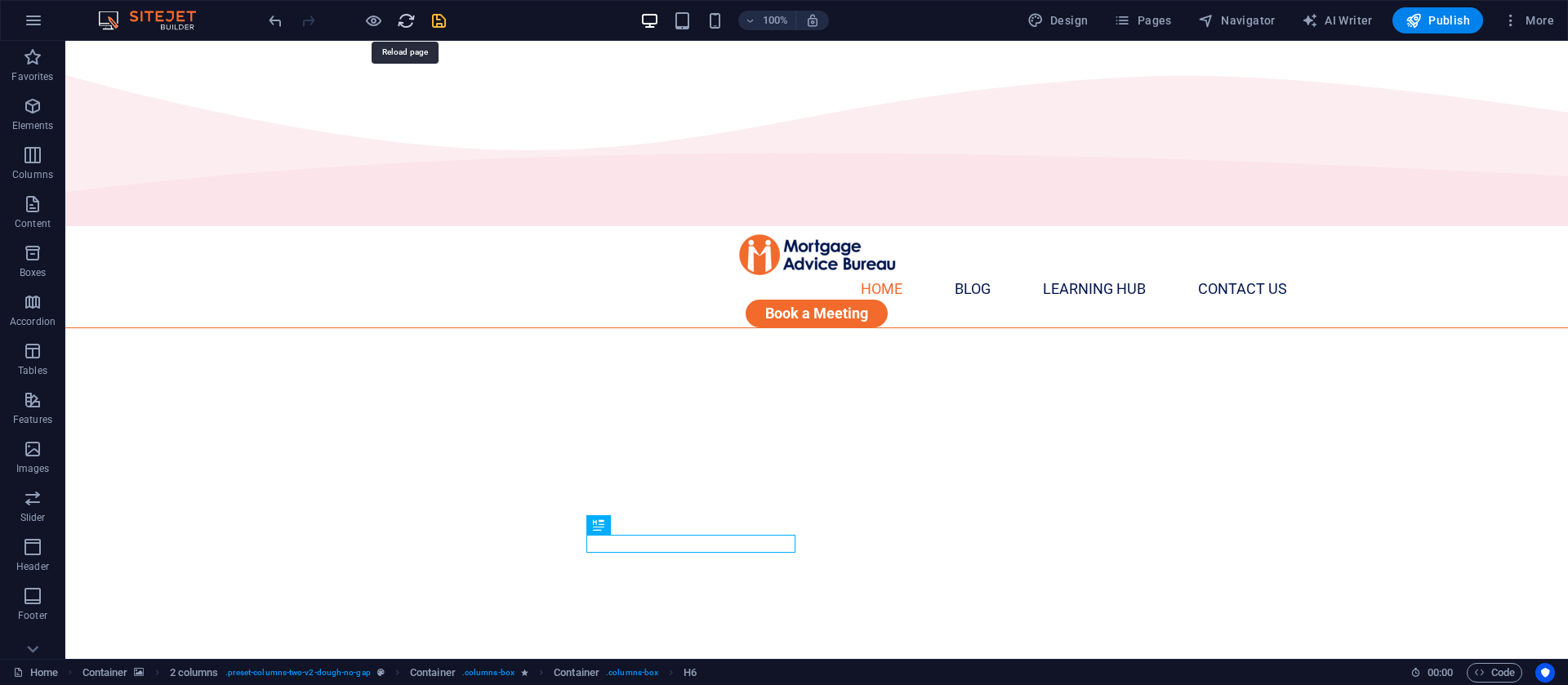
click at [405, 16] on icon "reload" at bounding box center [405, 21] width 19 height 19
click at [277, 15] on icon "undo" at bounding box center [275, 21] width 19 height 19
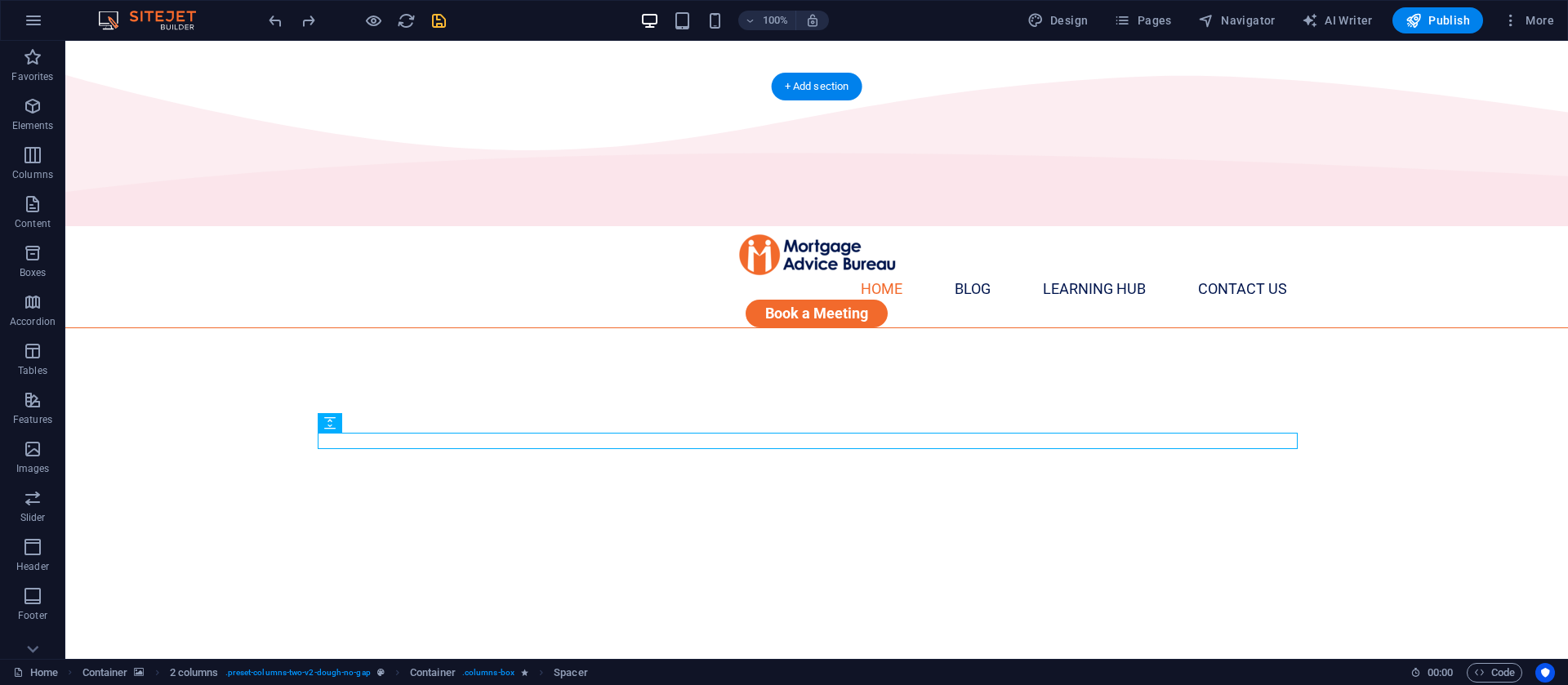
click at [1407, 437] on figure at bounding box center [816, 638] width 1503 height 618
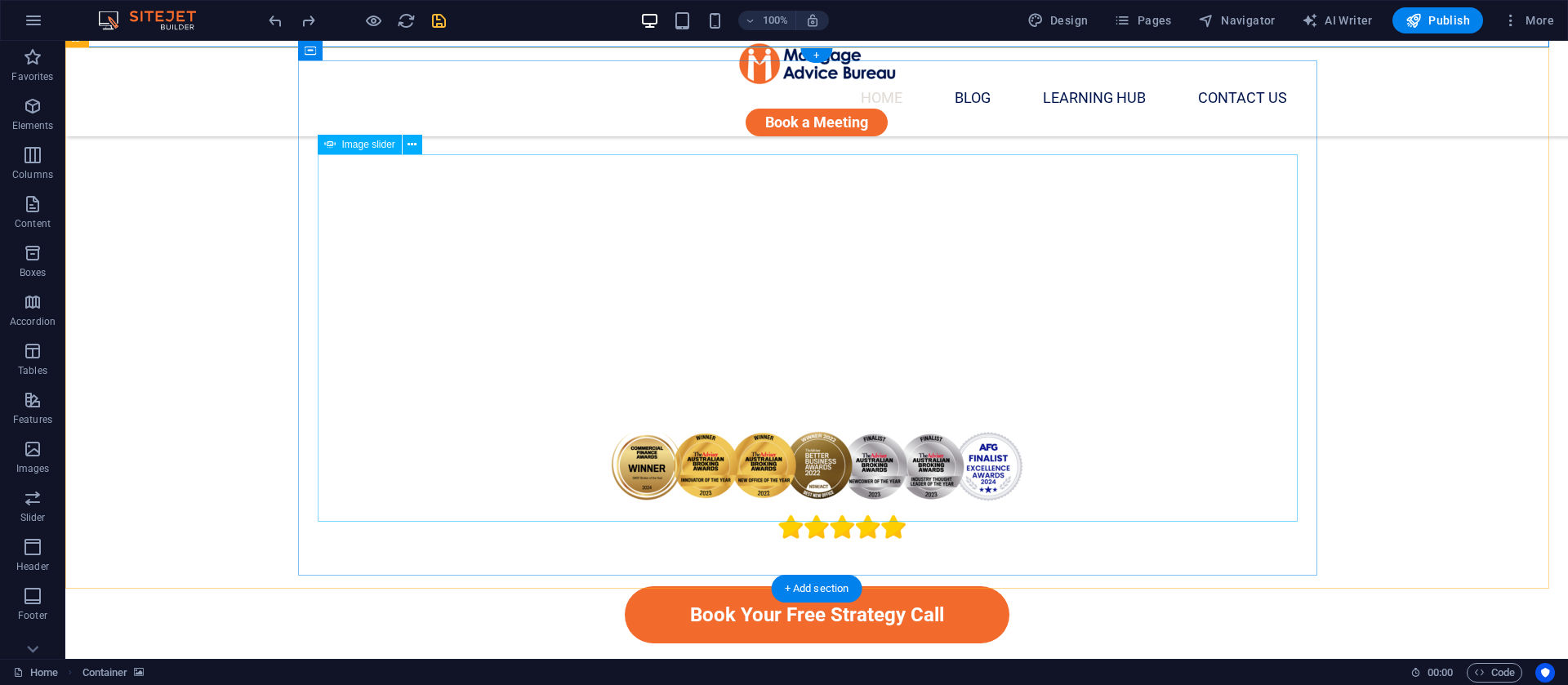
scroll to position [613, 0]
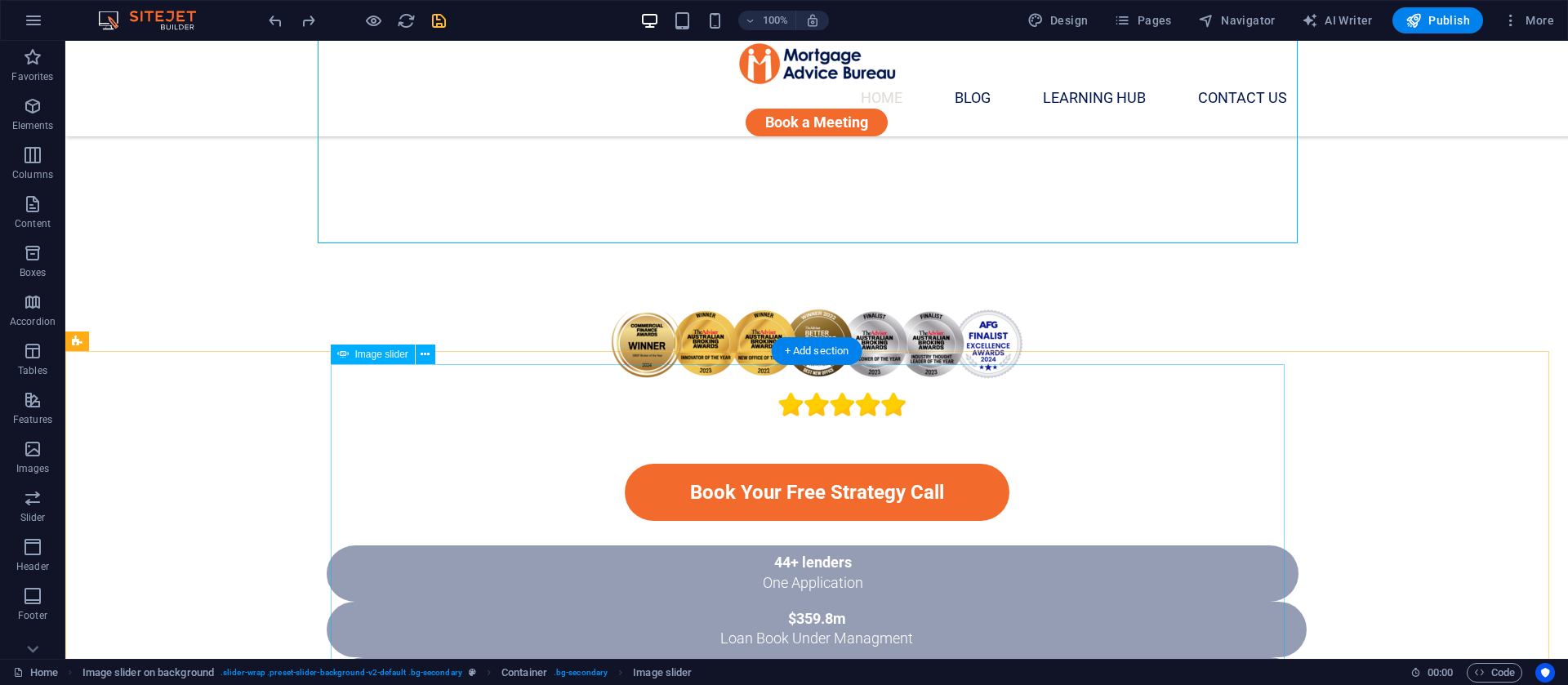
scroll to position [980, 0]
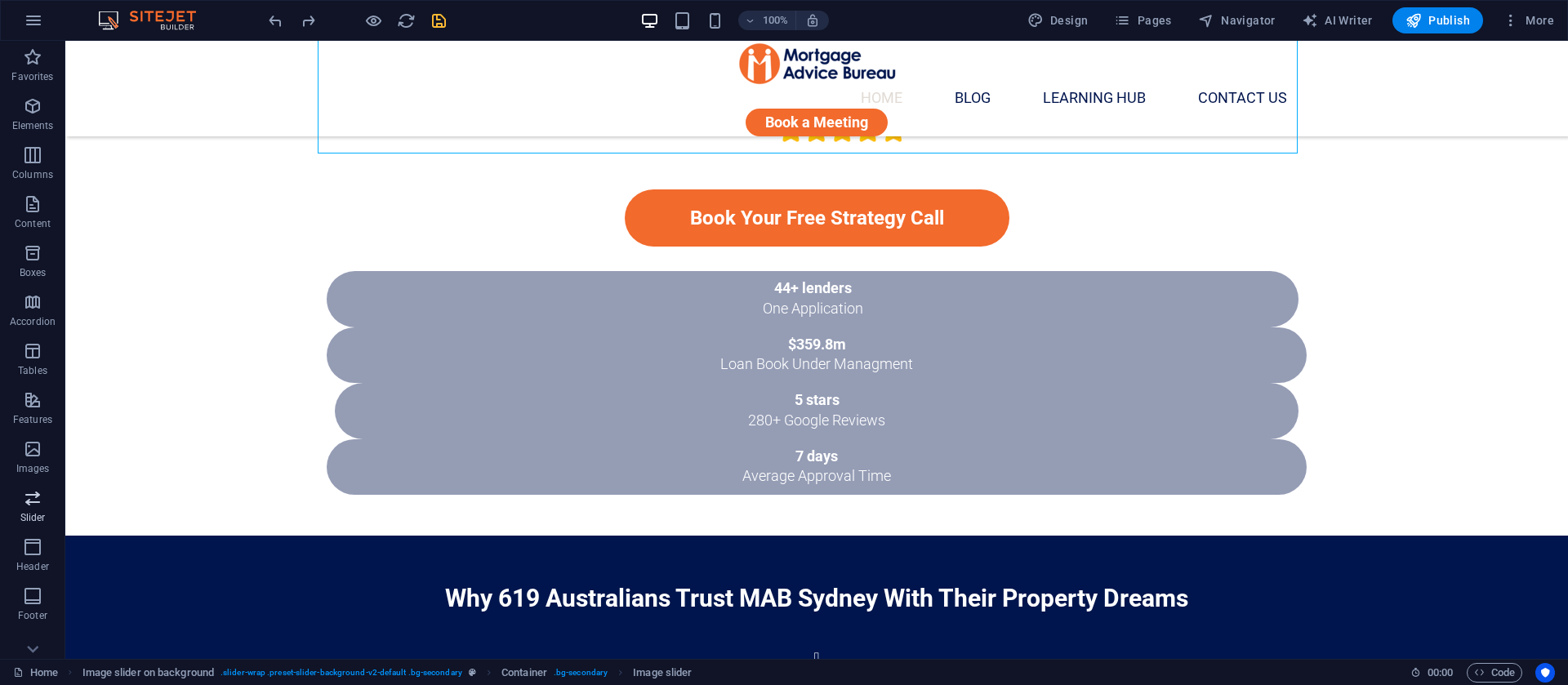
click at [35, 499] on icon "button" at bounding box center [33, 498] width 20 height 20
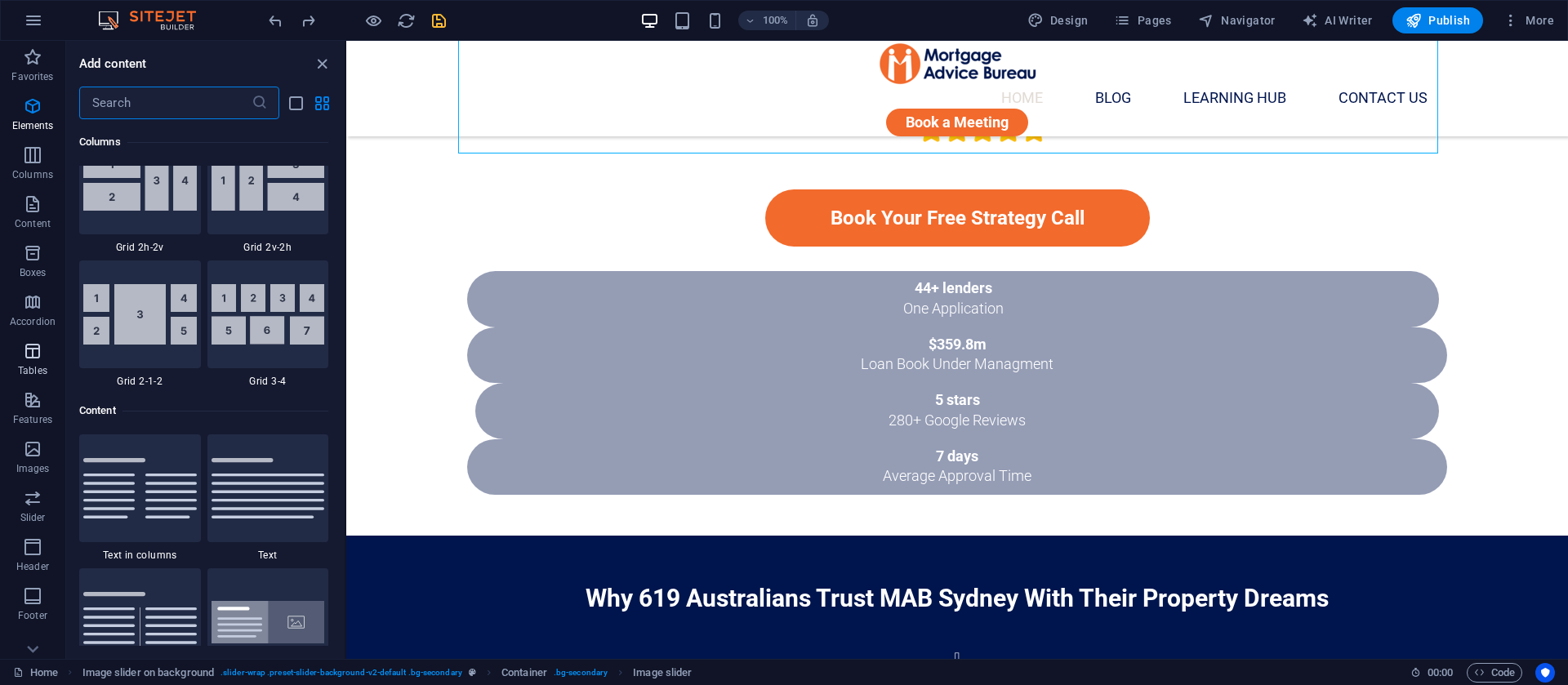
scroll to position [9260, 0]
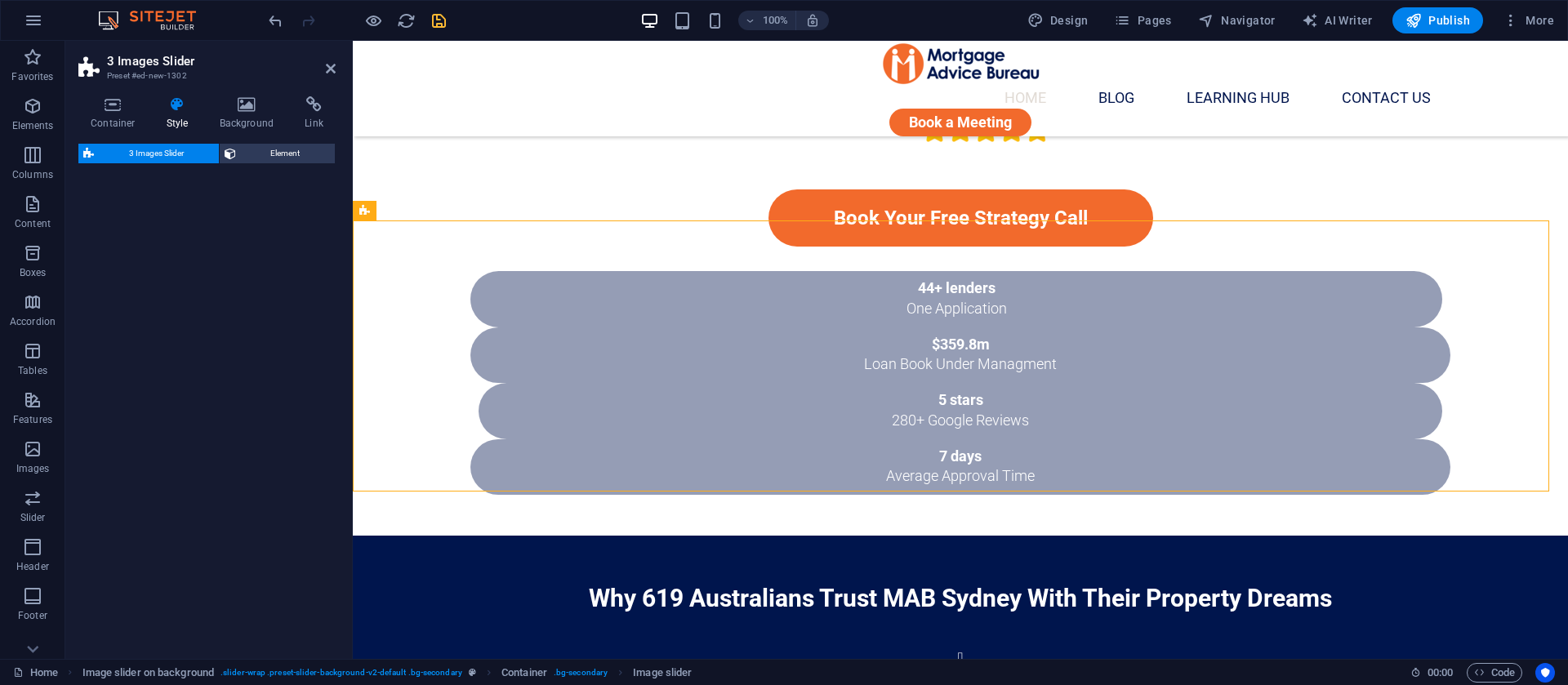
select select "rem"
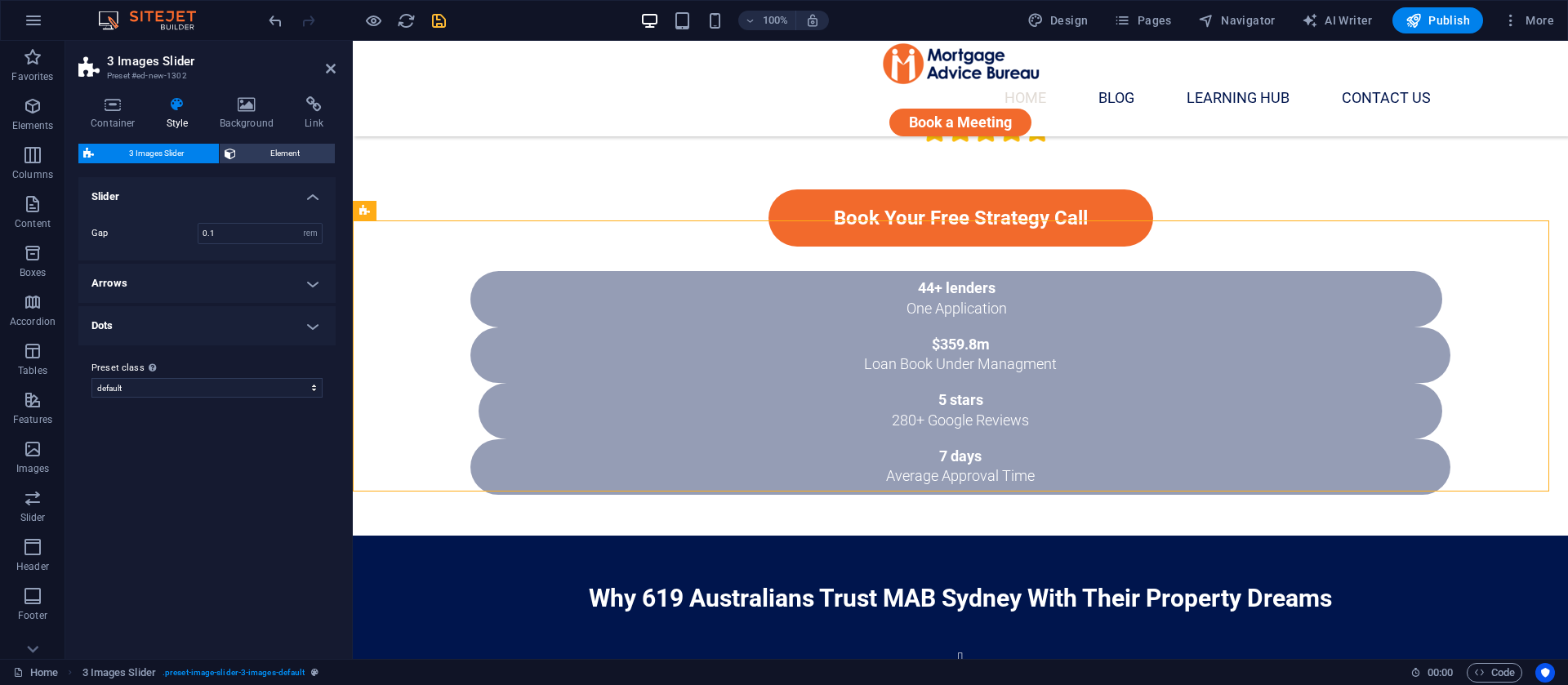
click at [317, 187] on h4 "Slider" at bounding box center [207, 191] width 257 height 29
click at [317, 187] on h4 "Slider" at bounding box center [207, 196] width 257 height 39
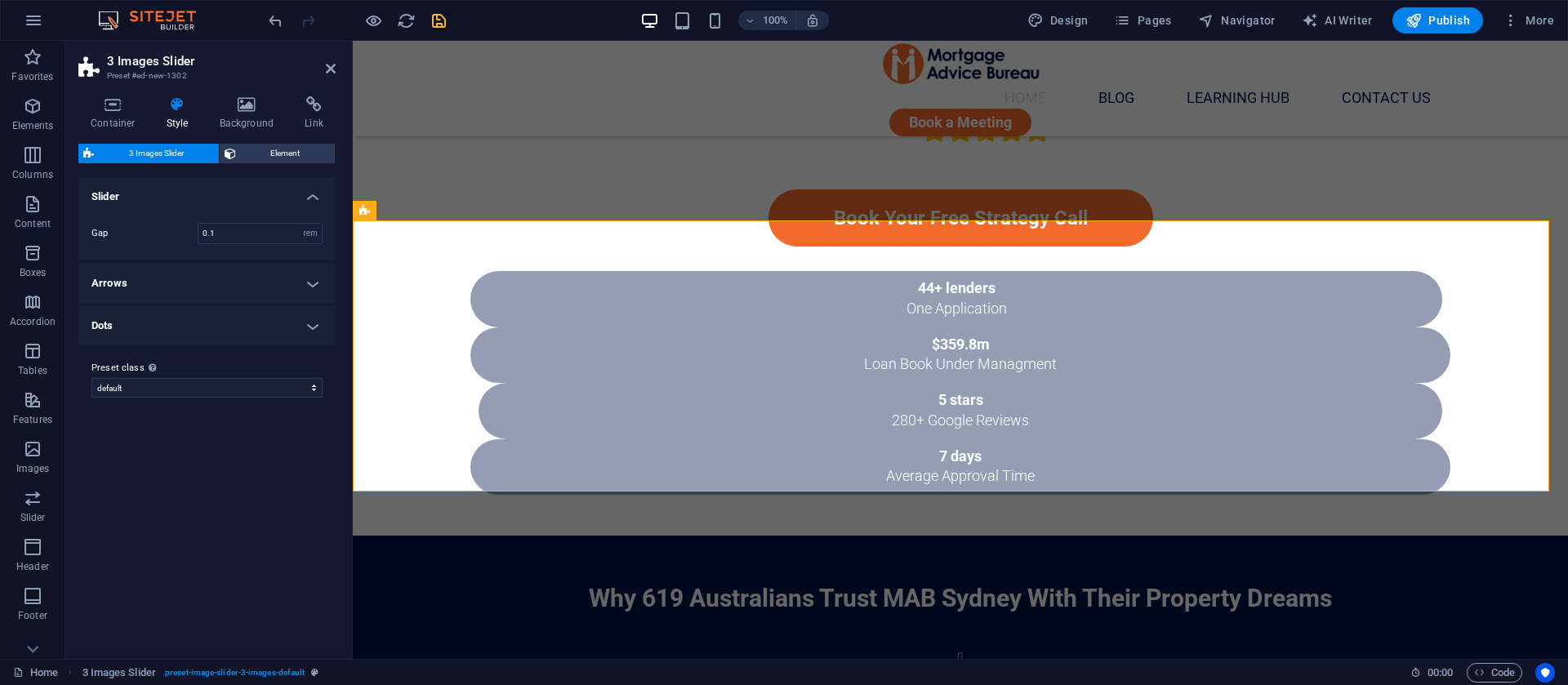
click at [263, 196] on h4 "Slider" at bounding box center [207, 191] width 257 height 29
click at [263, 196] on h4 "Slider" at bounding box center [207, 196] width 257 height 39
click at [227, 100] on icon at bounding box center [246, 104] width 79 height 16
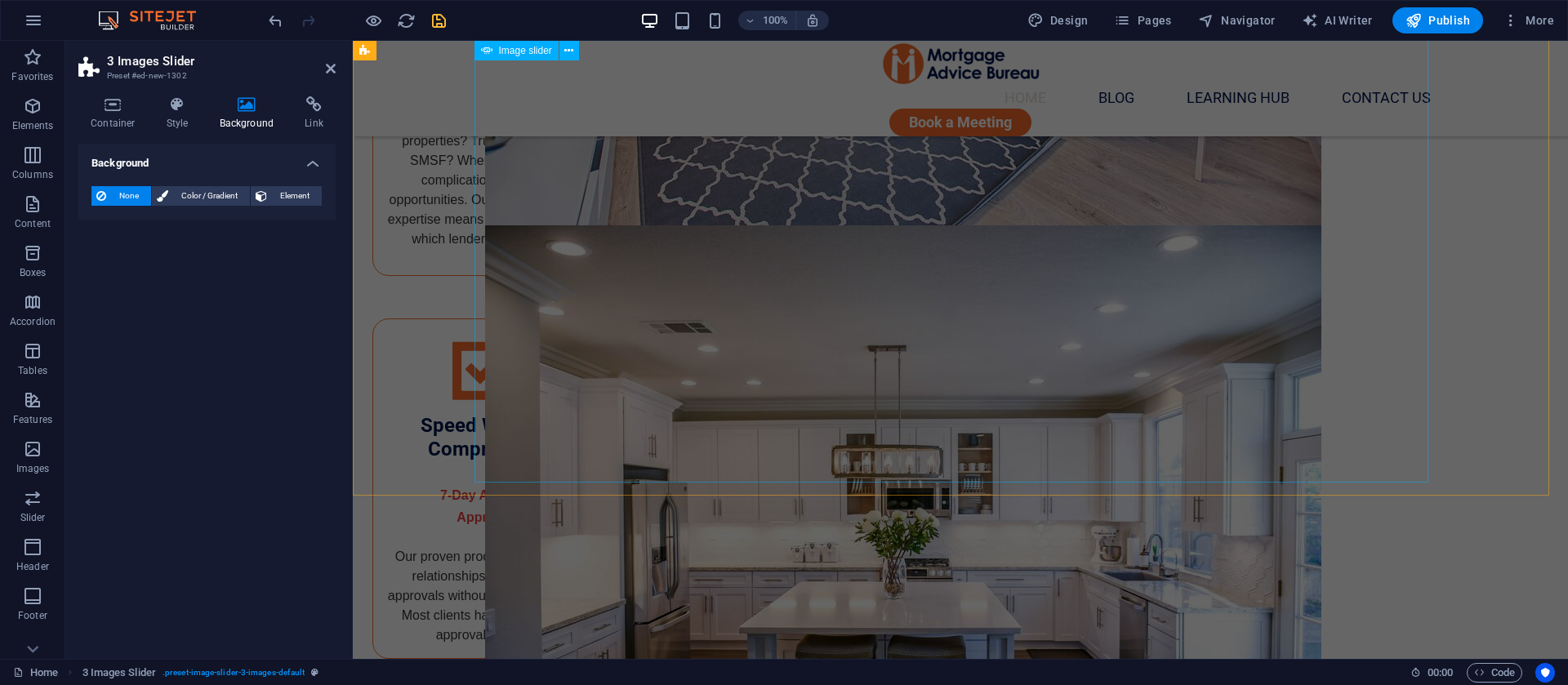
scroll to position [3186, 0]
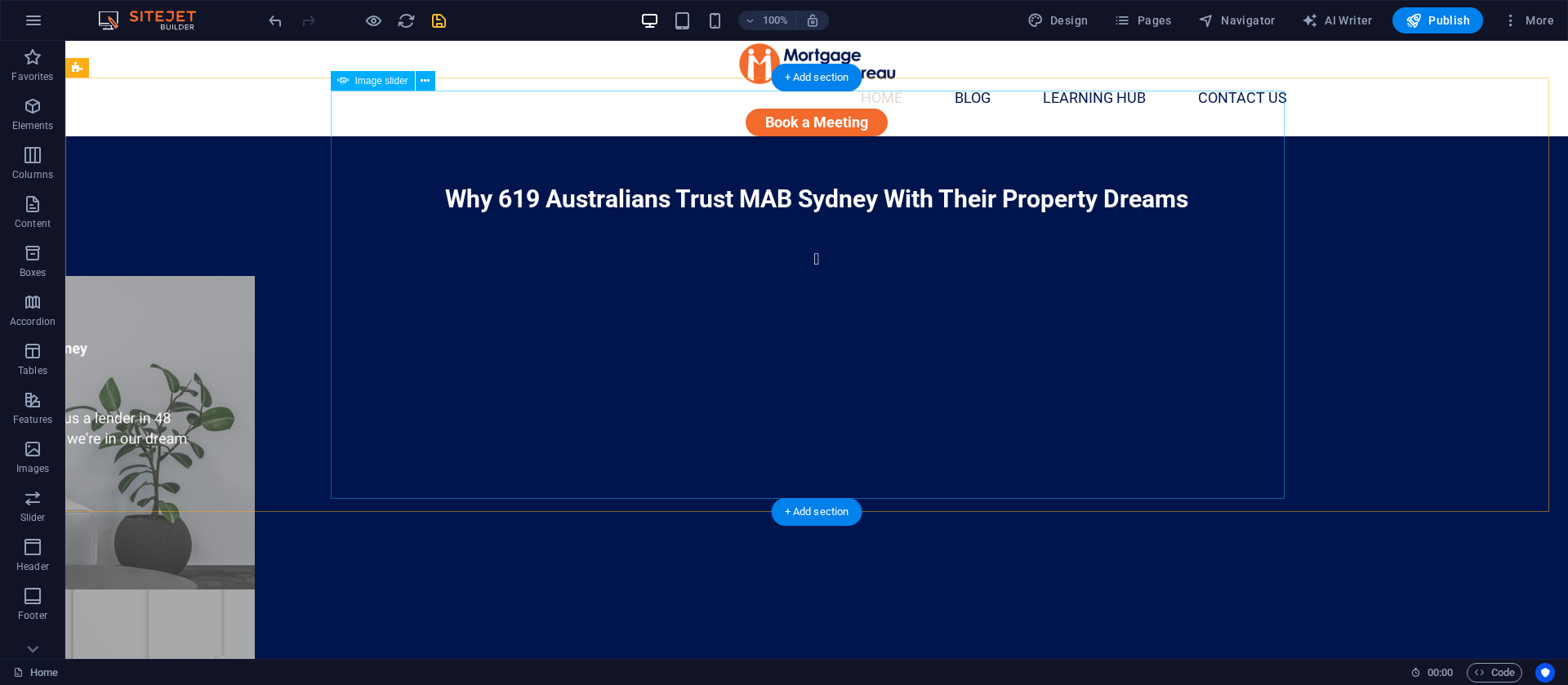
scroll to position [1348, 0]
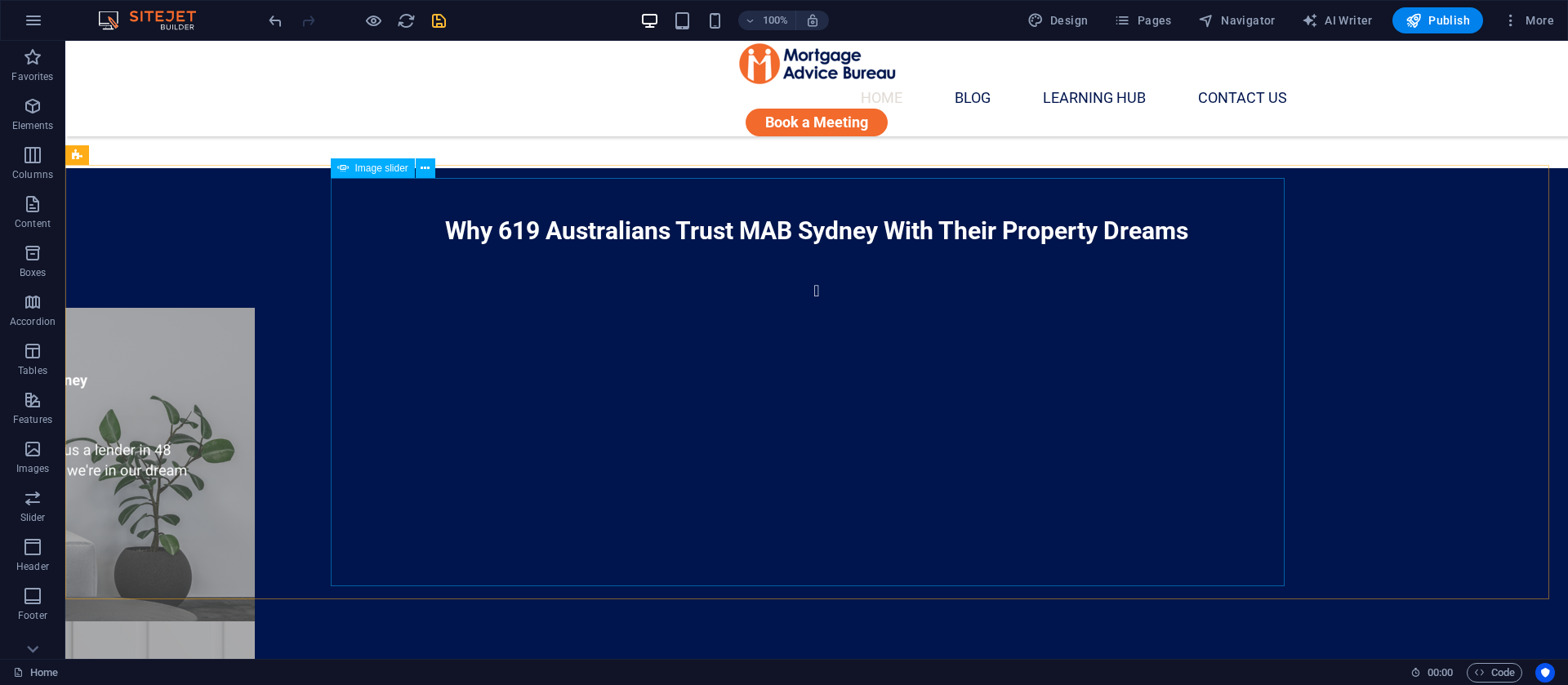
click at [366, 169] on span "Image slider" at bounding box center [381, 168] width 53 height 10
click at [424, 166] on icon at bounding box center [425, 168] width 9 height 17
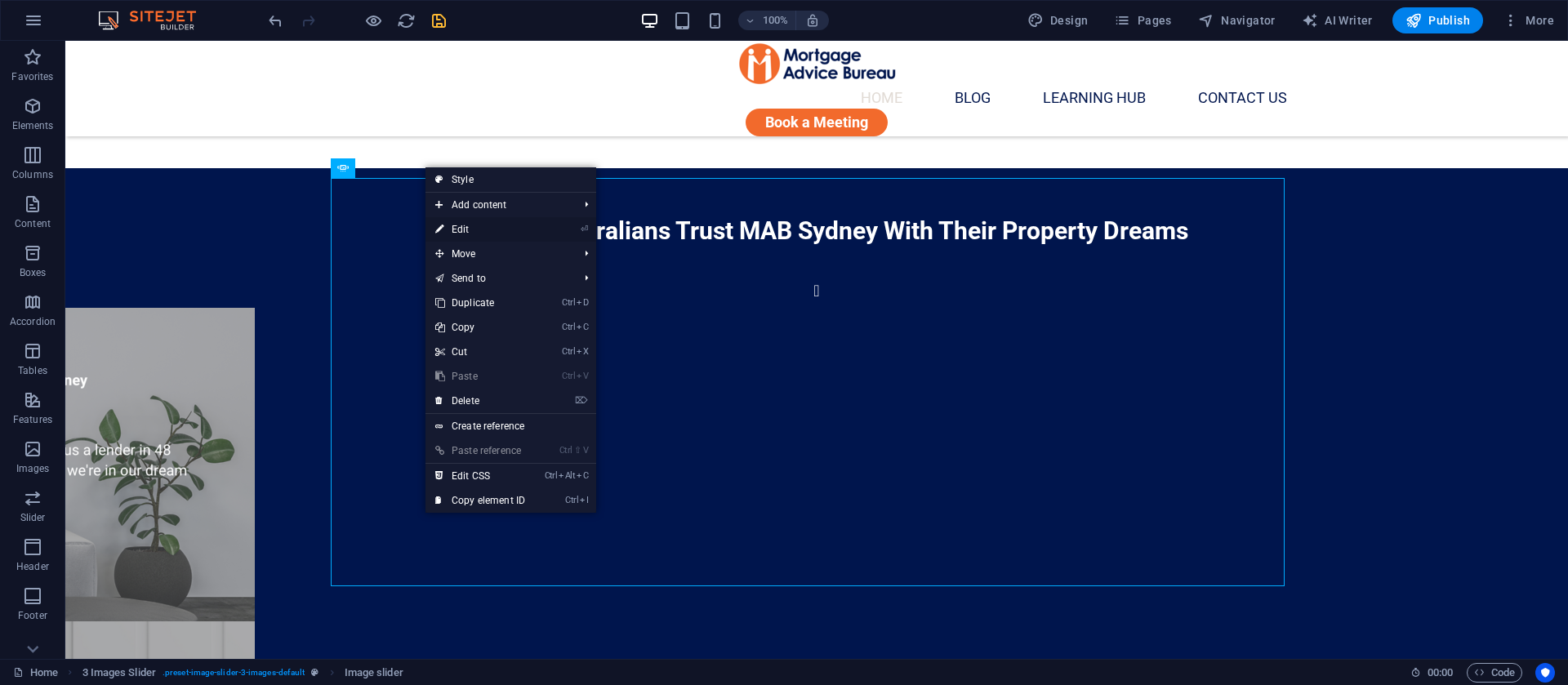
click at [464, 234] on link "⏎ Edit" at bounding box center [480, 229] width 110 height 24
select select "px"
select select "ms"
select select "s"
select select "progressive"
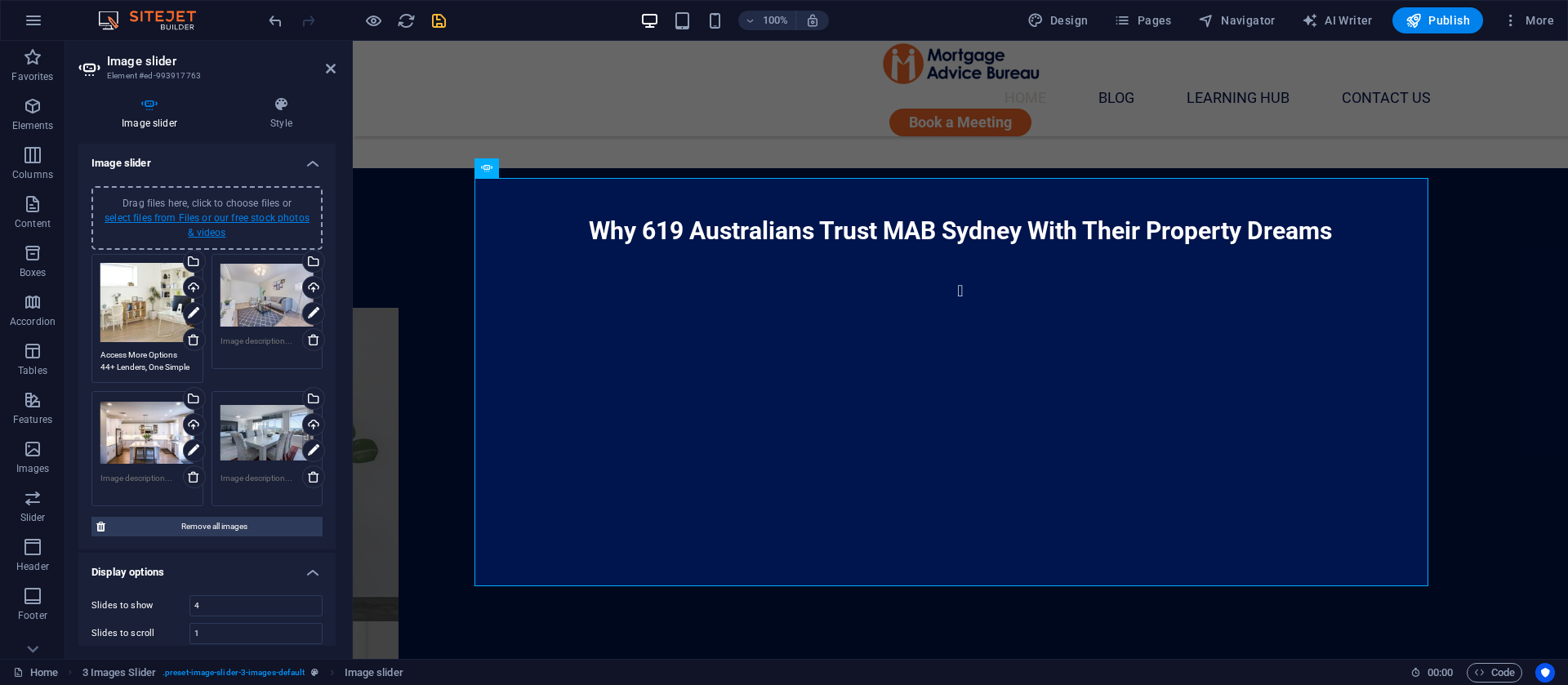
click at [235, 215] on link "select files from Files or our free stock photos & videos" at bounding box center [207, 225] width 205 height 26
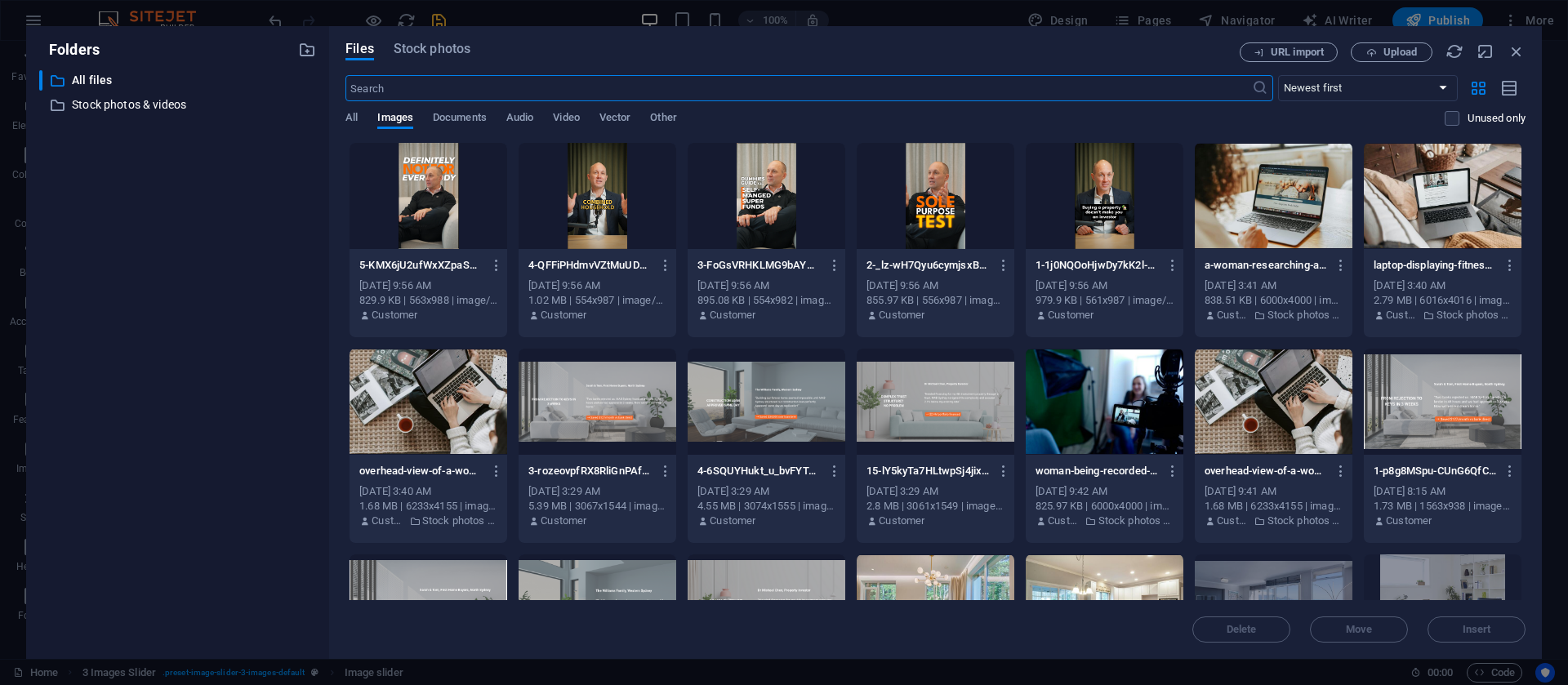
click at [1289, 215] on div at bounding box center [1273, 196] width 158 height 106
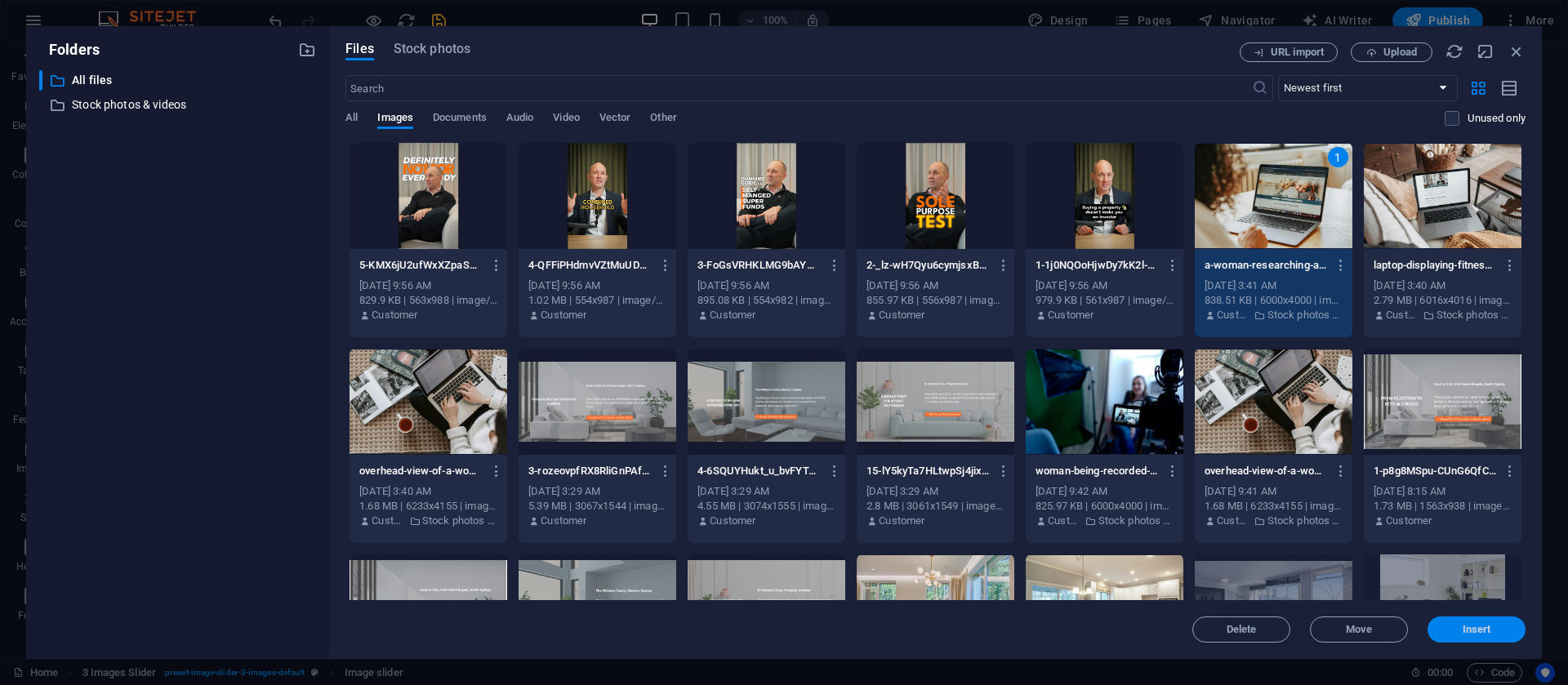
click at [1471, 633] on span "Insert" at bounding box center [1477, 630] width 29 height 10
